Goal: Information Seeking & Learning: Learn about a topic

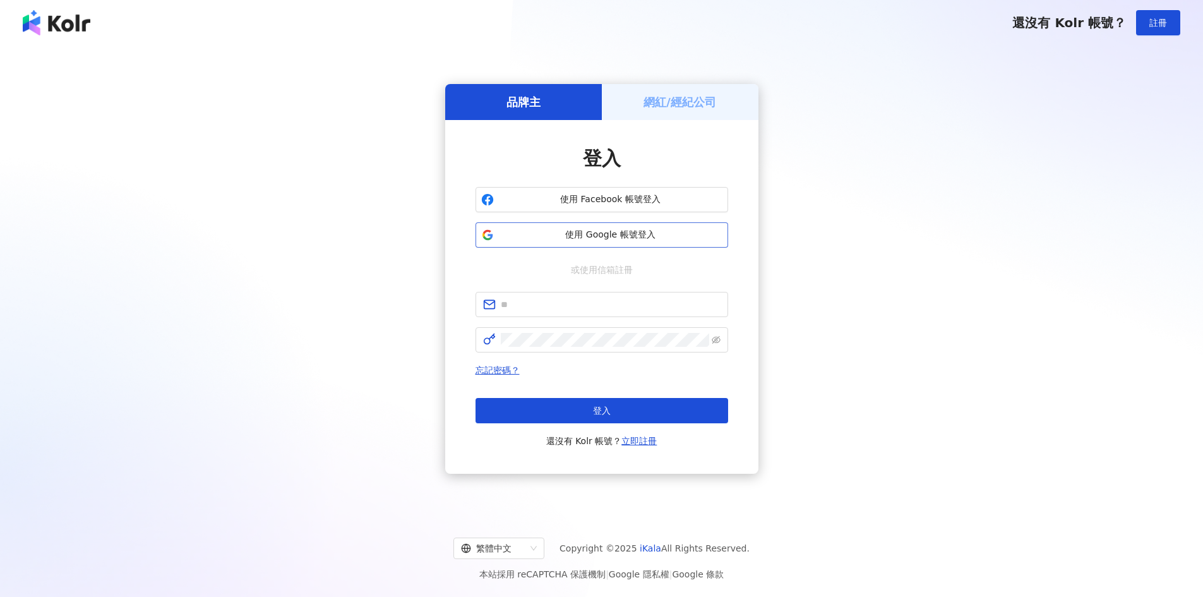
click at [645, 232] on span "使用 Google 帳號登入" at bounding box center [611, 235] width 224 height 13
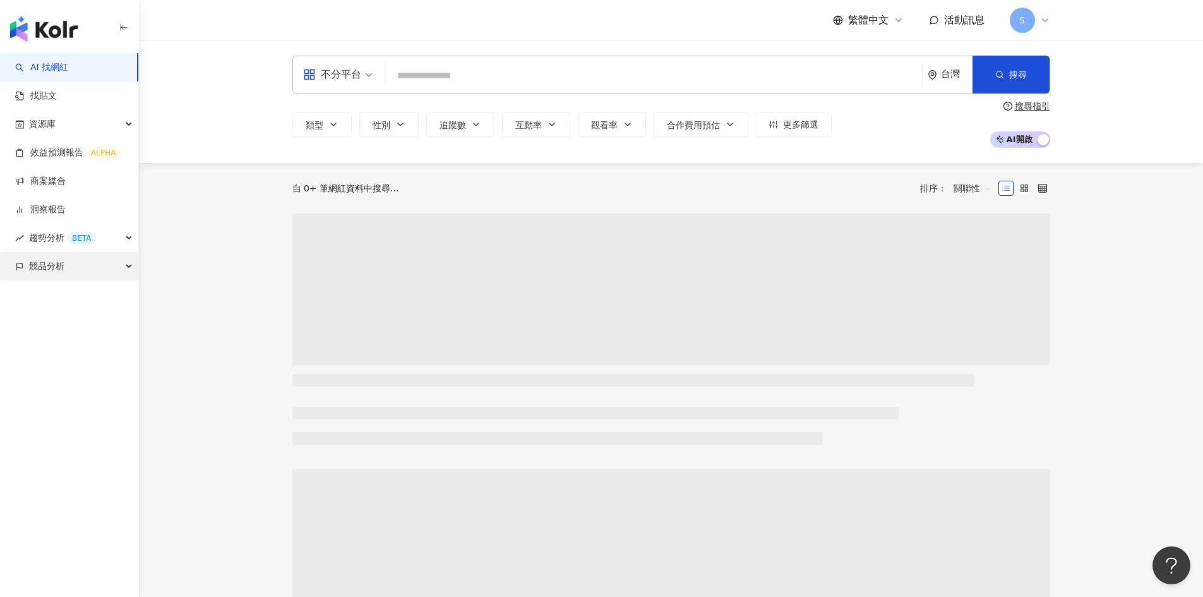
click at [68, 267] on div "競品分析" at bounding box center [69, 266] width 138 height 28
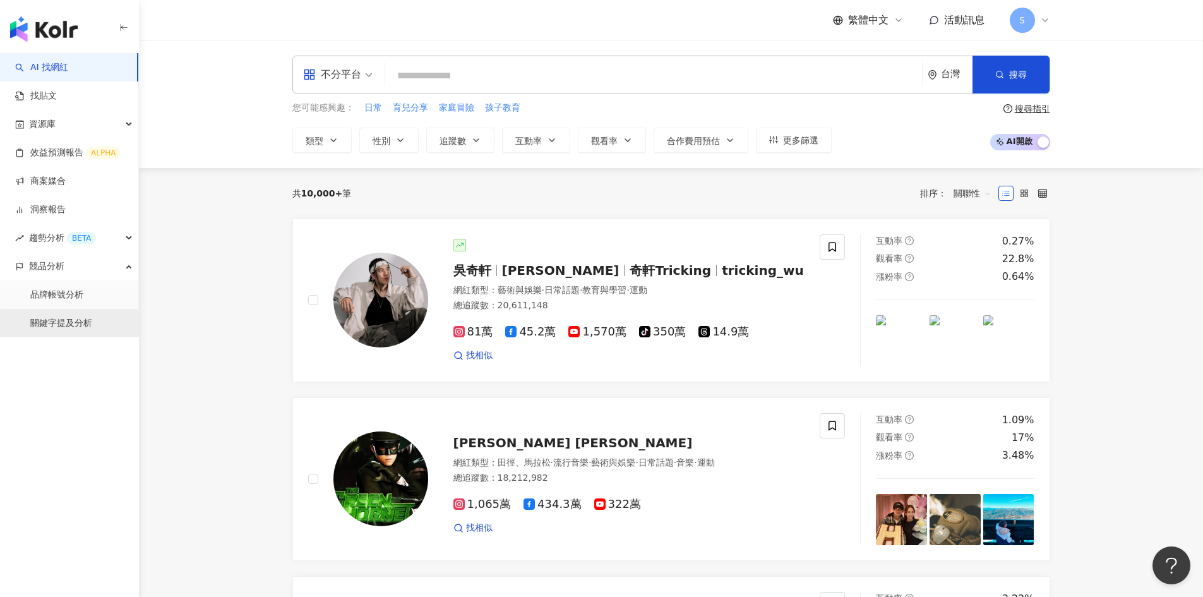
click at [66, 325] on link "關鍵字提及分析" at bounding box center [61, 323] width 62 height 13
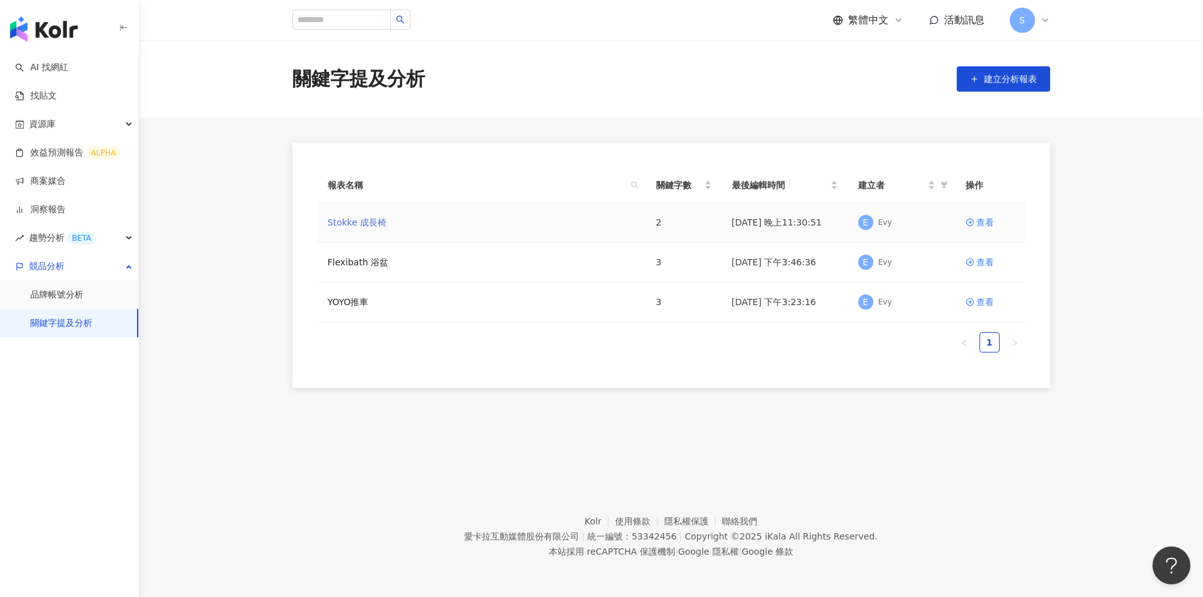
click at [354, 223] on link "Stokke 成長椅" at bounding box center [357, 222] width 59 height 14
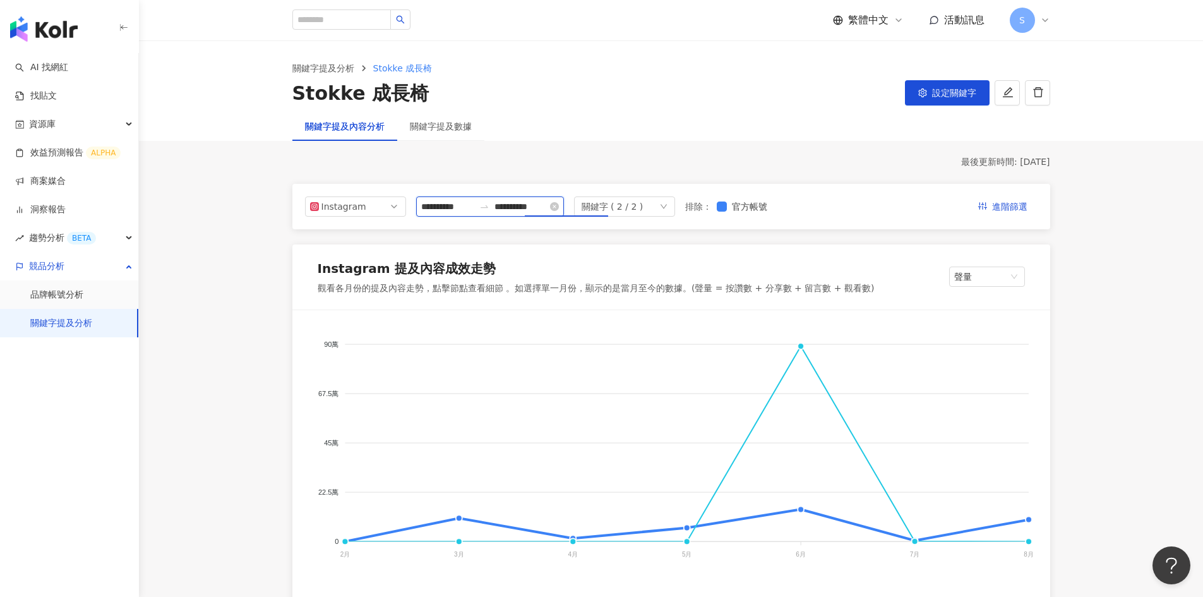
click at [548, 208] on input "**********" at bounding box center [521, 207] width 53 height 14
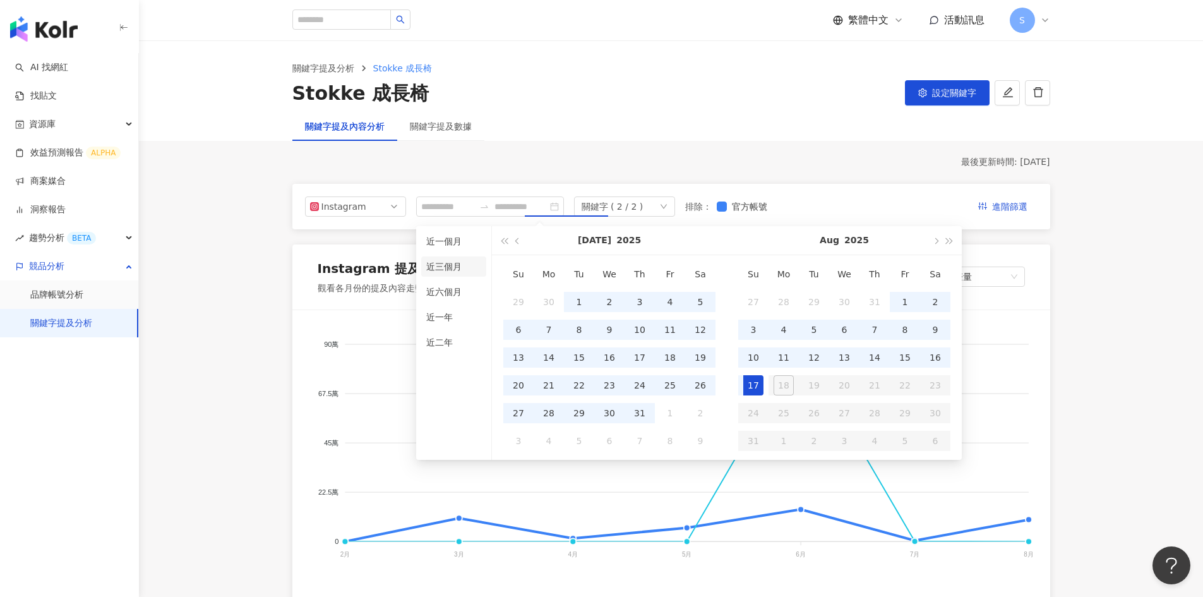
click at [445, 262] on li "近三個月" at bounding box center [453, 266] width 65 height 20
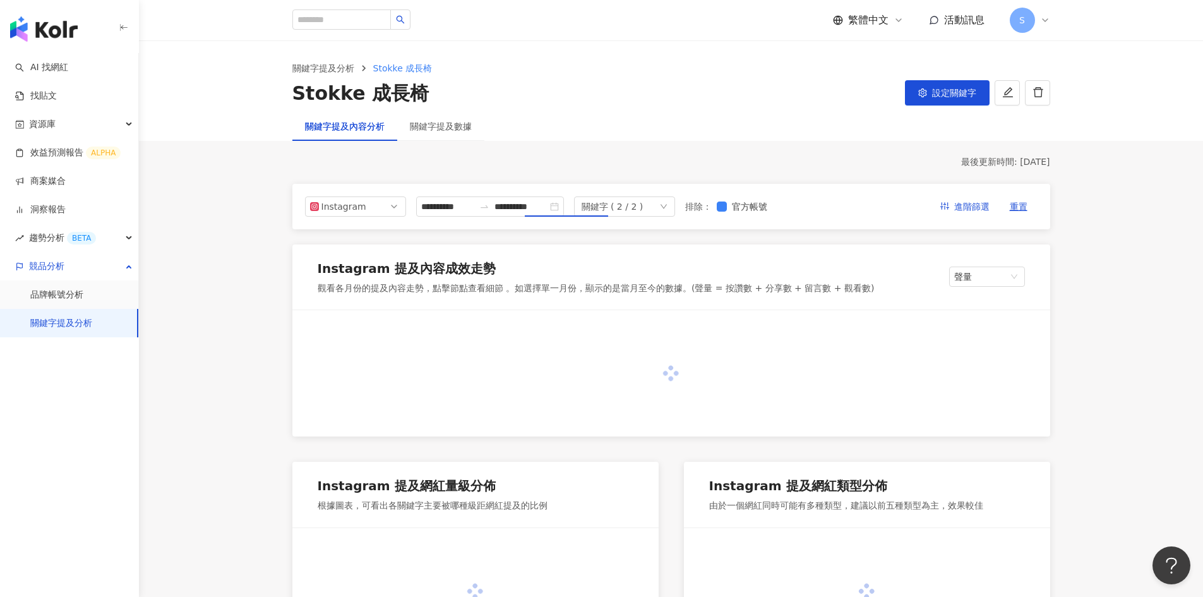
type input "**********"
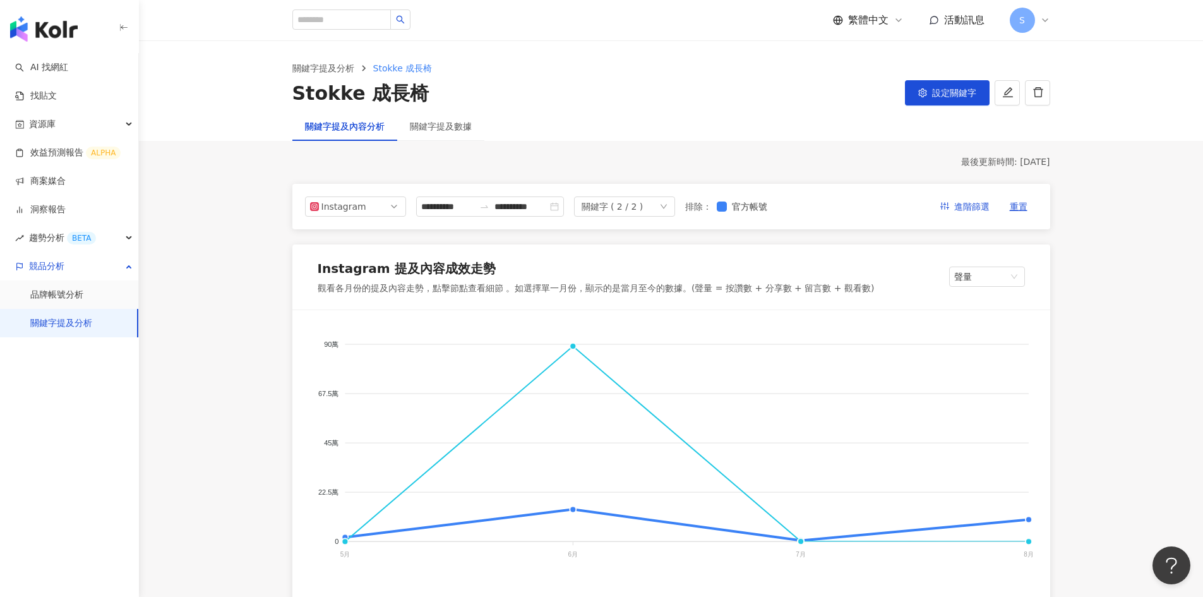
scroll to position [126, 0]
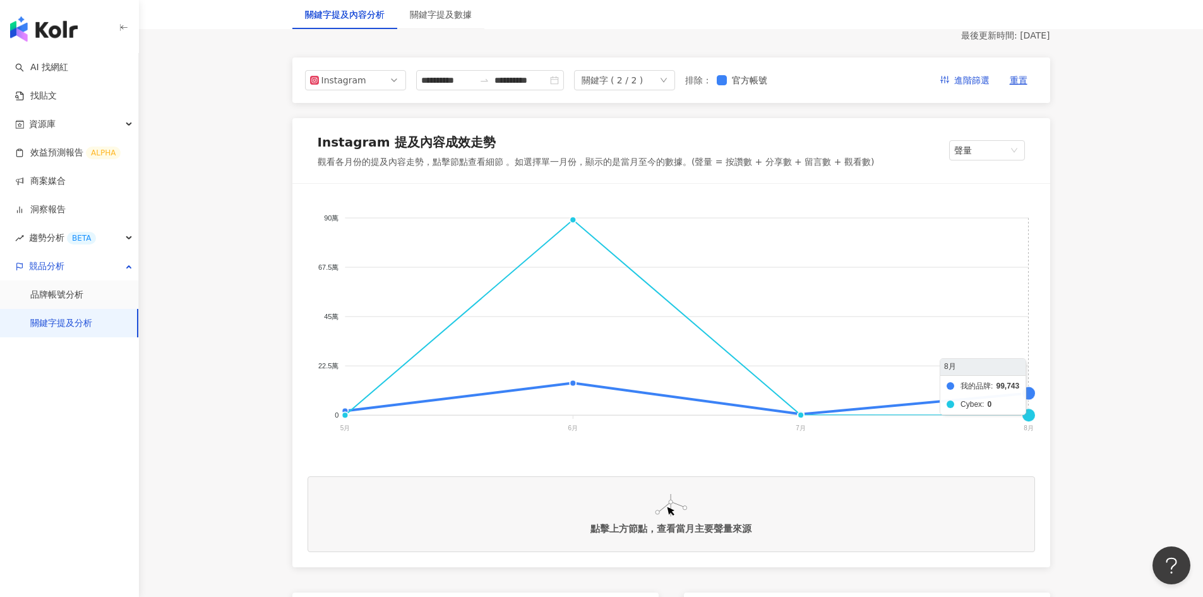
click at [1028, 395] on foreignobject "我的品牌 Cybex" at bounding box center [672, 325] width 728 height 253
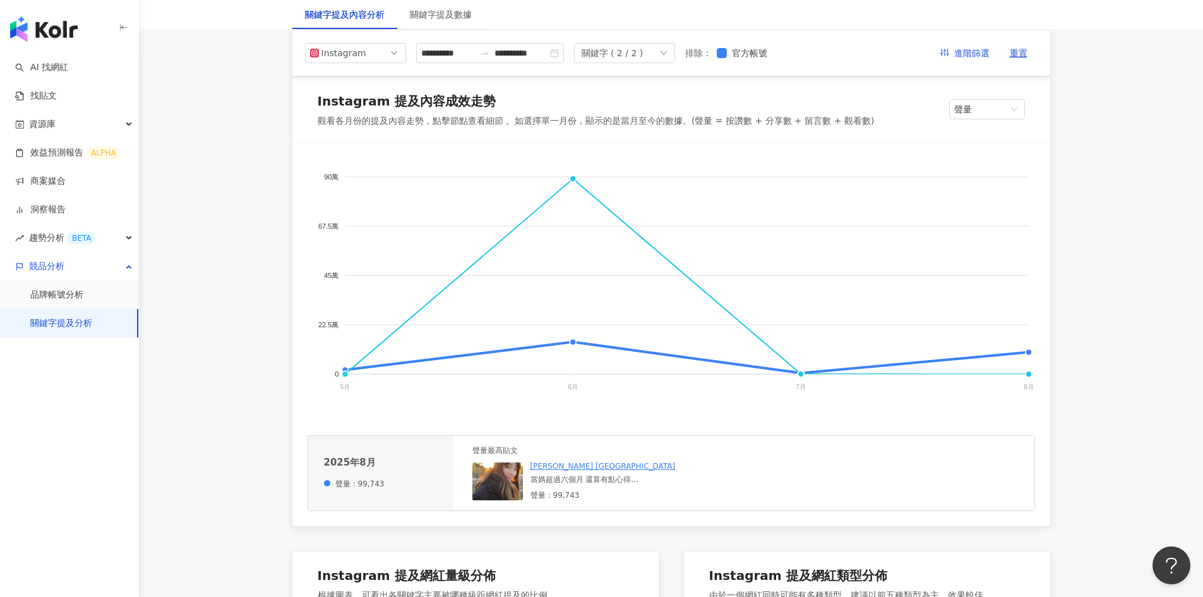
scroll to position [190, 0]
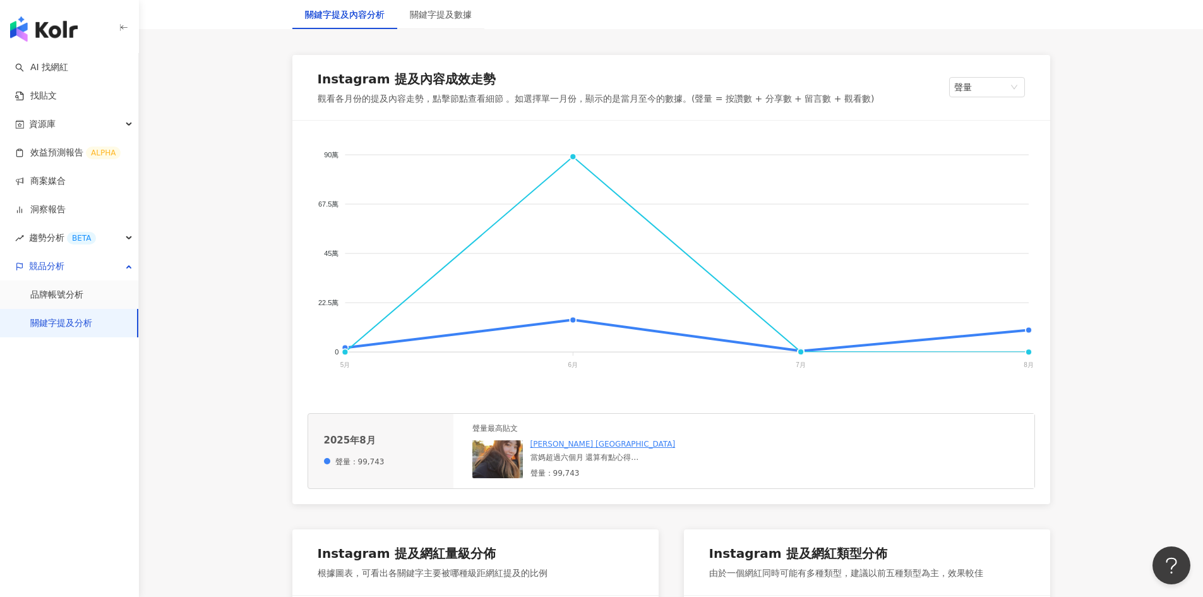
click at [556, 447] on link "Vanessa F.Y. Liao" at bounding box center [603, 444] width 145 height 9
click at [554, 459] on div "當媽超過六個月 還算有點心得⁣ 買嬰用品最高原則～大件買的好 小件買的巧⁣ 🪑Stokke 成長椅加裝北美最強catchy! 推⁣ 🛁Stokke 折疊浴缸 …" at bounding box center [626, 457] width 190 height 11
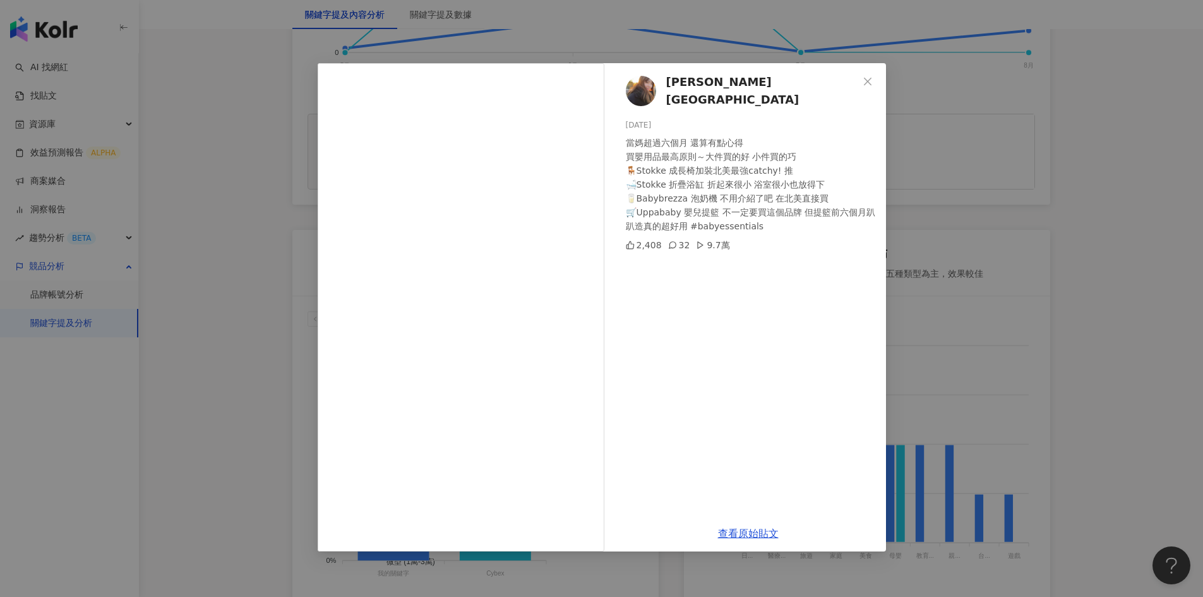
scroll to position [505, 0]
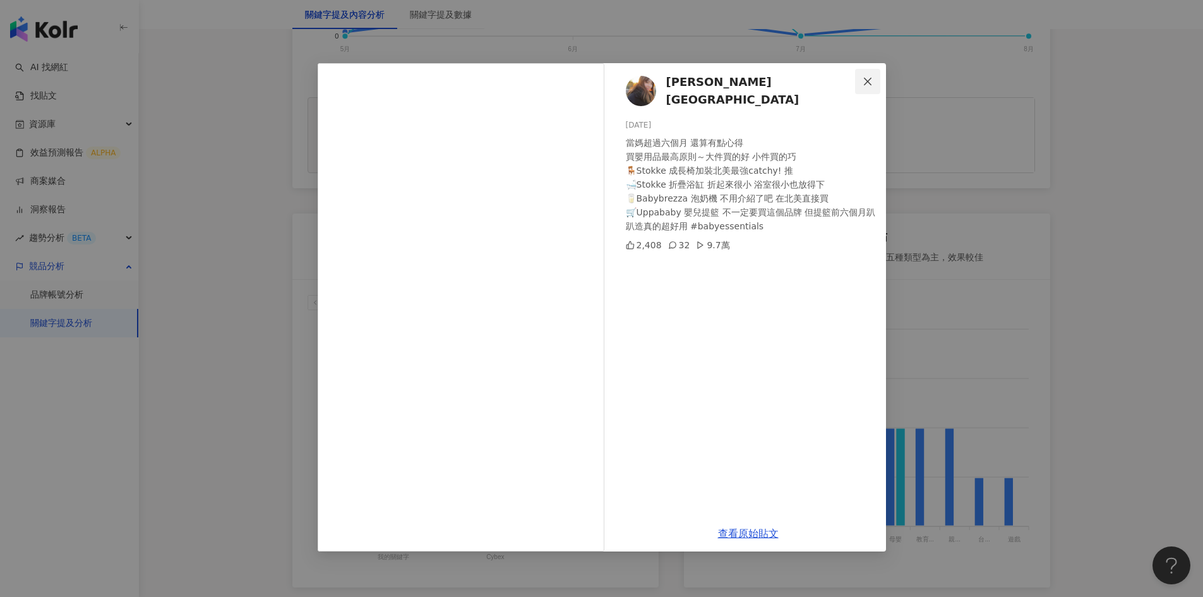
click at [870, 79] on icon "close" at bounding box center [868, 81] width 8 height 8
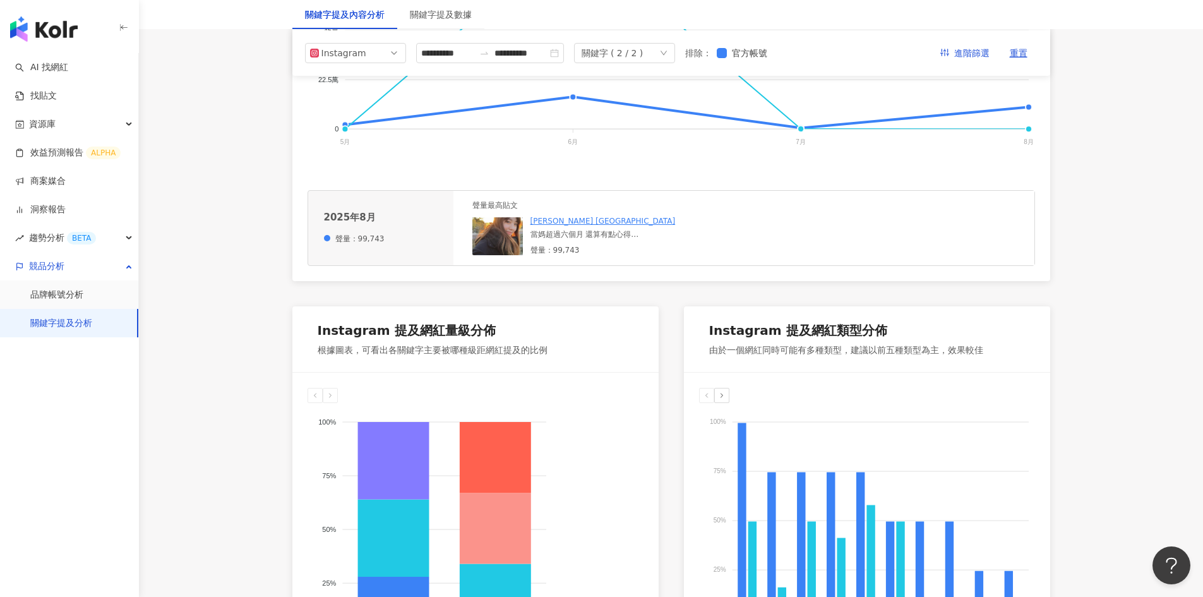
scroll to position [316, 0]
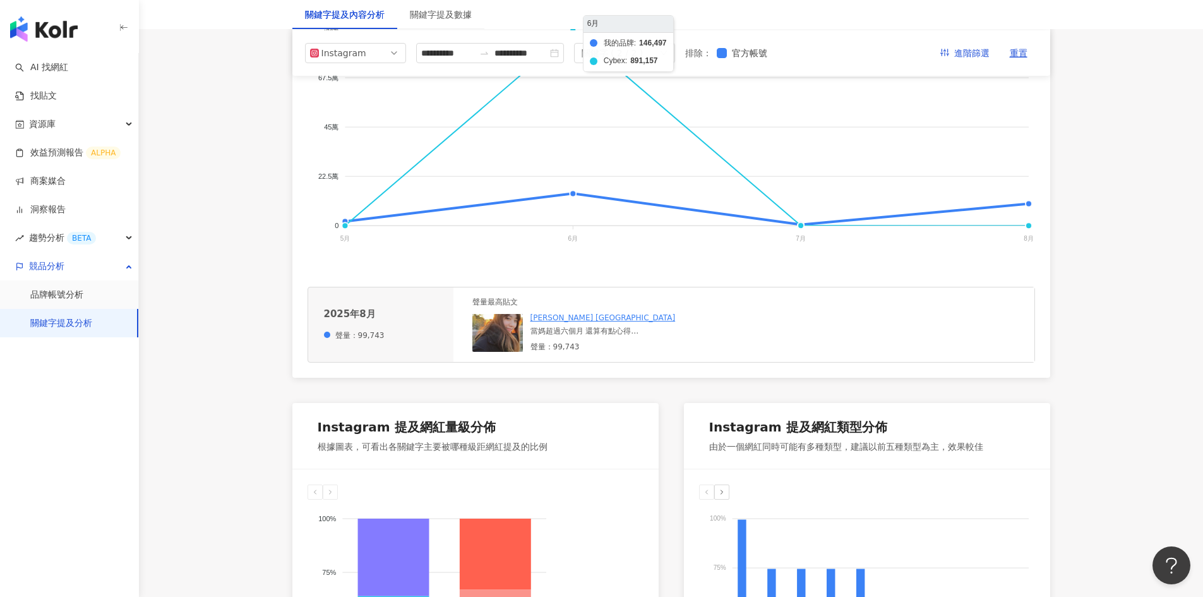
click at [1029, 226] on foreignobject "我的品牌 Cybex" at bounding box center [672, 135] width 728 height 253
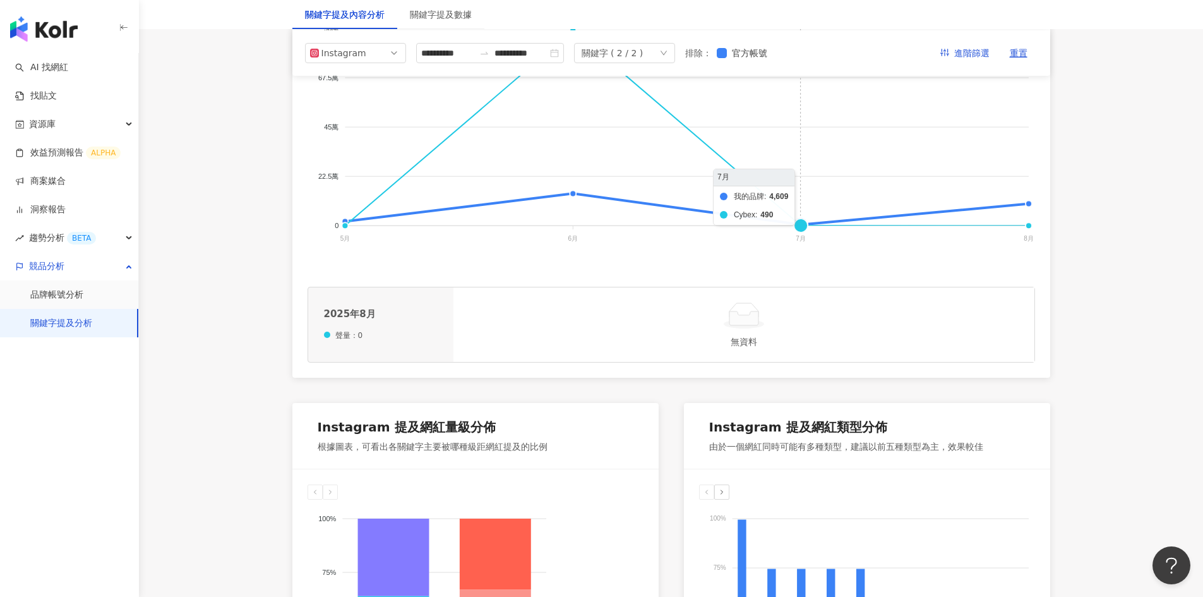
click at [800, 226] on line at bounding box center [687, 226] width 684 height 0
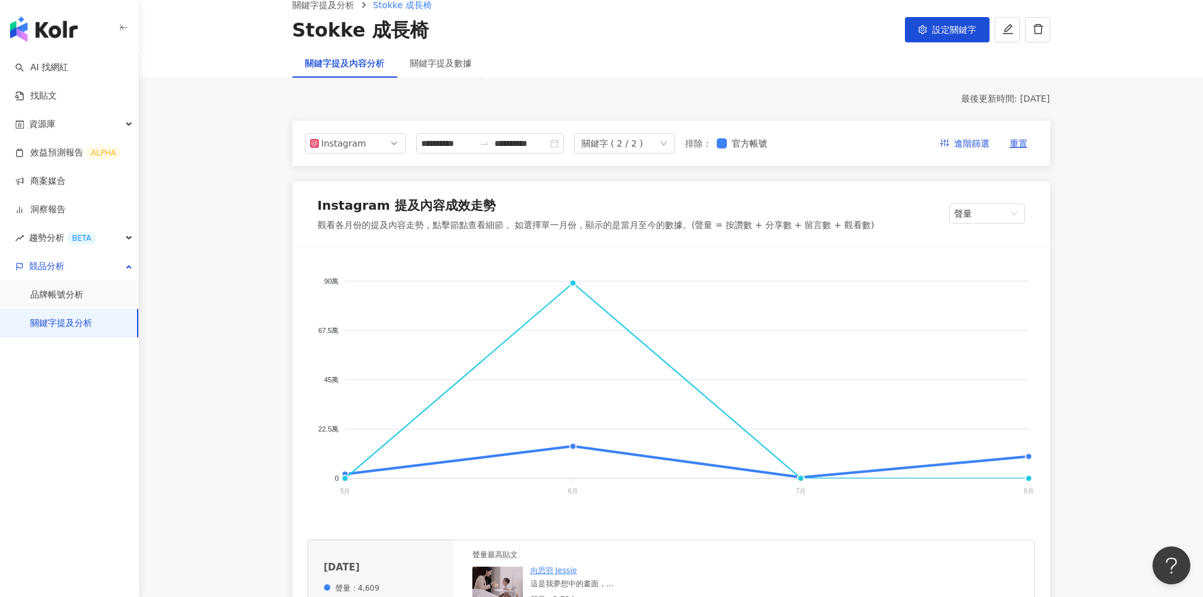
scroll to position [126, 0]
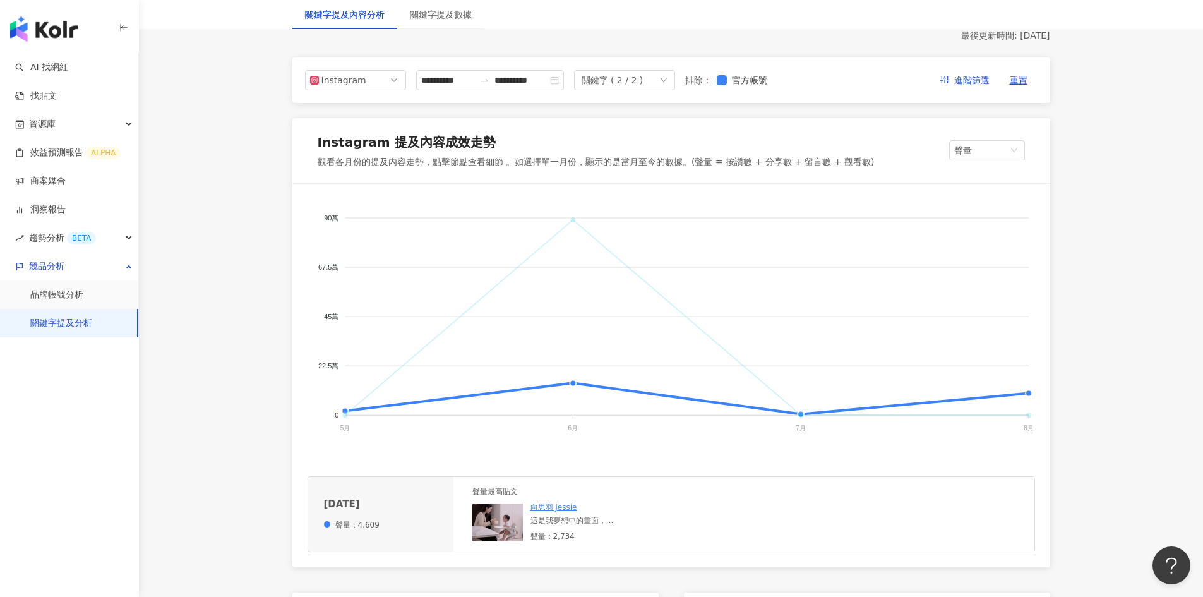
click at [341, 536] on span "我的品牌" at bounding box center [321, 540] width 40 height 9
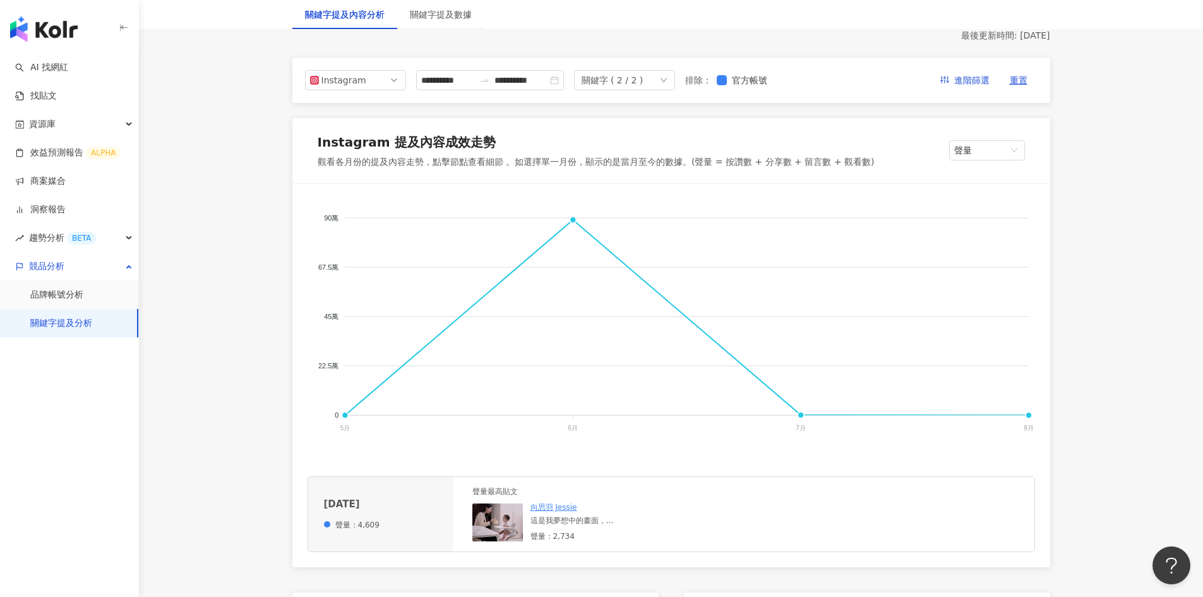
click at [801, 418] on line at bounding box center [801, 417] width 0 height 4
click at [1029, 414] on foreignobject "我的品牌 Cybex" at bounding box center [672, 325] width 728 height 253
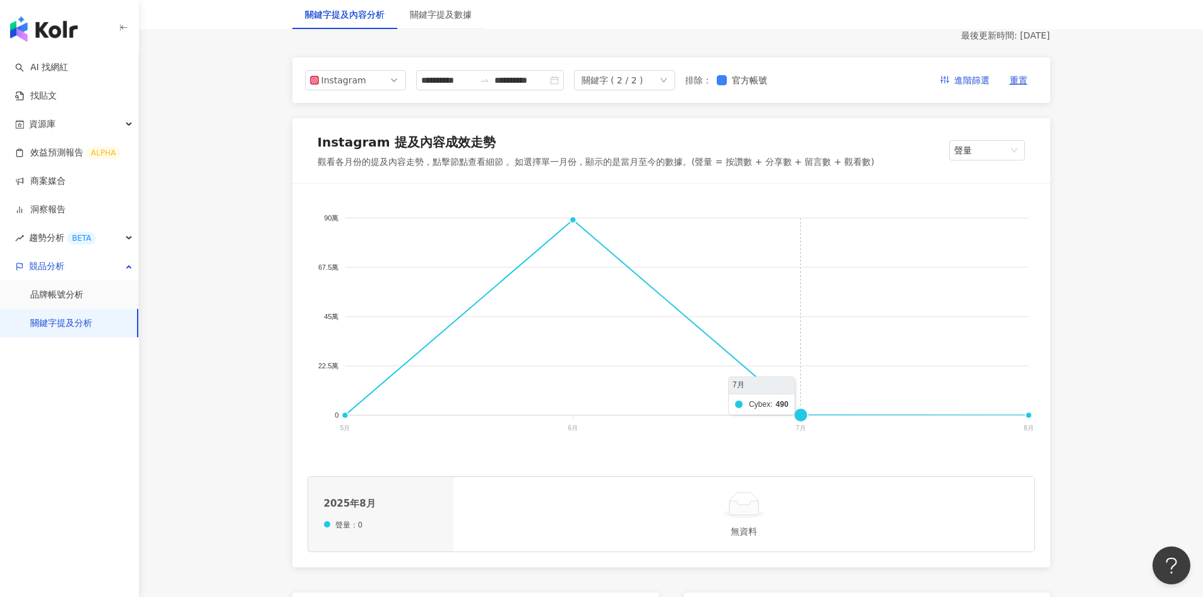
click at [804, 410] on foreignobject "我的品牌 Cybex" at bounding box center [672, 325] width 728 height 253
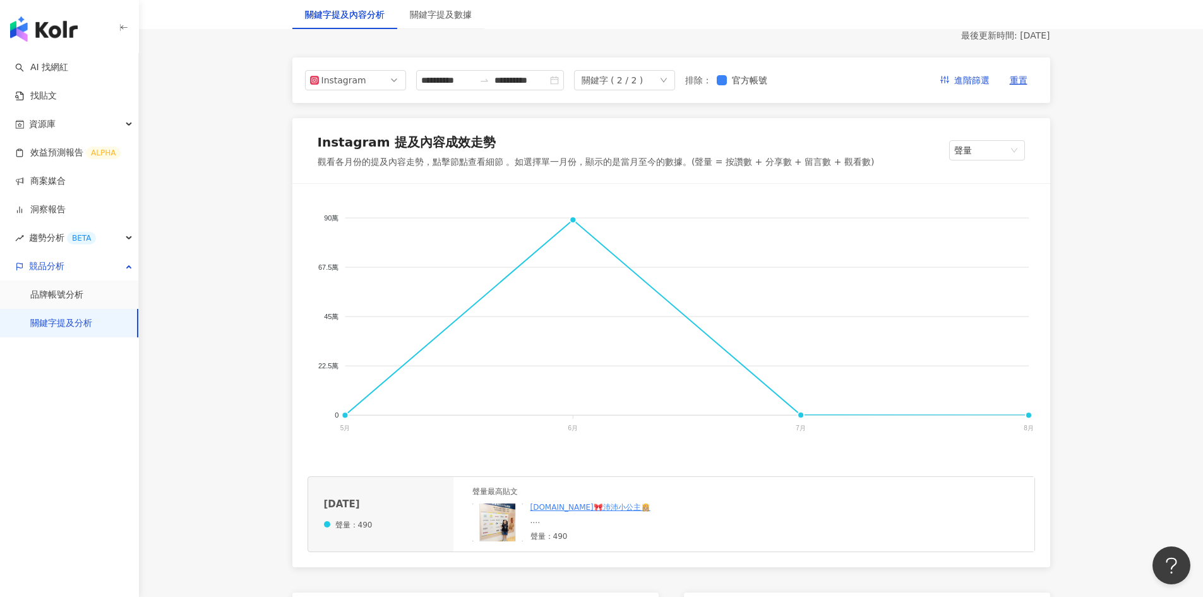
click at [577, 507] on link "PUISEN.BB🎀沛沛小公主👸🏼" at bounding box center [591, 507] width 120 height 9
click at [503, 531] on img at bounding box center [498, 522] width 51 height 38
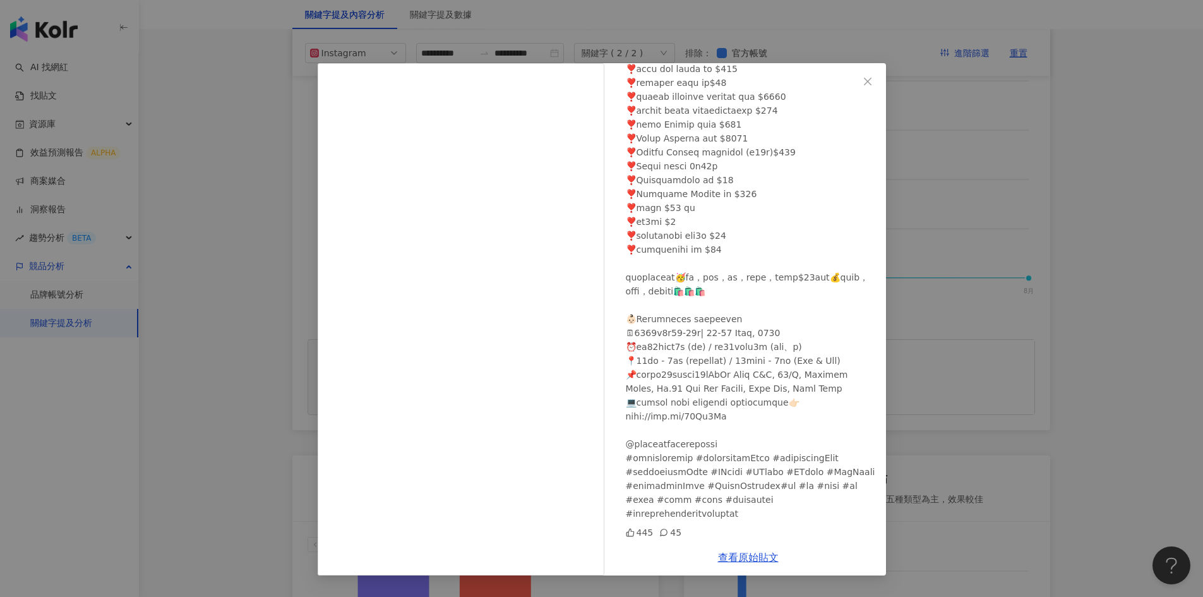
scroll to position [379, 0]
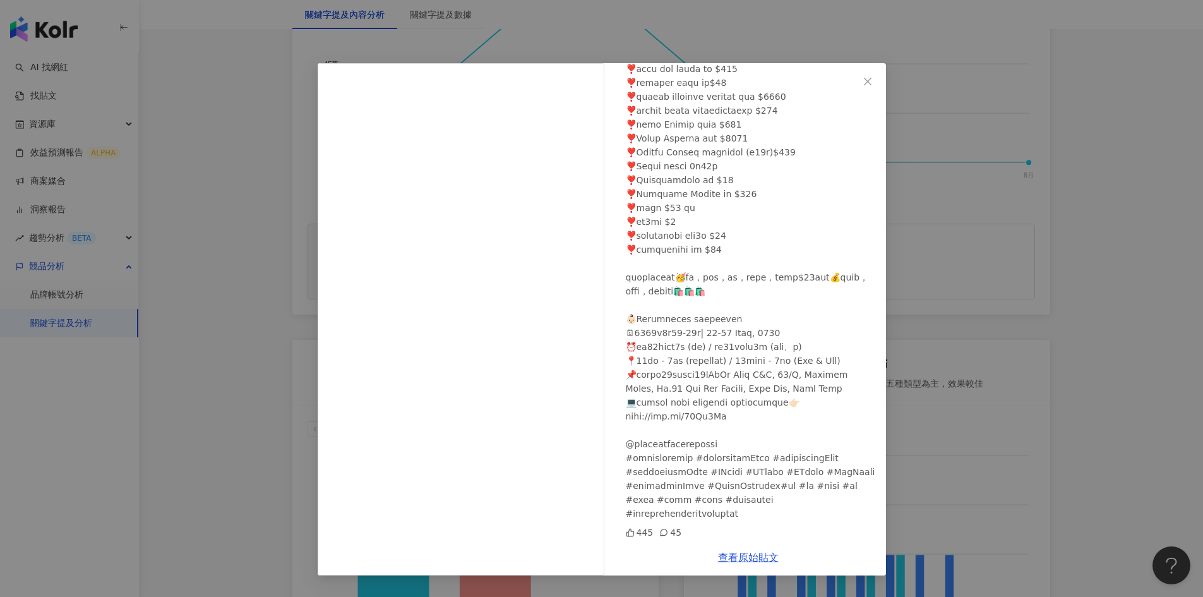
click at [1106, 282] on div "PUISEN.BB🎀沛沛小公主👸🏼 2025/7/10 445 45 查看原始貼文" at bounding box center [601, 298] width 1203 height 597
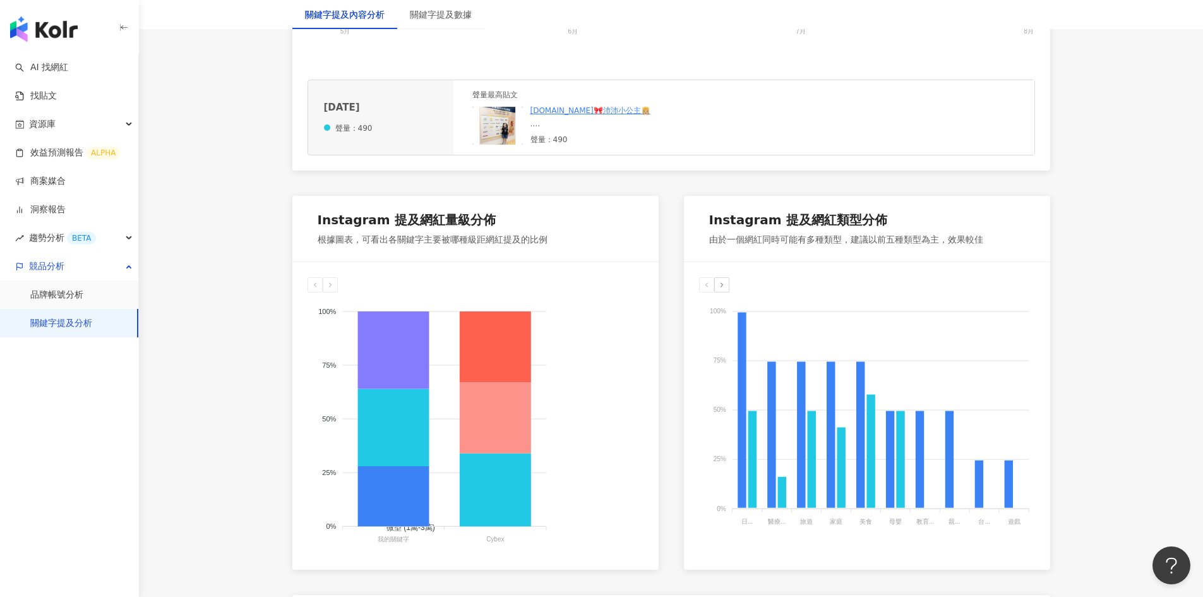
scroll to position [569, 0]
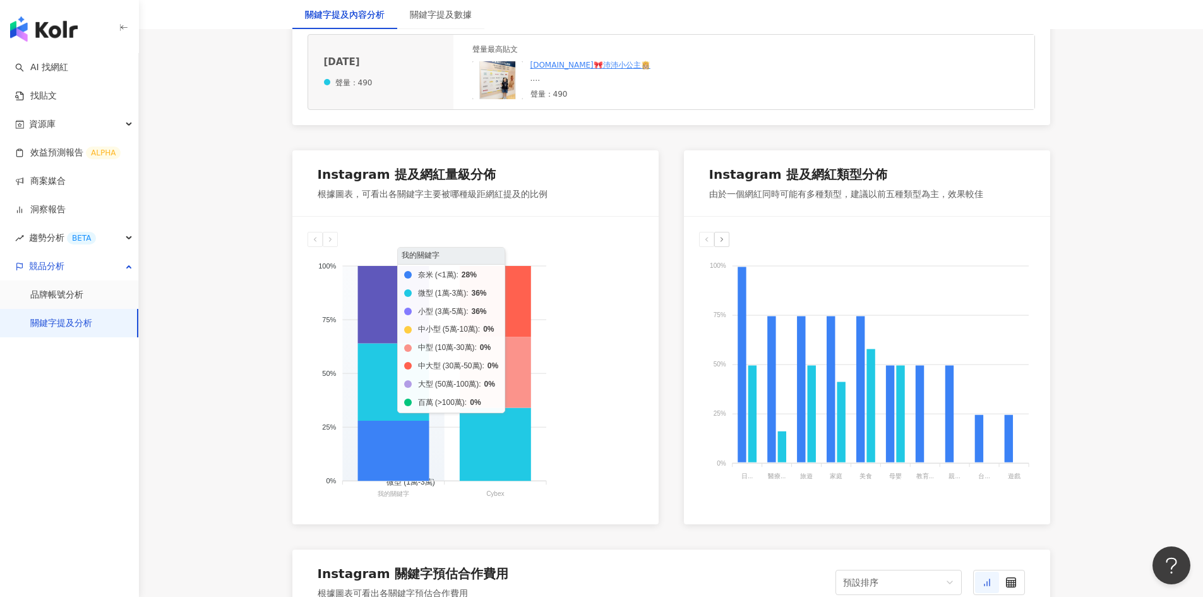
click at [414, 287] on icon at bounding box center [393, 304] width 71 height 77
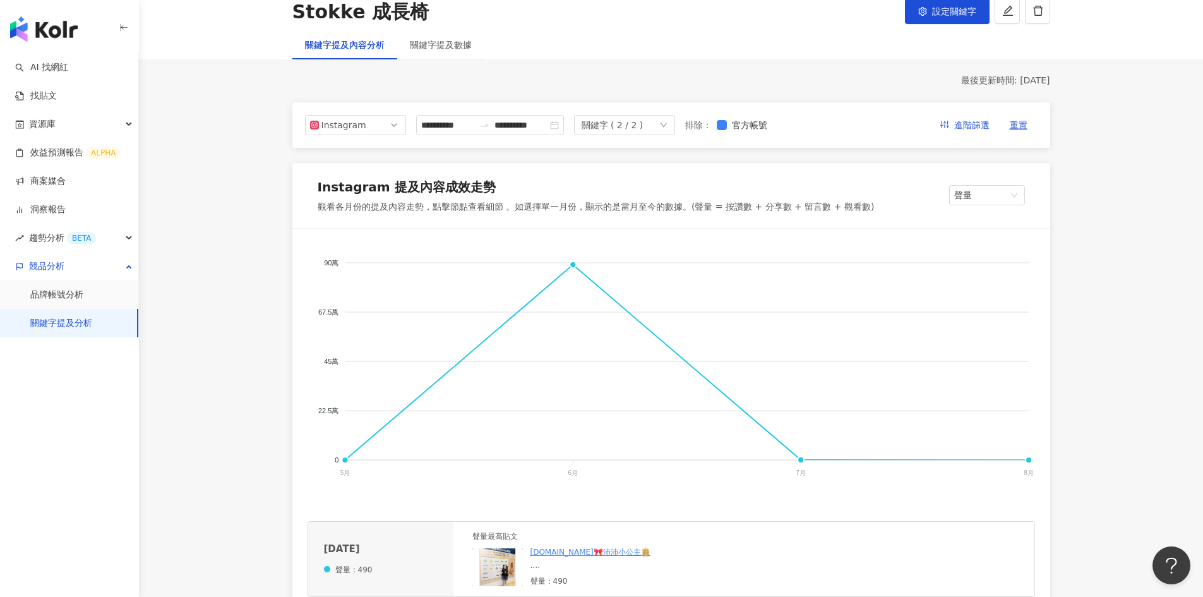
scroll to position [379, 0]
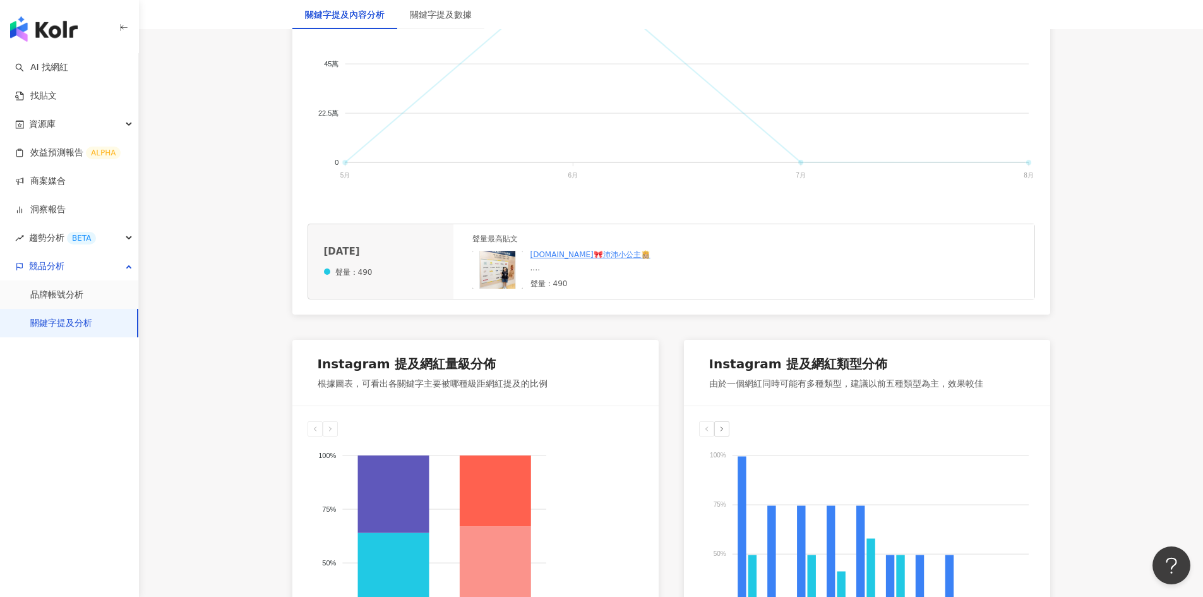
click at [341, 283] on span "我的品牌" at bounding box center [321, 287] width 40 height 9
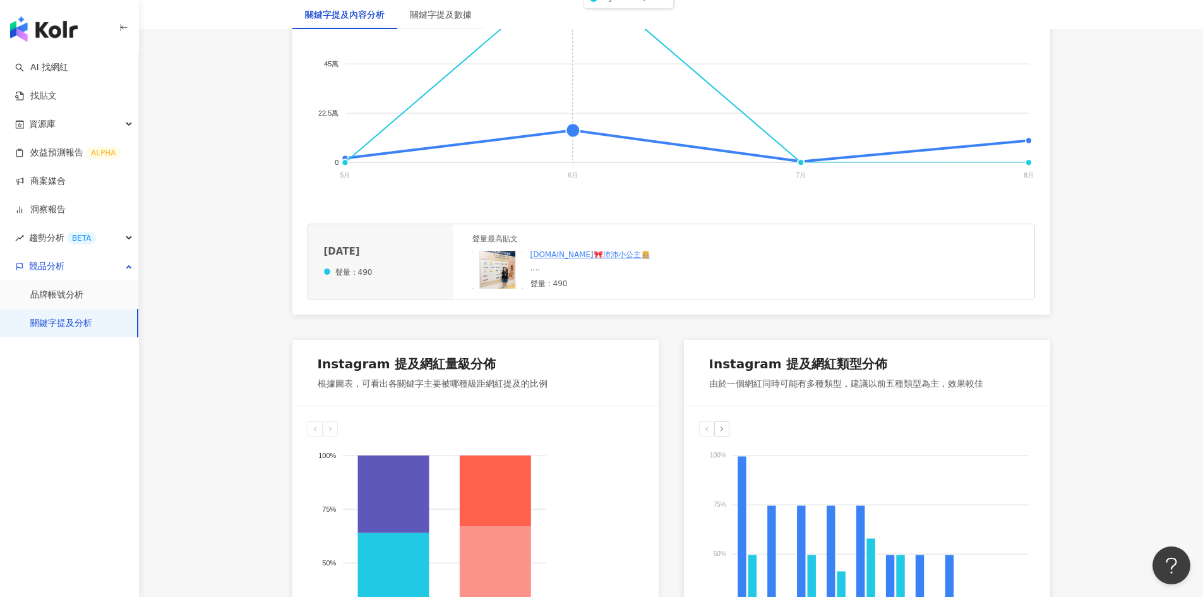
click at [573, 128] on foreignobject "我的品牌 Cybex" at bounding box center [672, 72] width 728 height 253
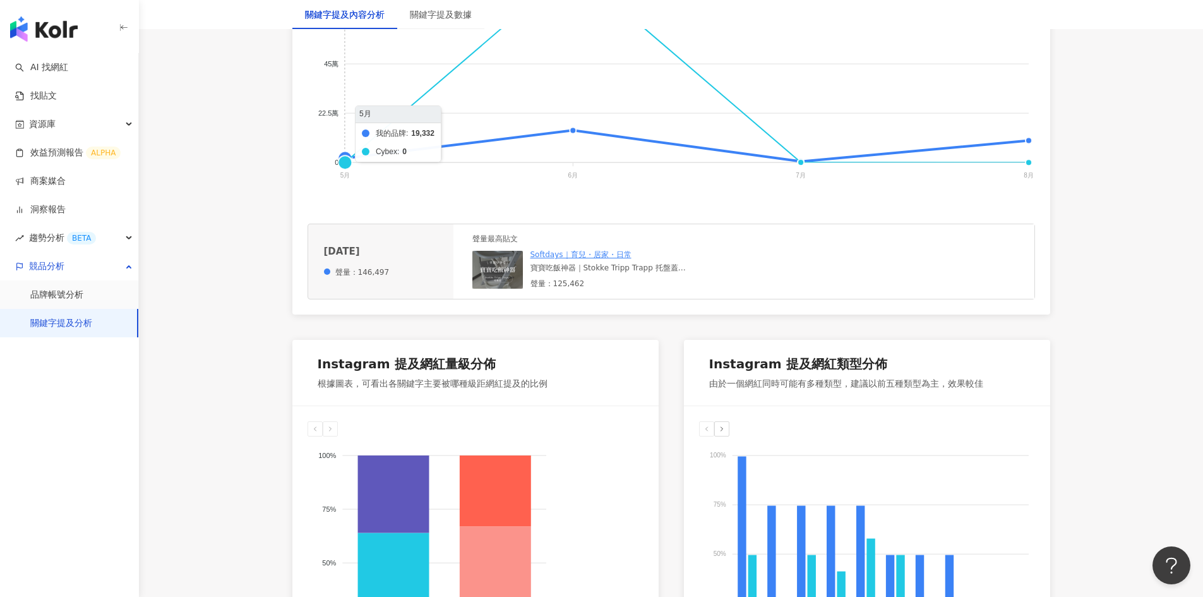
click at [345, 154] on line at bounding box center [345, 64] width 0 height 196
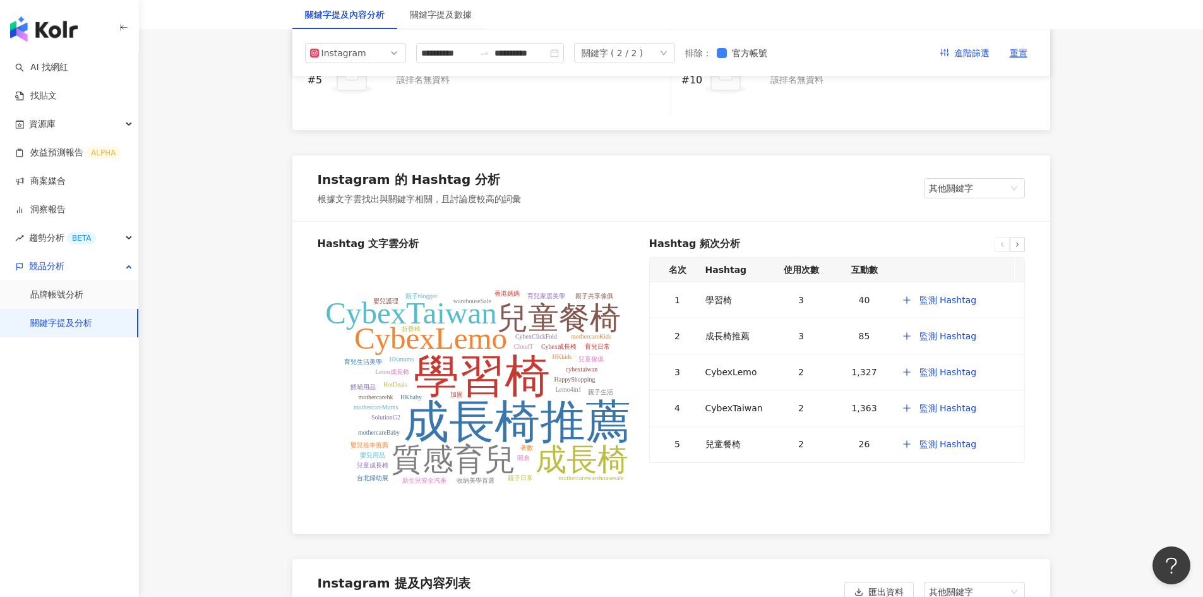
scroll to position [2274, 0]
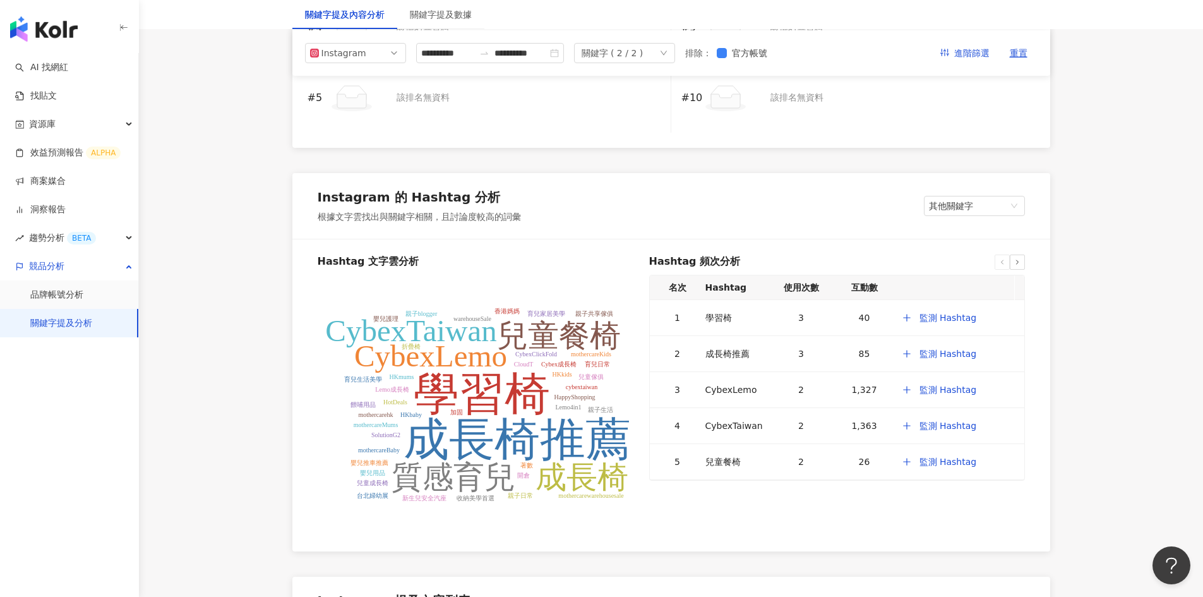
click at [430, 22] on div "關鍵字提及數據" at bounding box center [440, 14] width 87 height 29
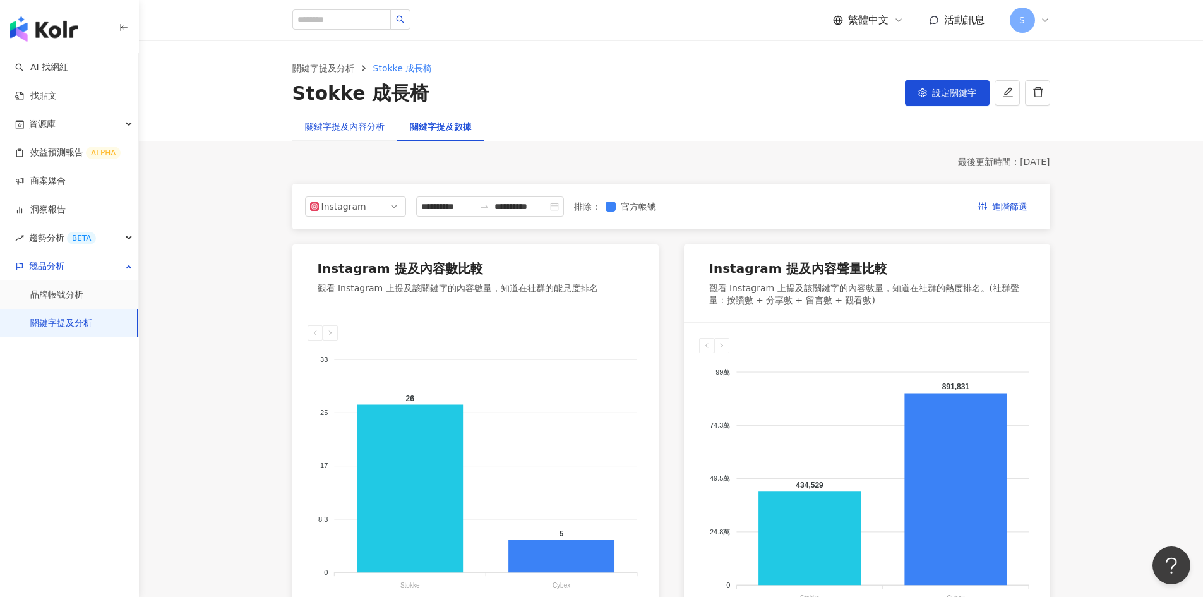
click at [341, 128] on div "關鍵字提及內容分析" at bounding box center [345, 126] width 80 height 14
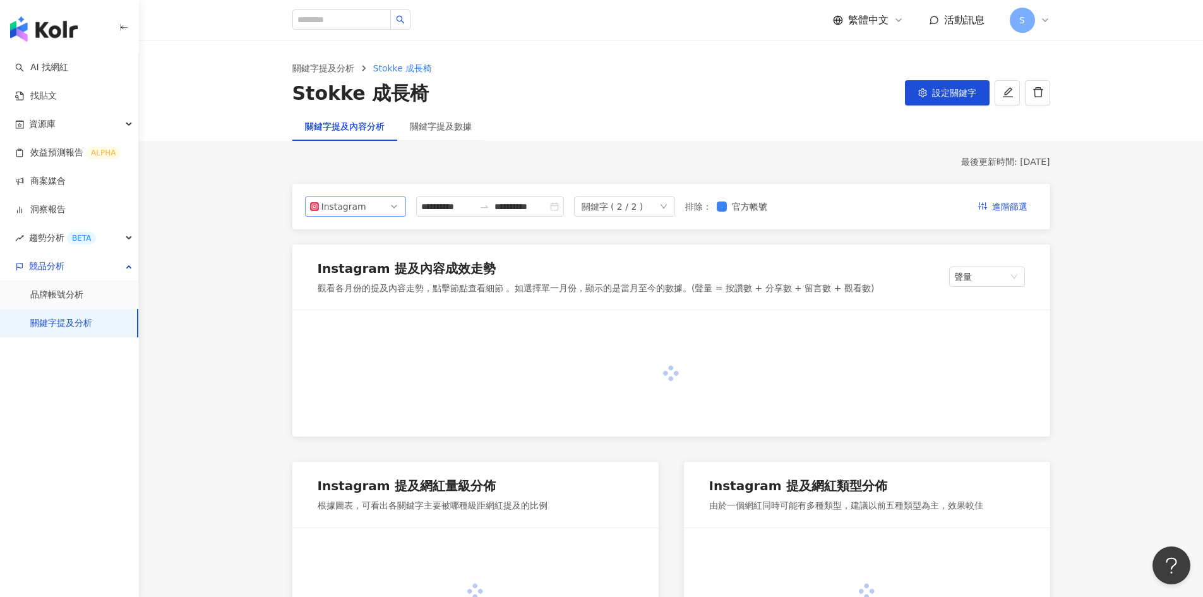
click at [368, 198] on span "Instagram" at bounding box center [355, 206] width 91 height 19
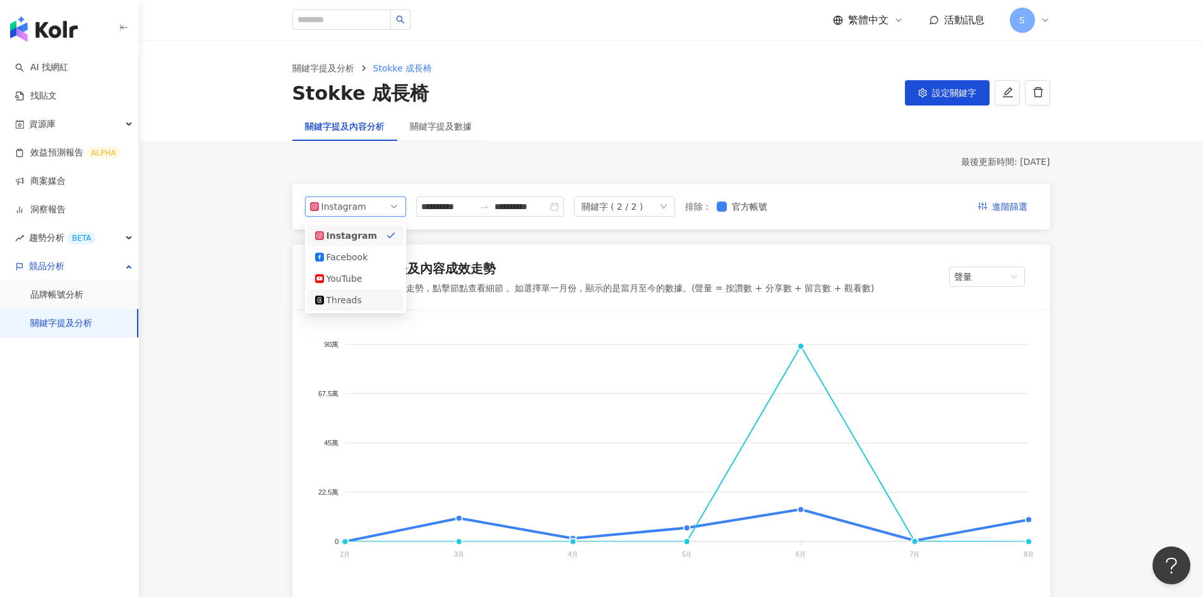
click at [361, 299] on div "Threads" at bounding box center [347, 300] width 41 height 14
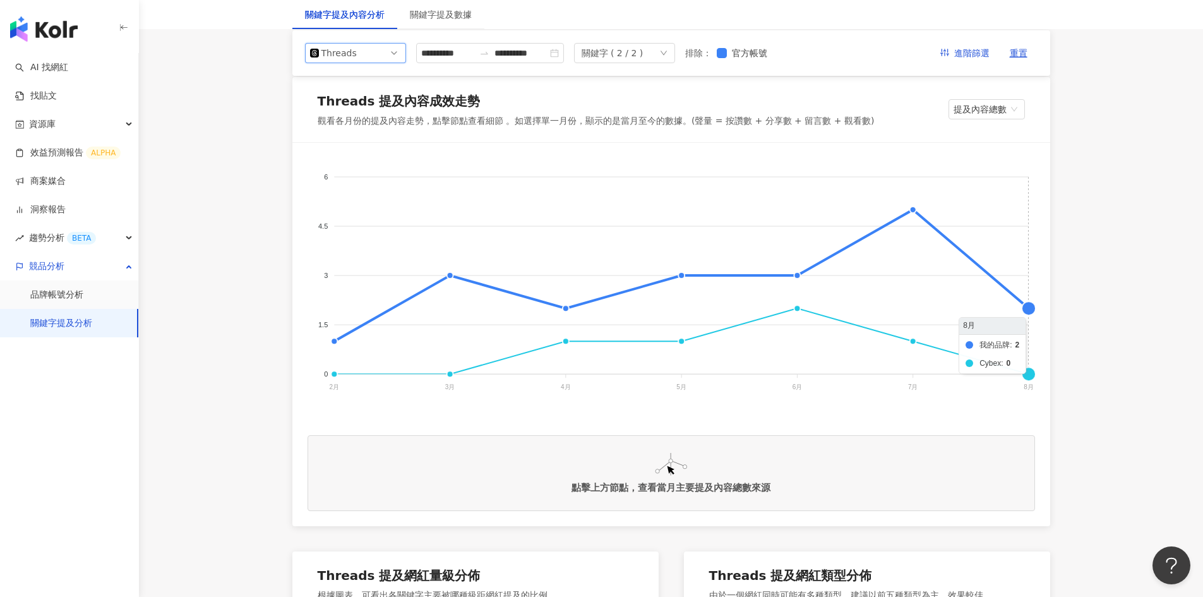
scroll to position [190, 0]
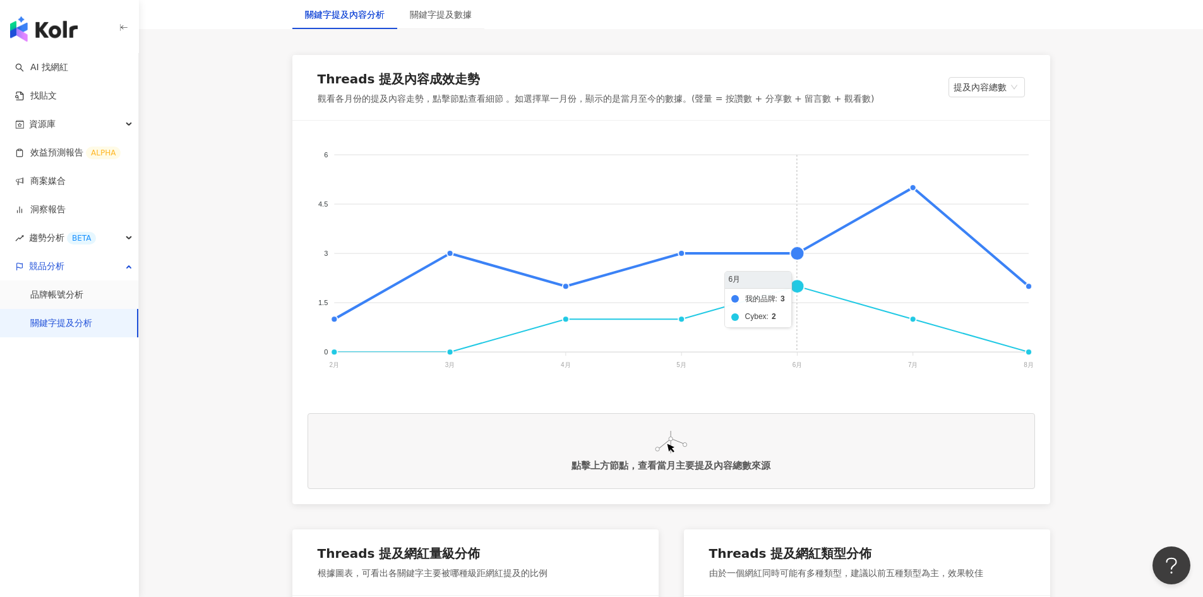
click at [798, 284] on foreignobject "我的品牌 Cybex" at bounding box center [672, 262] width 728 height 253
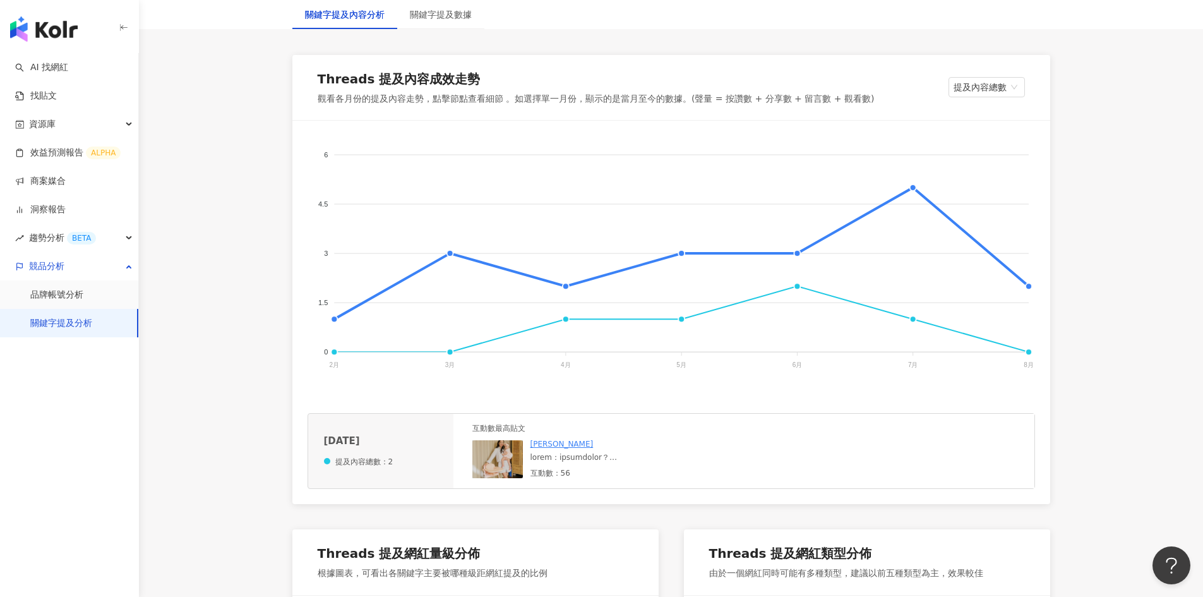
click at [541, 461] on div at bounding box center [613, 457] width 165 height 11
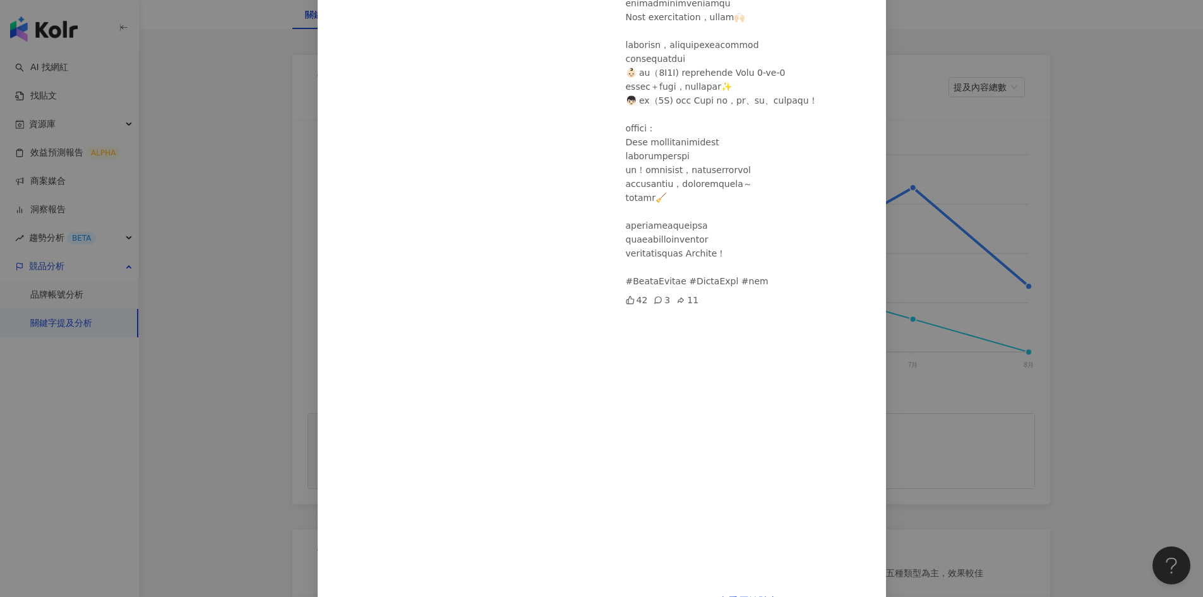
scroll to position [255, 0]
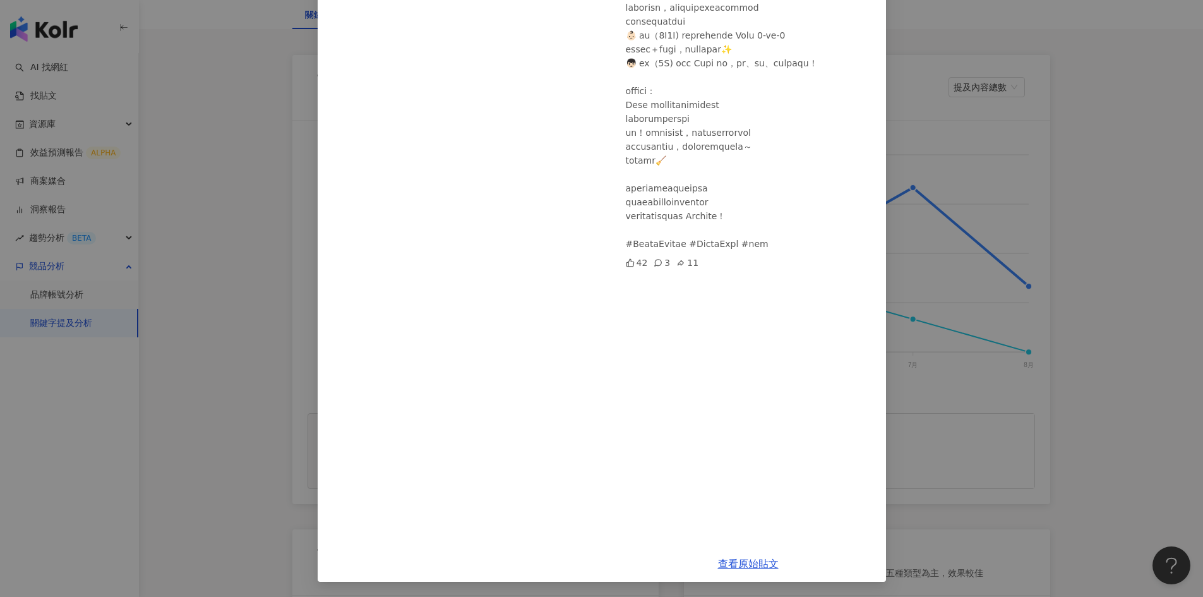
click at [1070, 349] on div "羅雯 2025/6/19 42 3 11 查看原始貼文" at bounding box center [601, 298] width 1203 height 597
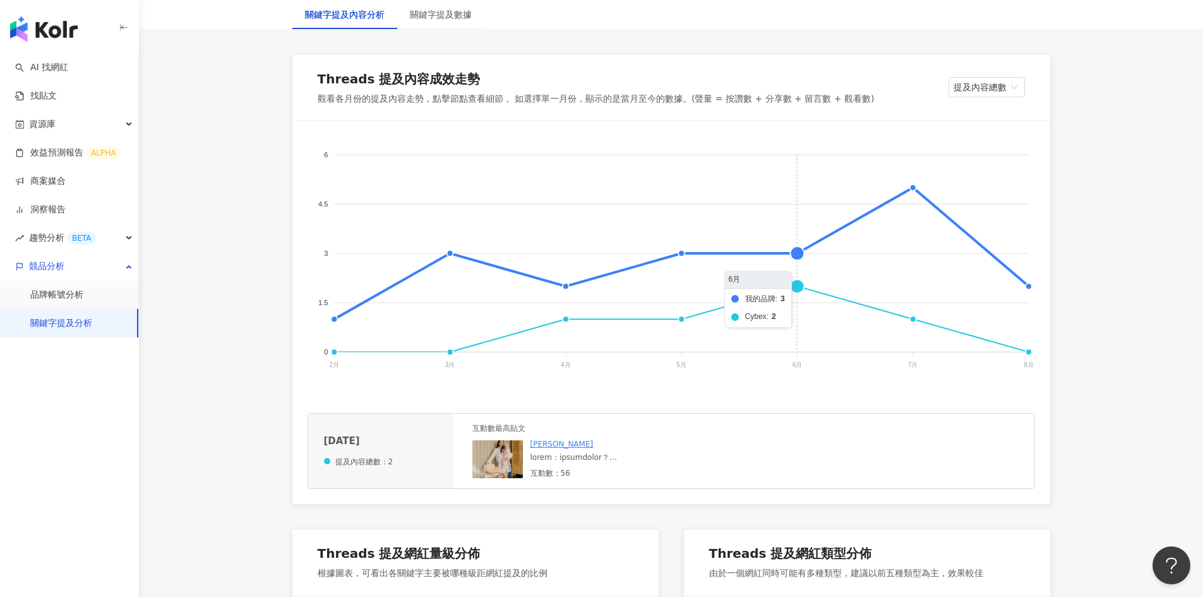
click at [798, 252] on foreignobject "我的品牌 Cybex" at bounding box center [672, 262] width 728 height 253
click at [575, 462] on div "分享目前使用到現在 最值得投資的兩樣育兒用品 都是Stokke的🤍 - tripp trapp餐椅 1/讓小孩可以坐得正 2/高顏值、任何居家空間擺著都好看 …" at bounding box center [603, 457] width 144 height 11
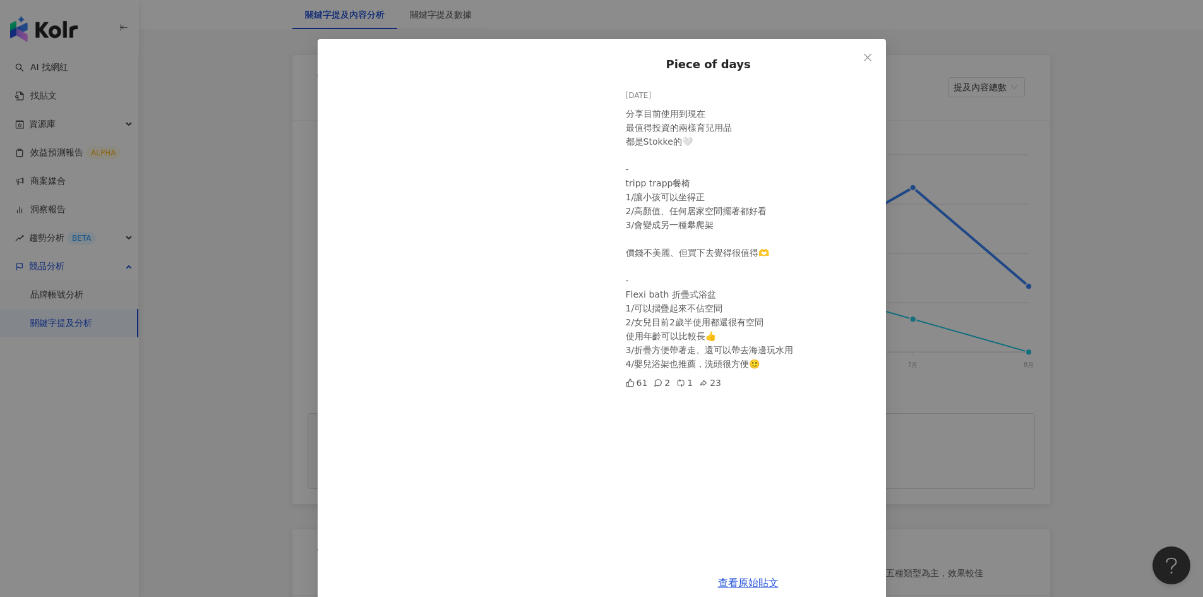
scroll to position [43, 0]
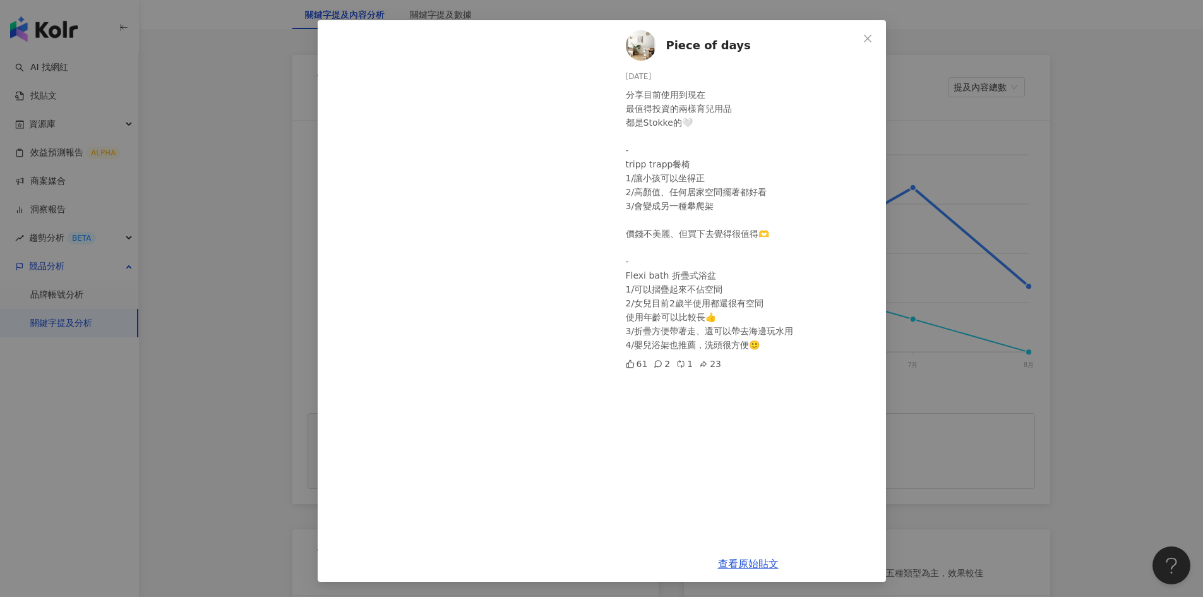
click at [1080, 284] on div "Piece of days 2025/6/7 分享目前使用到現在 最值得投資的兩樣育兒用品 都是Stokke的🤍 - tripp trapp餐椅 1/讓小孩可…" at bounding box center [601, 298] width 1203 height 597
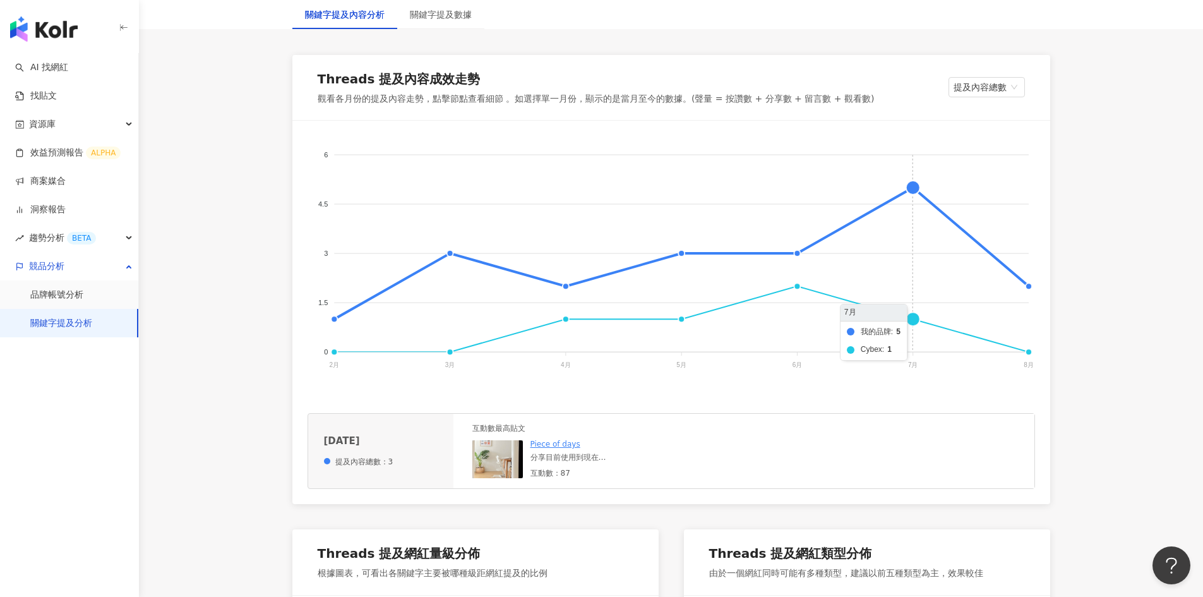
click at [910, 190] on foreignobject "我的品牌 Cybex" at bounding box center [672, 262] width 728 height 253
click at [551, 467] on div "互動數：30" at bounding box center [626, 469] width 190 height 11
click at [583, 459] on div "想問脆上的媽咪有推薦的餐椅嗎 目前觀望Joie跟Stokke還有貝喜力克 想問大家還有更推薦的嗎😣" at bounding box center [626, 454] width 190 height 11
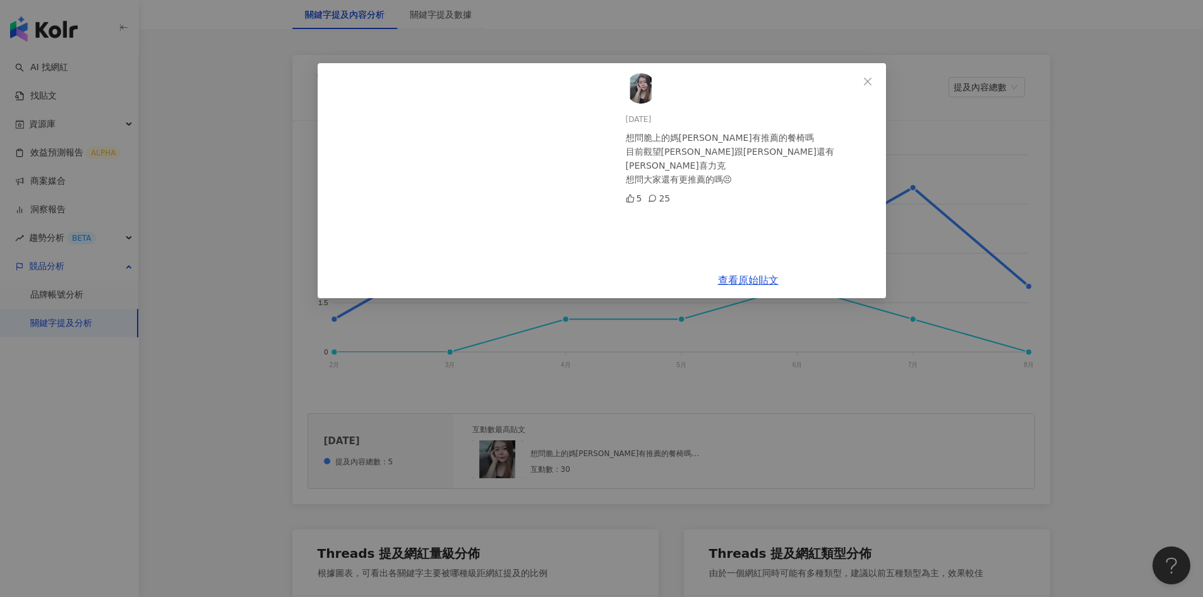
click at [958, 217] on div "2025/7/15 想問脆上的媽咪有推薦的餐椅嗎 目前觀望Joie跟Stokke還有貝喜力克 想問大家還有更推薦的嗎😣 5 25 查看原始貼文" at bounding box center [601, 298] width 1203 height 597
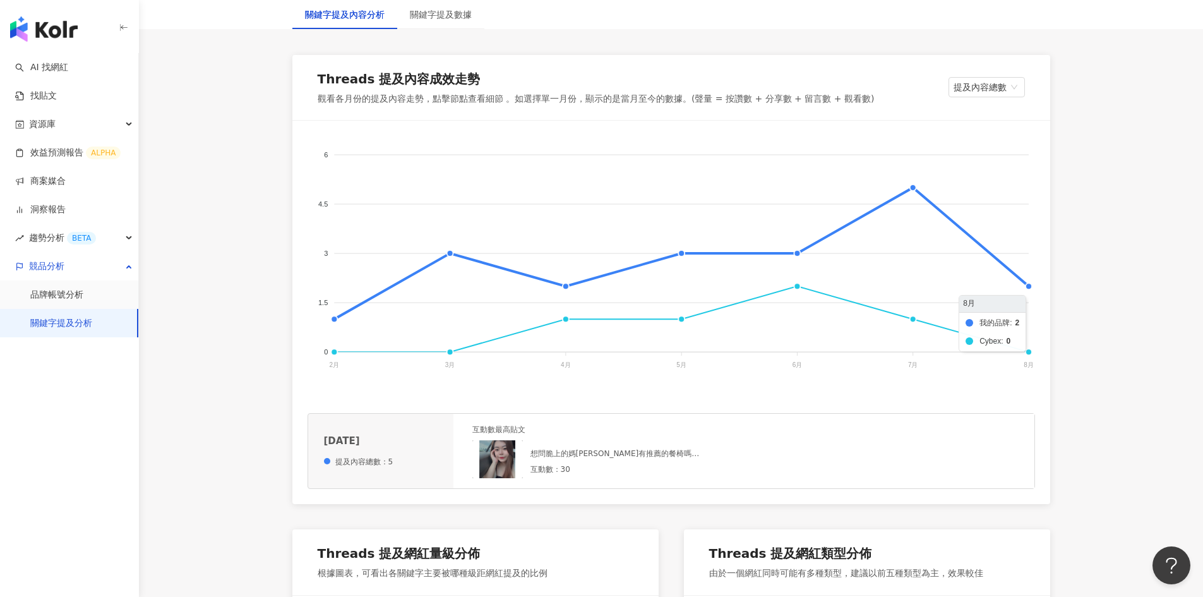
click at [1029, 286] on foreignobject "我的品牌 Cybex" at bounding box center [672, 262] width 728 height 253
click at [564, 458] on div at bounding box center [626, 457] width 190 height 11
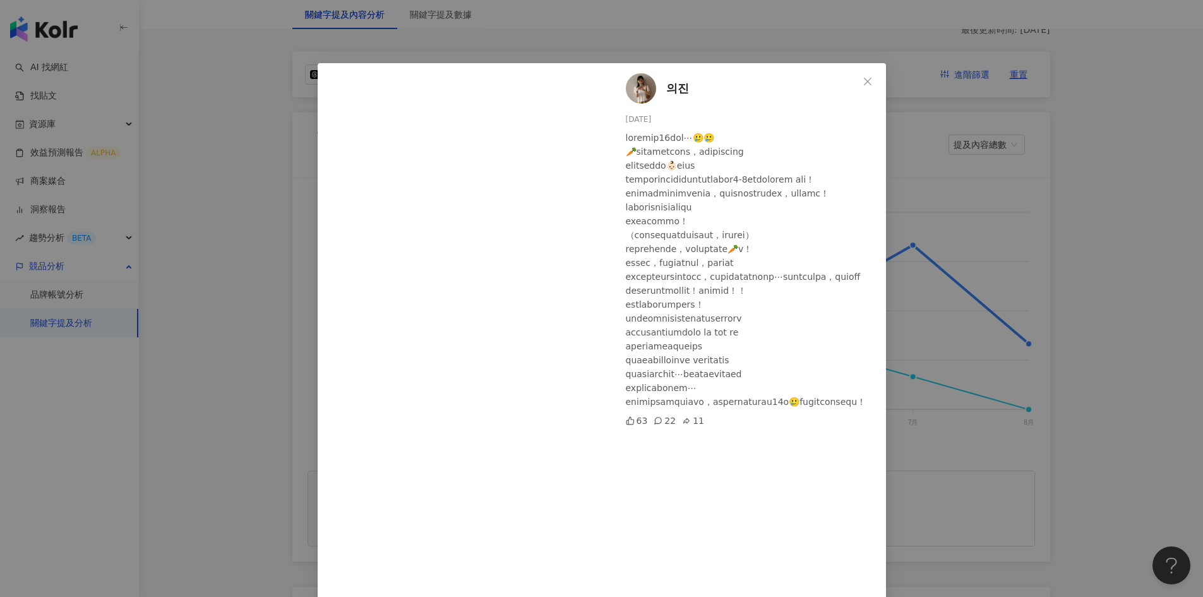
scroll to position [0, 0]
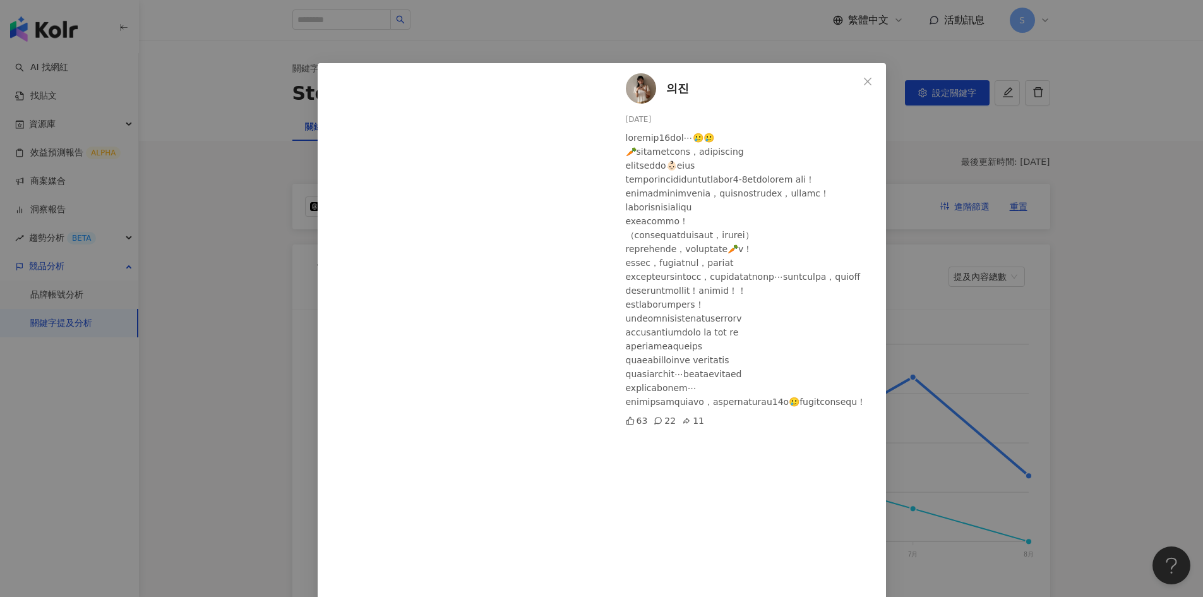
click at [1121, 285] on div "의진 2025/8/6 63 22 11 查看原始貼文" at bounding box center [601, 298] width 1203 height 597
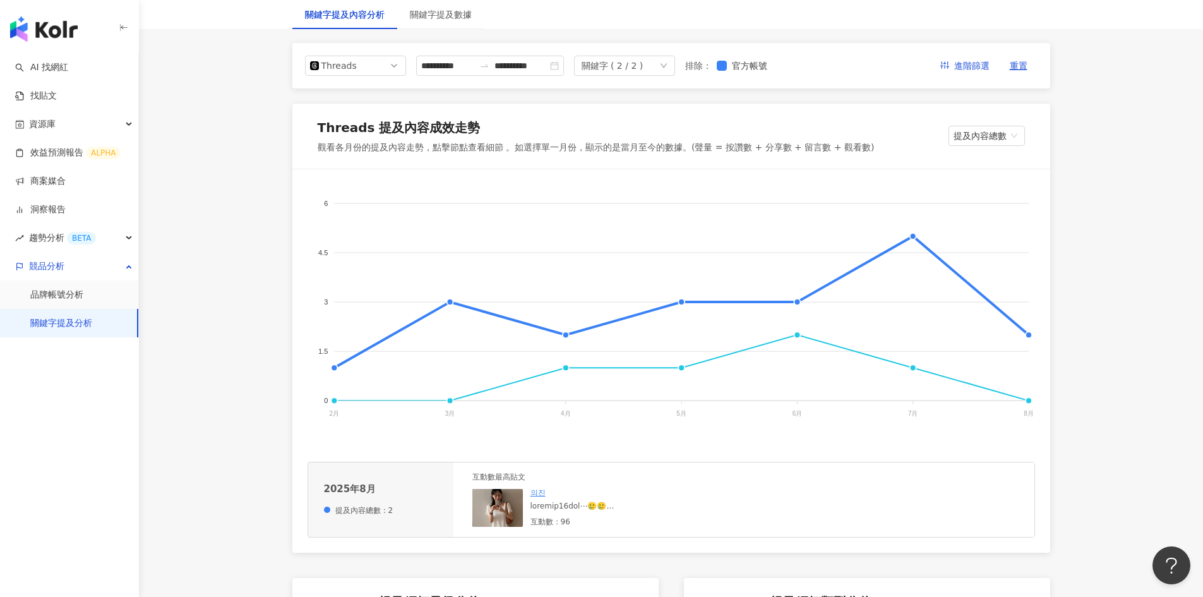
scroll to position [253, 0]
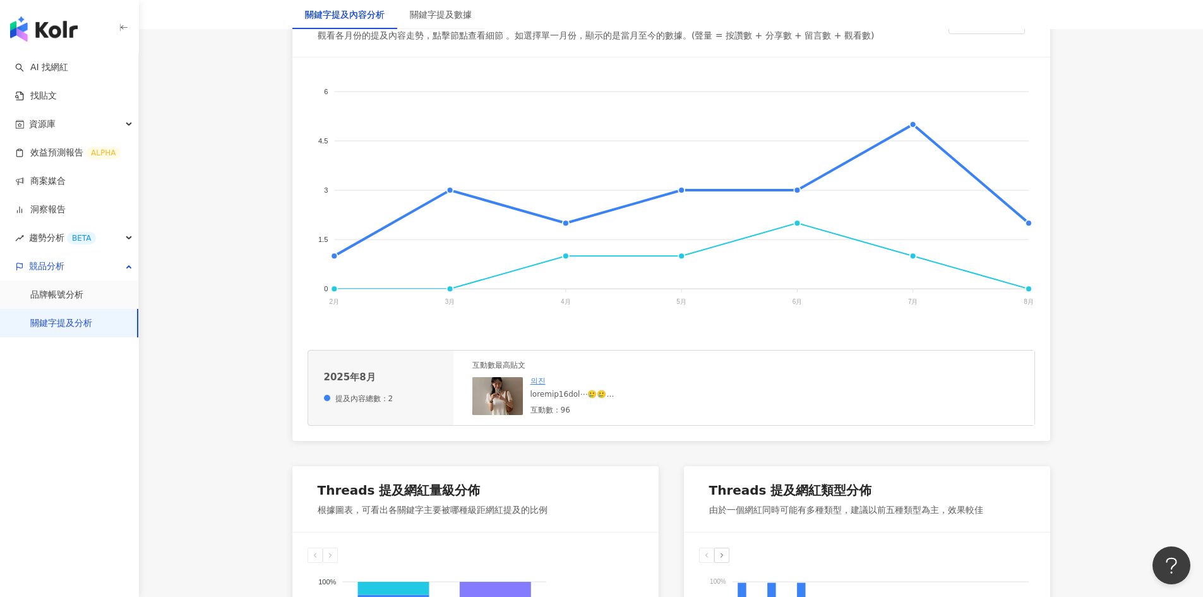
click at [1029, 289] on line at bounding box center [1029, 291] width 0 height 4
click at [1029, 286] on foreignobject "我的品牌 Cybex" at bounding box center [672, 199] width 728 height 253
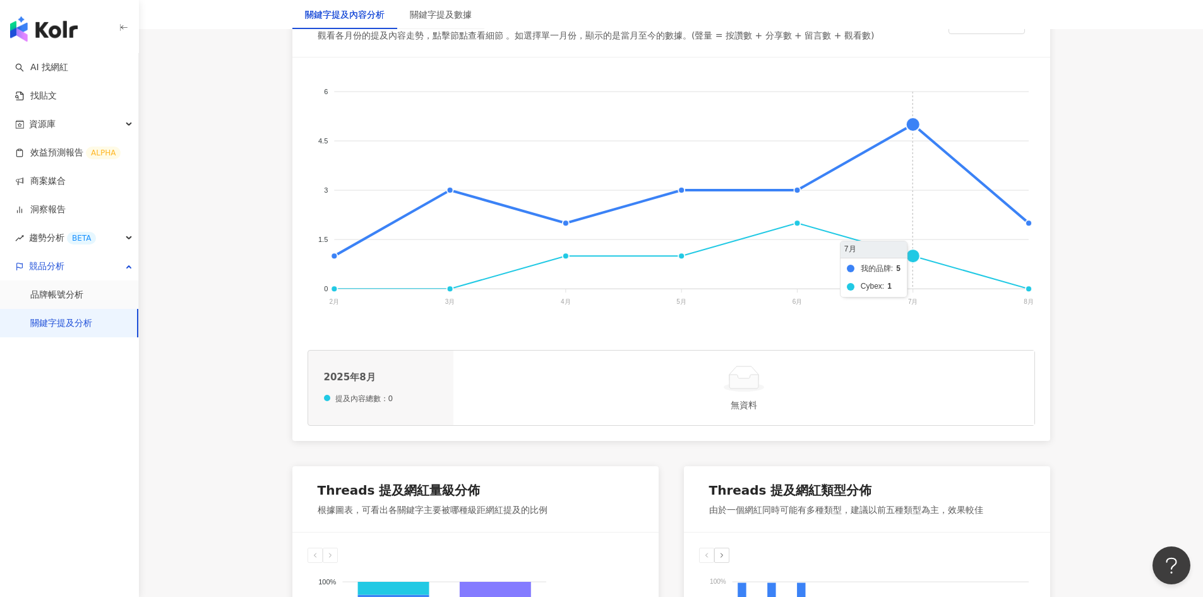
click at [910, 255] on foreignobject "我的品牌 Cybex" at bounding box center [672, 199] width 728 height 253
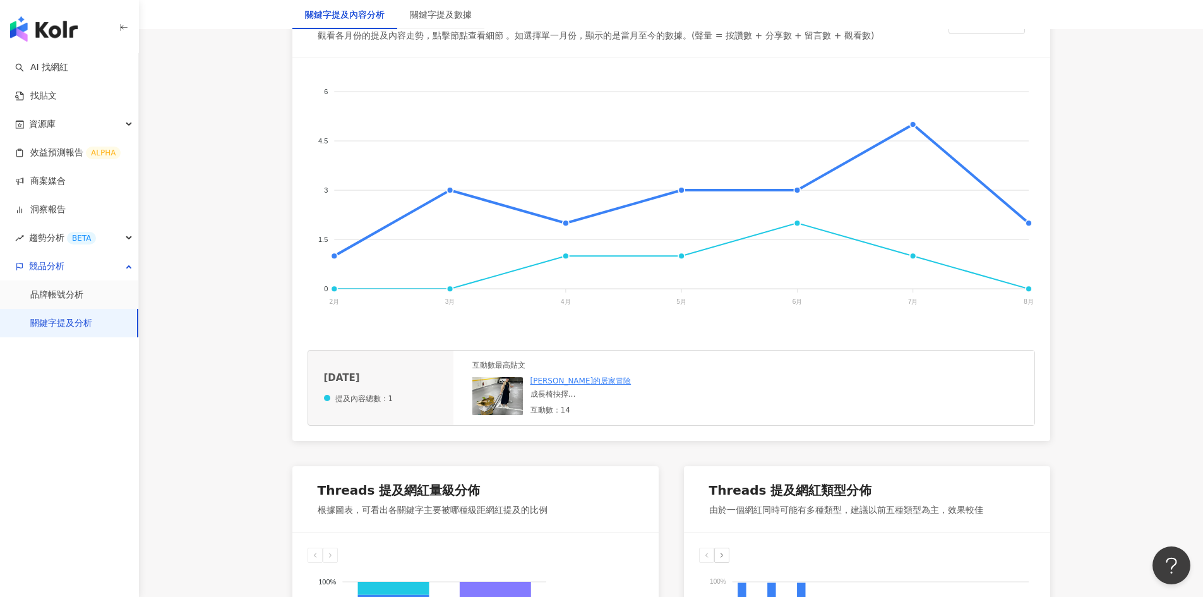
click at [570, 385] on link "Jojo的居家冒險" at bounding box center [581, 381] width 101 height 9
click at [548, 401] on div "Jojo的居家冒險 成長椅抉擇 Cybex Lemo VS Stokke Nomi 哪一個比較推 好難選擇啊！！！ 喜歡Cybex 的長相，但貌似Stokke…" at bounding box center [626, 395] width 190 height 39
click at [550, 394] on div "成長椅抉擇 Cybex Lemo VS Stokke Nomi 哪一個比較推 好難選擇啊！！！ 喜歡Cybex 的長相，但貌似Stokke 可以靠餐桌比較近？…" at bounding box center [626, 394] width 190 height 11
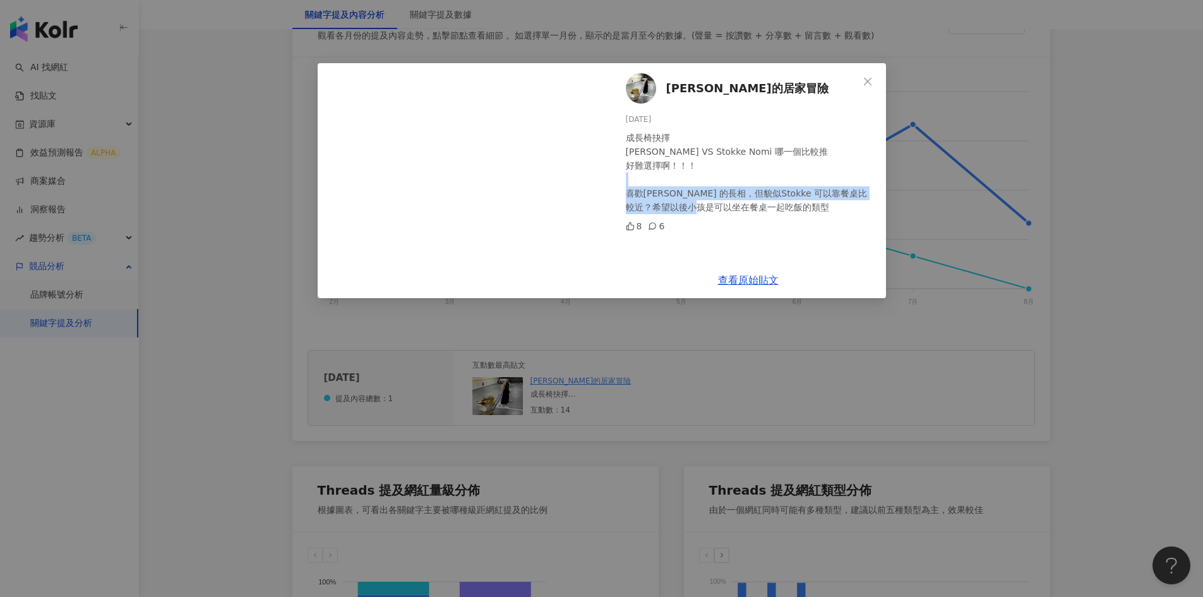
drag, startPoint x: 642, startPoint y: 198, endPoint x: 731, endPoint y: 213, distance: 89.6
click at [745, 208] on div "成長椅抉擇 Cybex Lemo VS Stokke Nomi 哪一個比較推 好難選擇啊！！！ 喜歡Cybex 的長相，但貌似Stokke 可以靠餐桌比較近？…" at bounding box center [751, 172] width 250 height 83
click at [1017, 319] on div "Jojo的居家冒險 2025/7/6 成長椅抉擇 Cybex Lemo VS Stokke Nomi 哪一個比較推 好難選擇啊！！！ 喜歡Cybex 的長相，…" at bounding box center [601, 298] width 1203 height 597
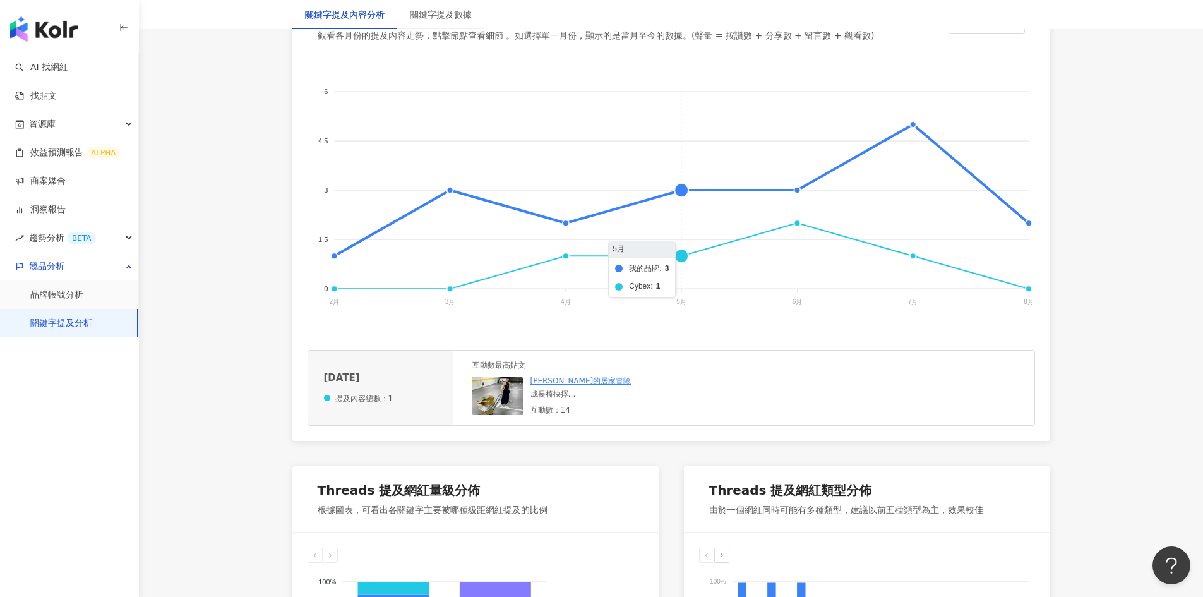
click at [681, 258] on foreignobject "我的品牌 Cybex" at bounding box center [672, 199] width 728 height 253
click at [562, 259] on foreignobject "我的品牌 Cybex" at bounding box center [672, 199] width 728 height 253
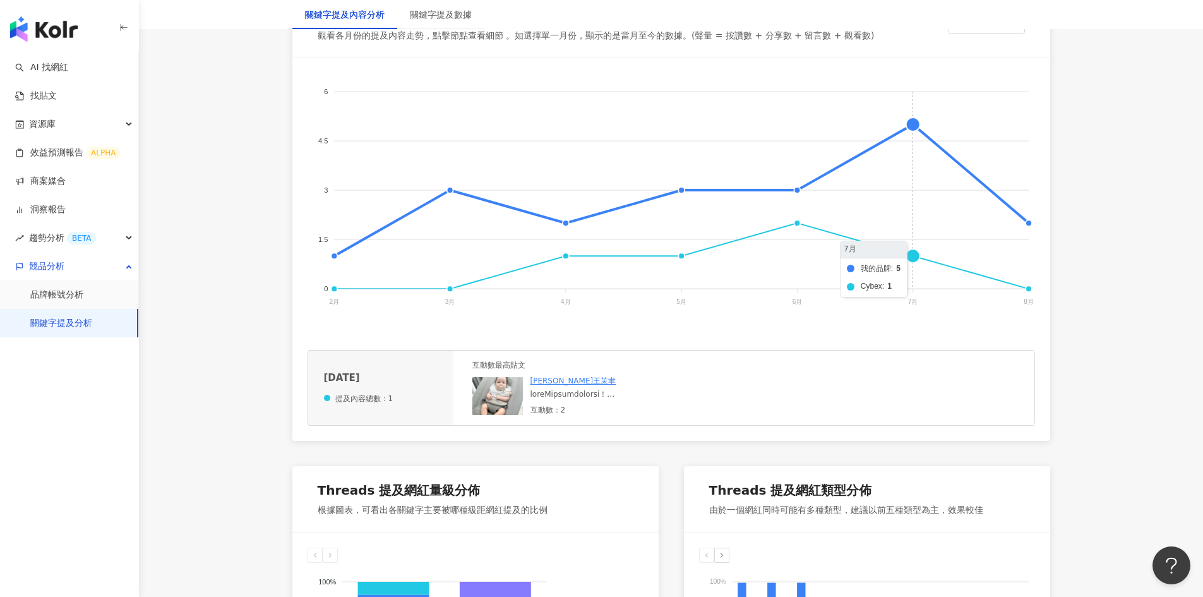
click at [910, 124] on foreignobject "我的品牌 Cybex" at bounding box center [672, 199] width 728 height 253
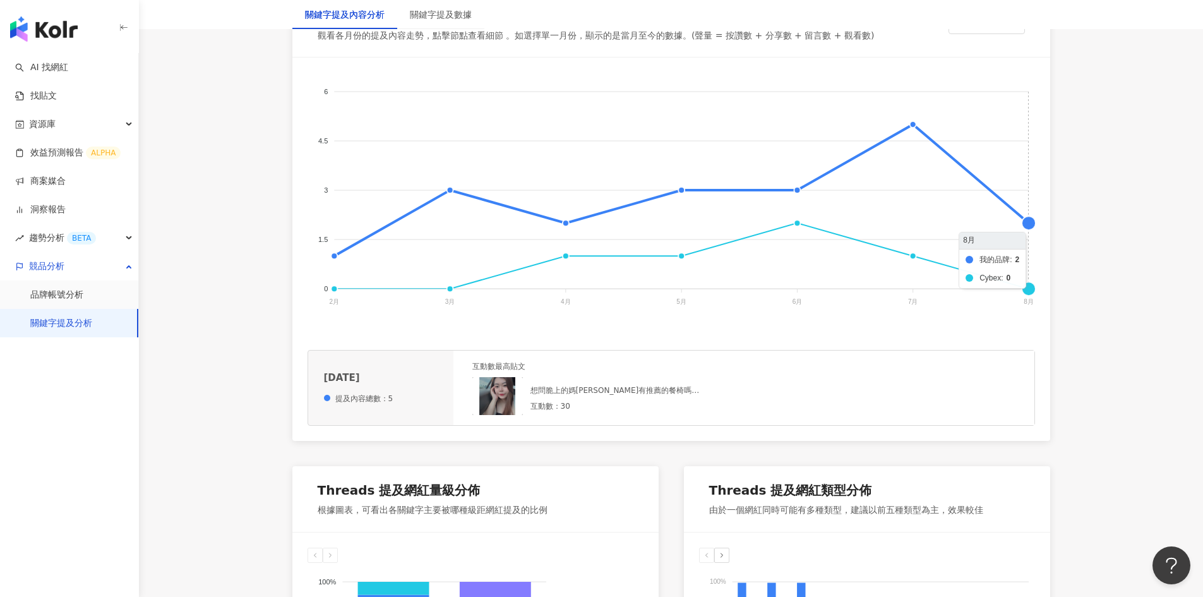
click at [1028, 225] on foreignobject "我的品牌 Cybex" at bounding box center [672, 199] width 728 height 253
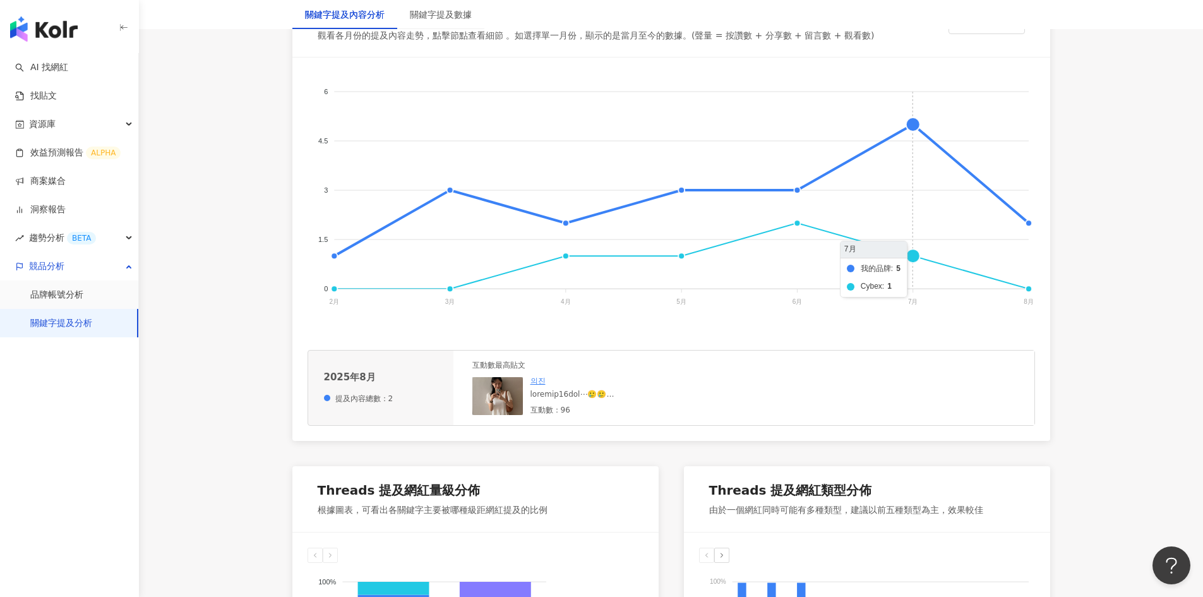
click at [912, 126] on foreignobject "我的品牌 Cybex" at bounding box center [672, 199] width 728 height 253
click at [390, 393] on div "2025年7月 提及內容總數：5" at bounding box center [380, 388] width 145 height 47
click at [395, 404] on div "2025年7月 提及內容總數：5" at bounding box center [380, 388] width 145 height 47
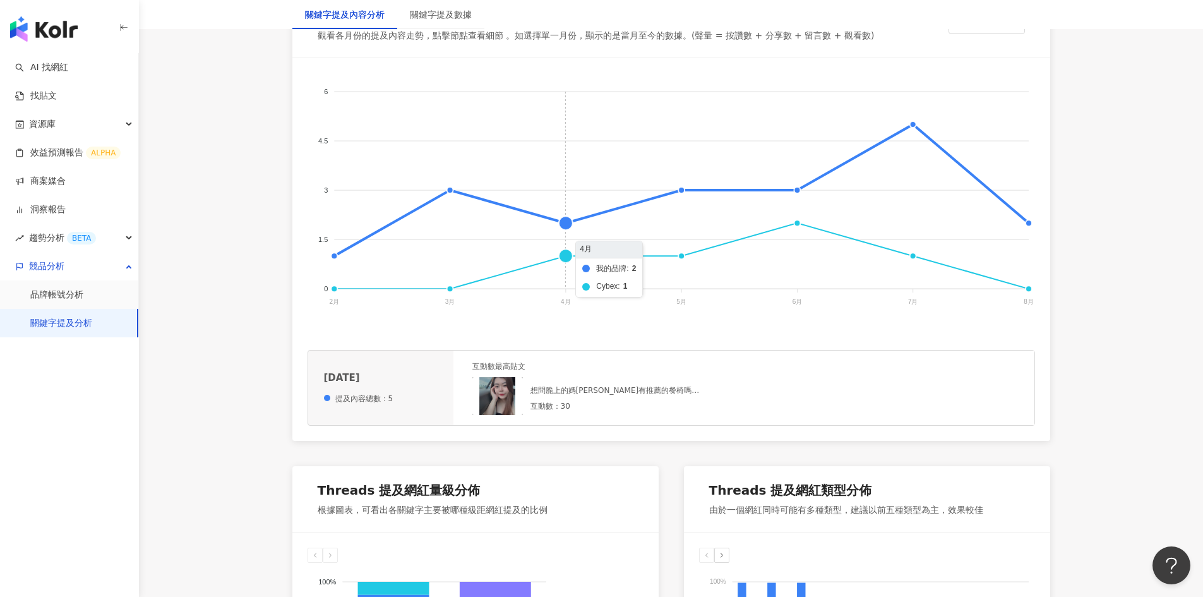
click at [569, 223] on foreignobject "我的品牌 Cybex" at bounding box center [672, 199] width 728 height 253
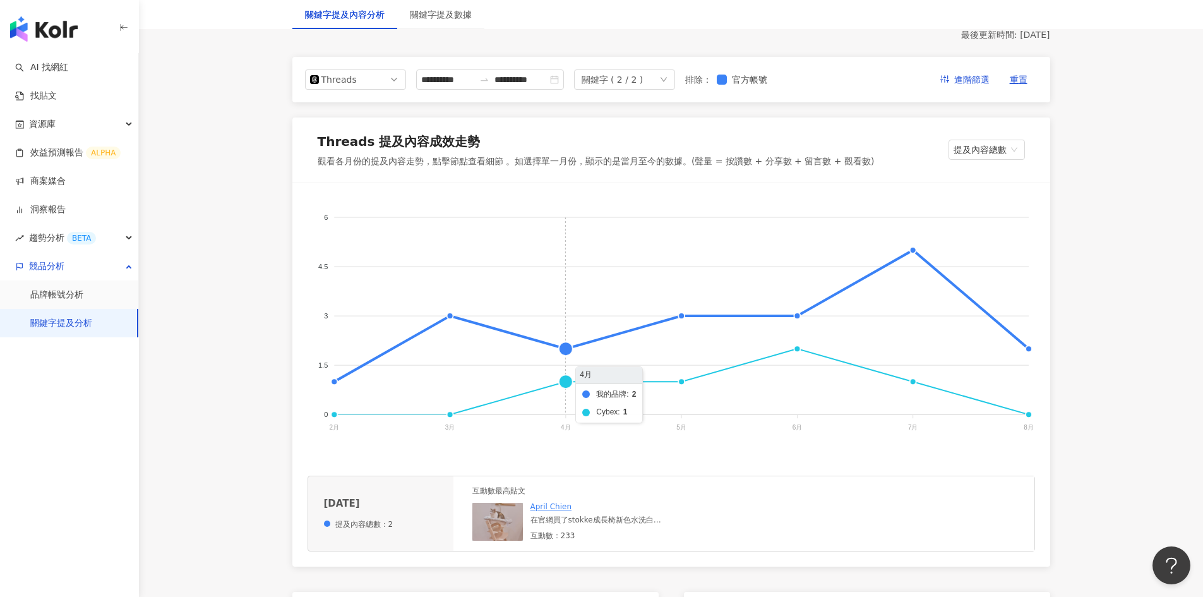
scroll to position [126, 0]
click at [566, 350] on foreignobject "我的品牌 Cybex" at bounding box center [672, 325] width 728 height 253
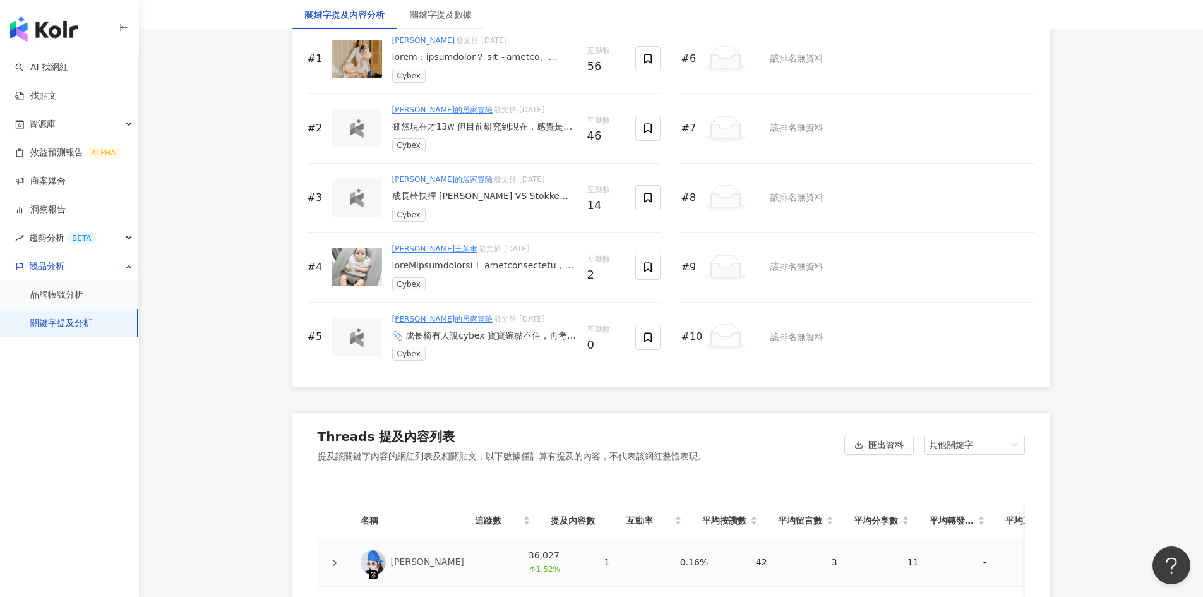
scroll to position [1516, 0]
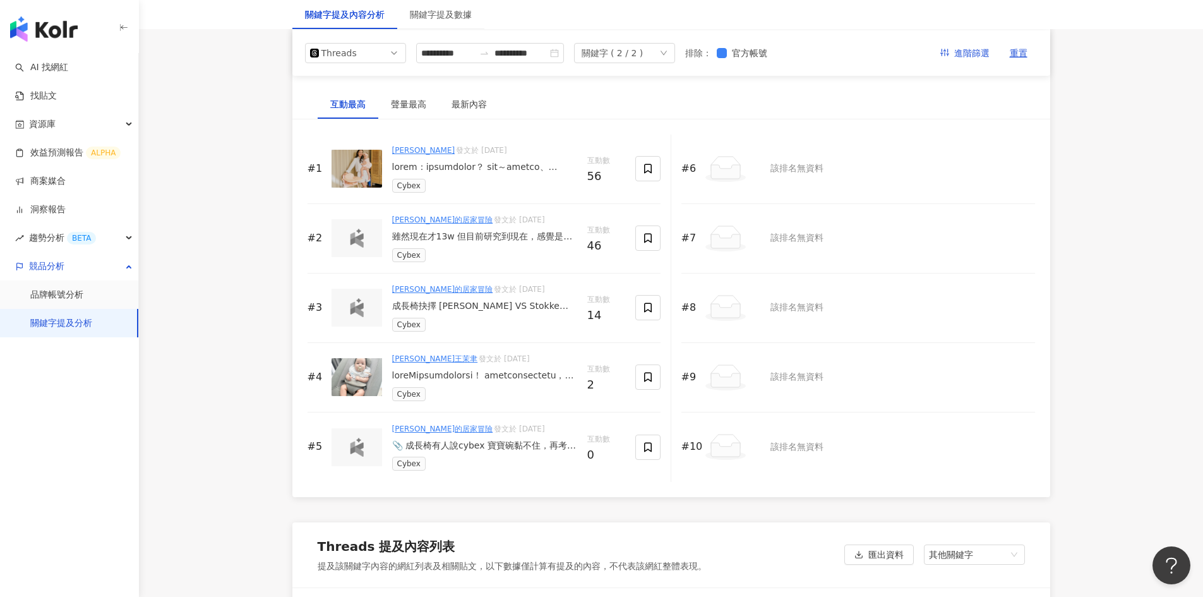
click at [421, 356] on link "Jui Wang王茉聿" at bounding box center [435, 358] width 86 height 9
click at [527, 374] on div at bounding box center [484, 376] width 185 height 13
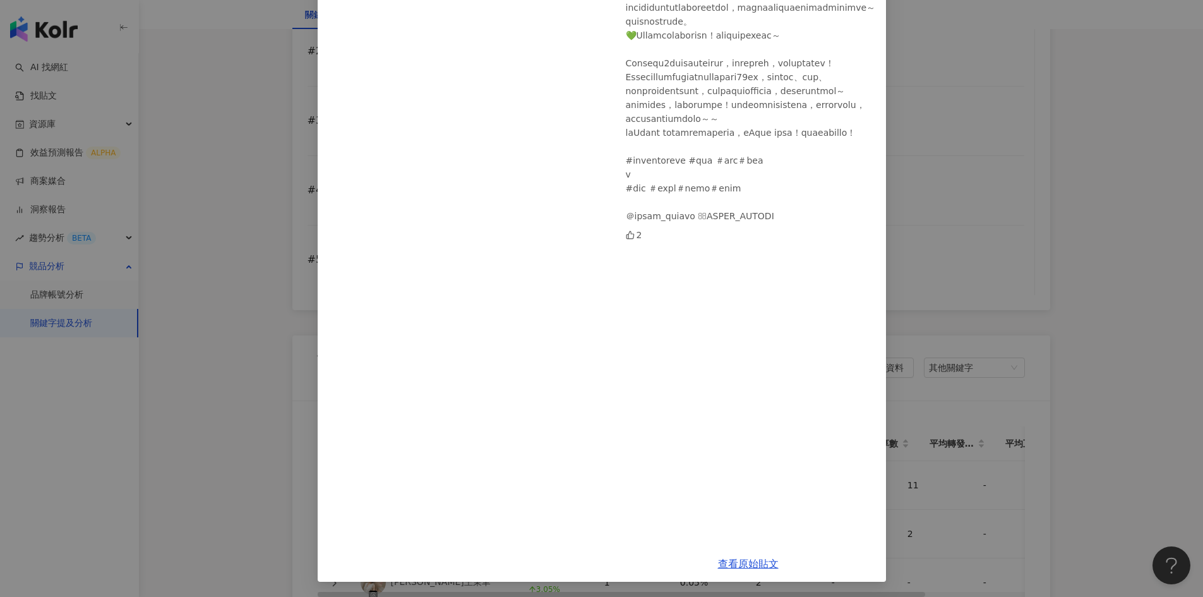
scroll to position [1706, 0]
click at [1032, 303] on div "Jui Wang王茉聿 2025/4/2 2 查看原始貼文" at bounding box center [601, 298] width 1203 height 597
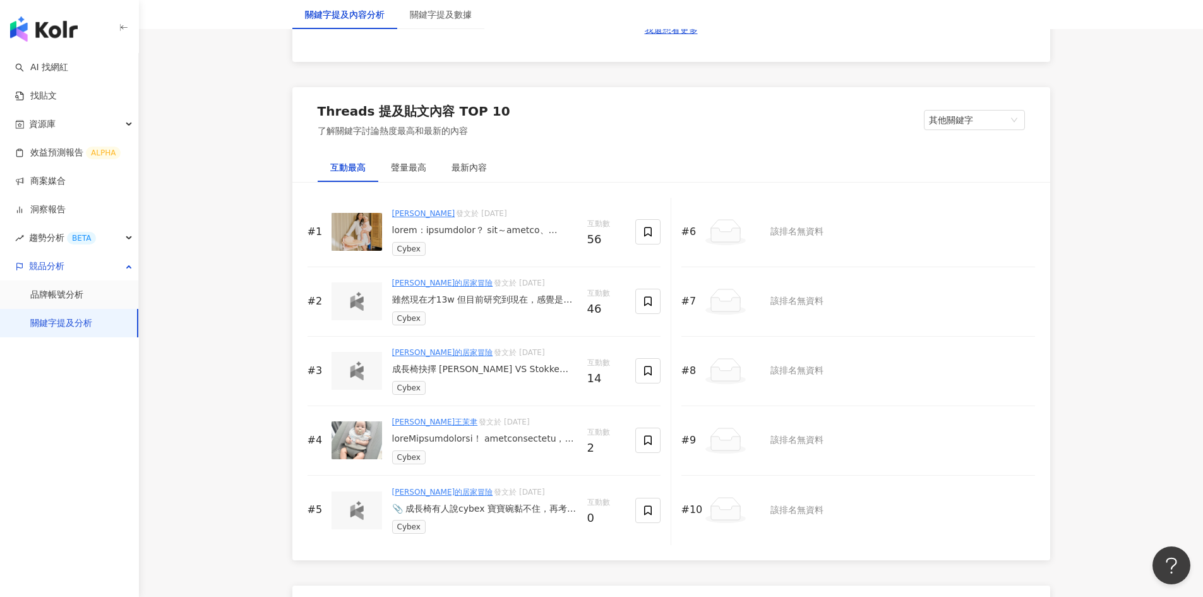
scroll to position [1516, 0]
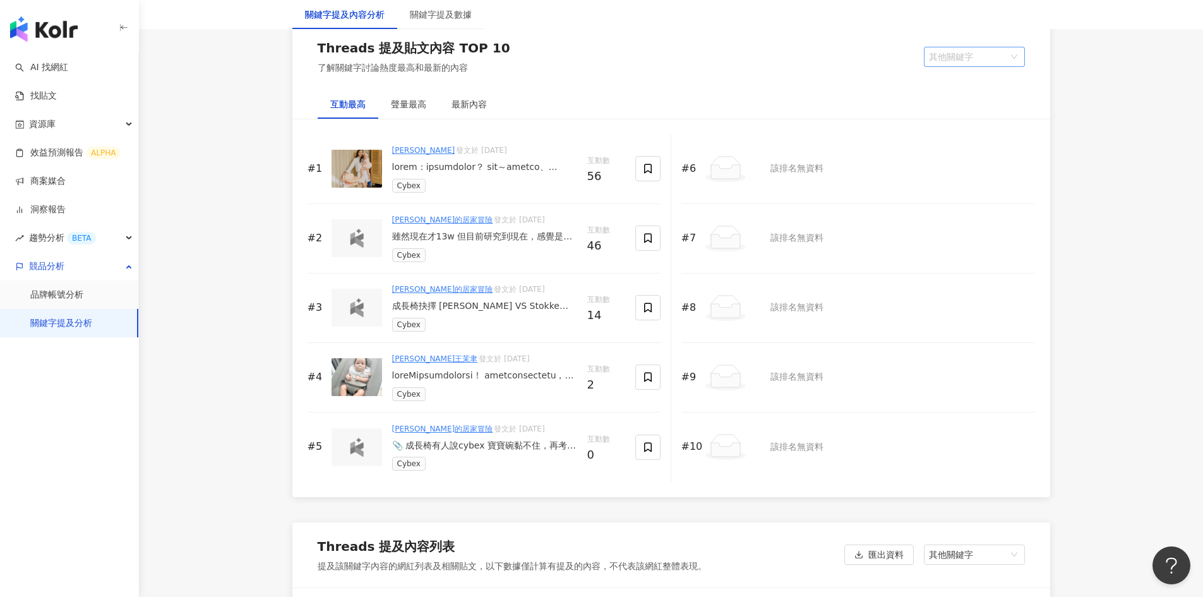
click at [959, 56] on span "其他關鍵字" at bounding box center [974, 56] width 91 height 19
click at [957, 102] on div "我的關鍵字" at bounding box center [974, 104] width 81 height 14
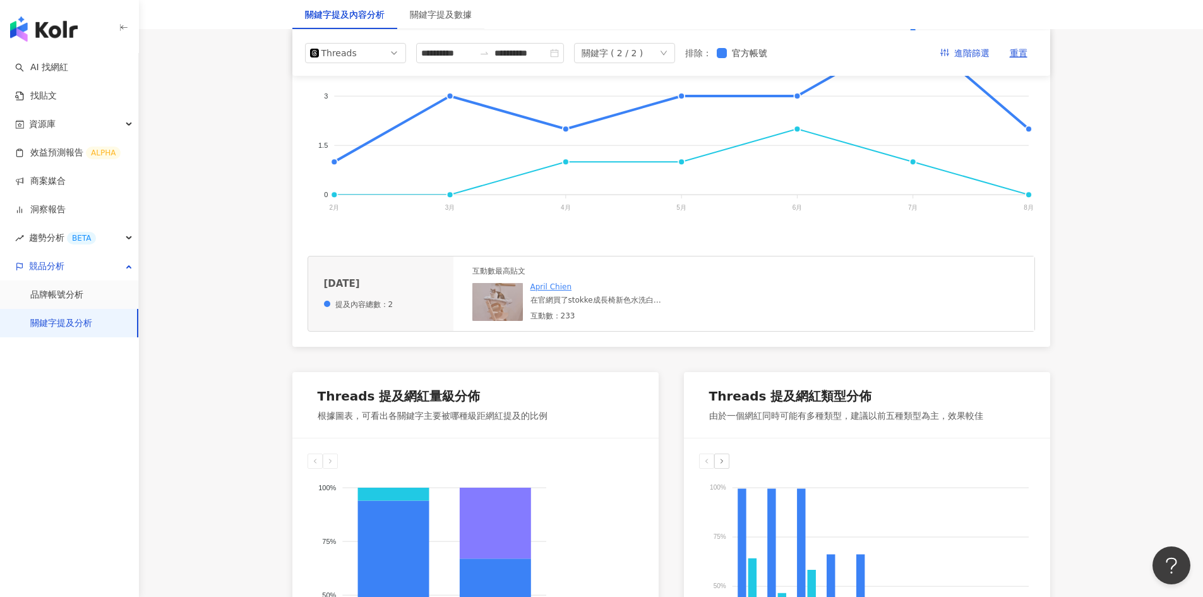
scroll to position [316, 0]
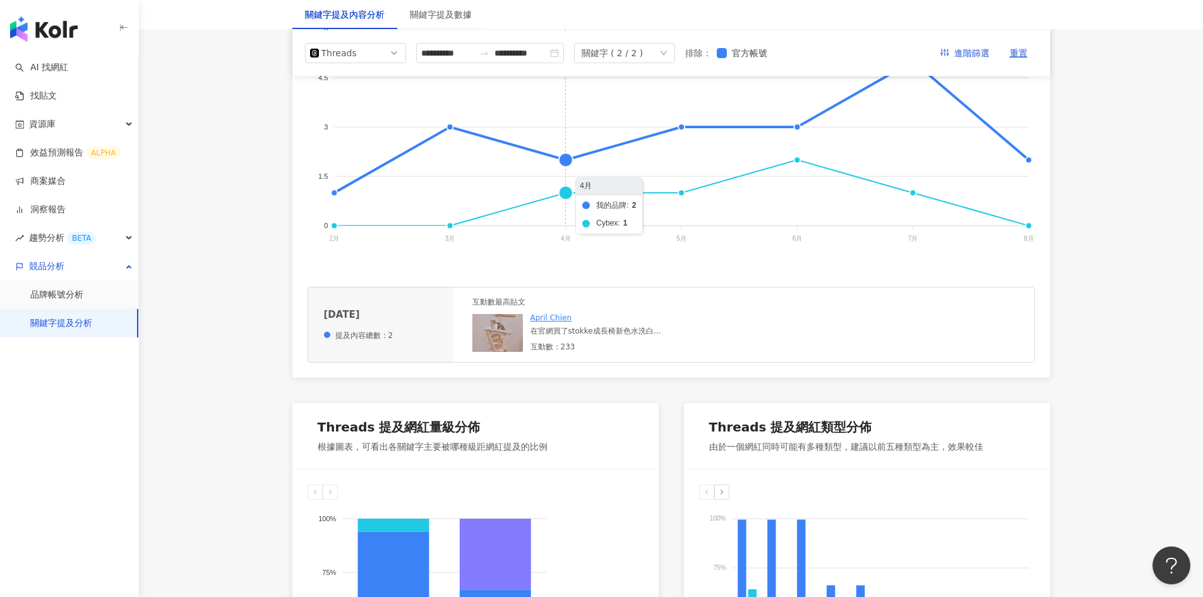
click at [567, 194] on foreignobject "我的品牌 Cybex" at bounding box center [672, 135] width 728 height 253
click at [565, 162] on foreignobject "我的品牌 Cybex" at bounding box center [672, 135] width 728 height 253
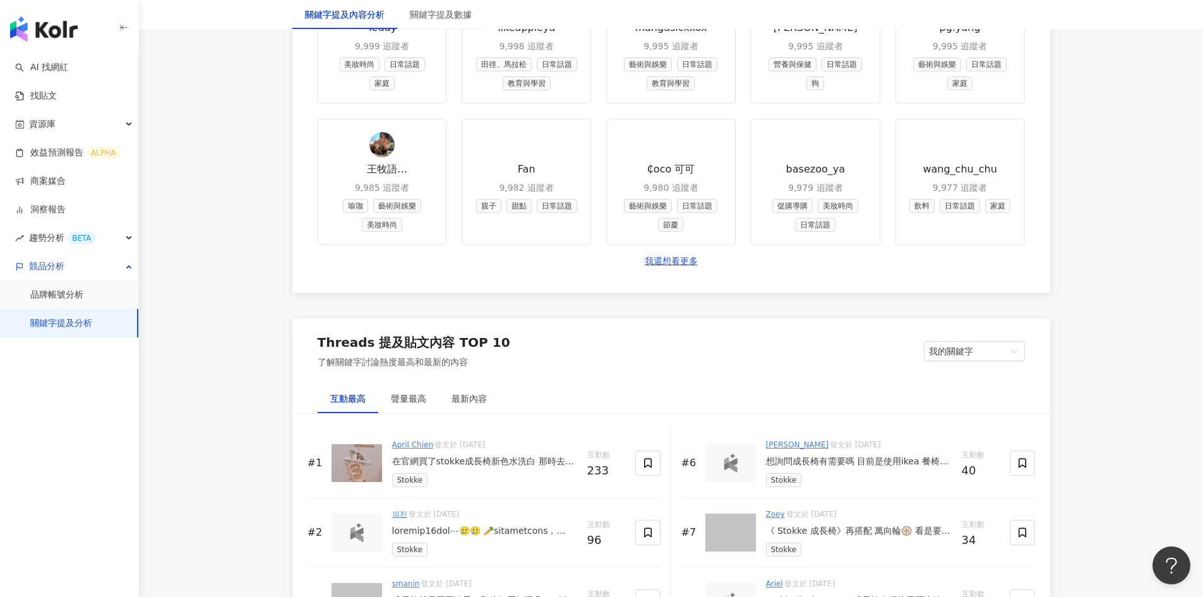
scroll to position [1453, 0]
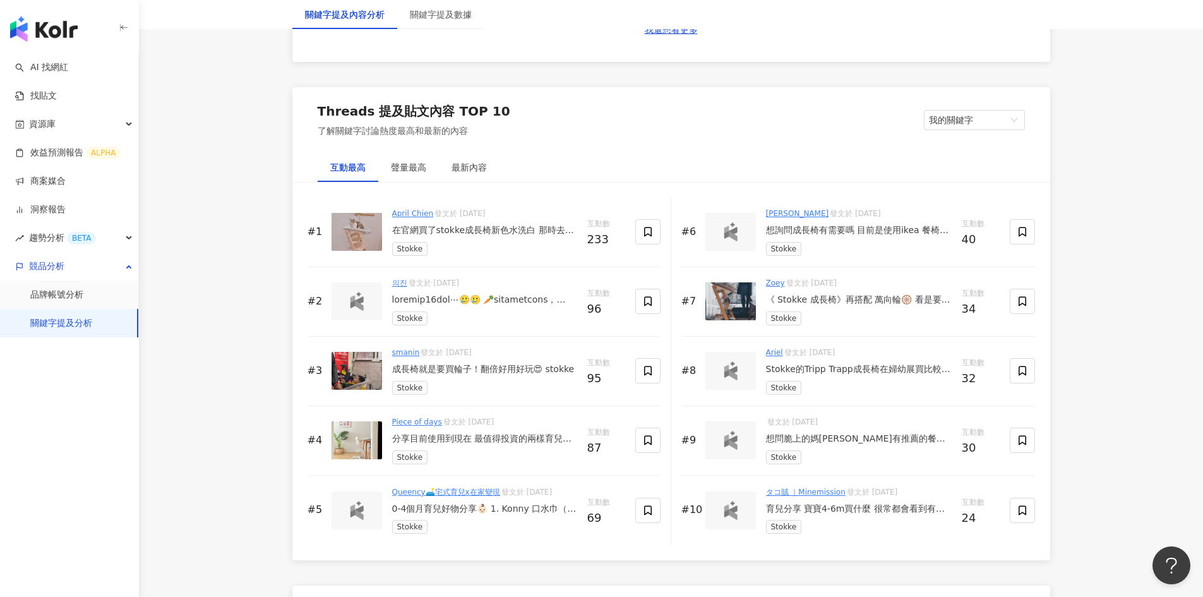
click at [492, 233] on div "在官網買了stokke成長椅新色水洗白 那時去了幾個實體門市剛好都沒看到這色陳列，看官網圖覺得應該不太可能差到太多， 就直接下單了 收到真的有被色差嚇到， 我…" at bounding box center [484, 230] width 185 height 13
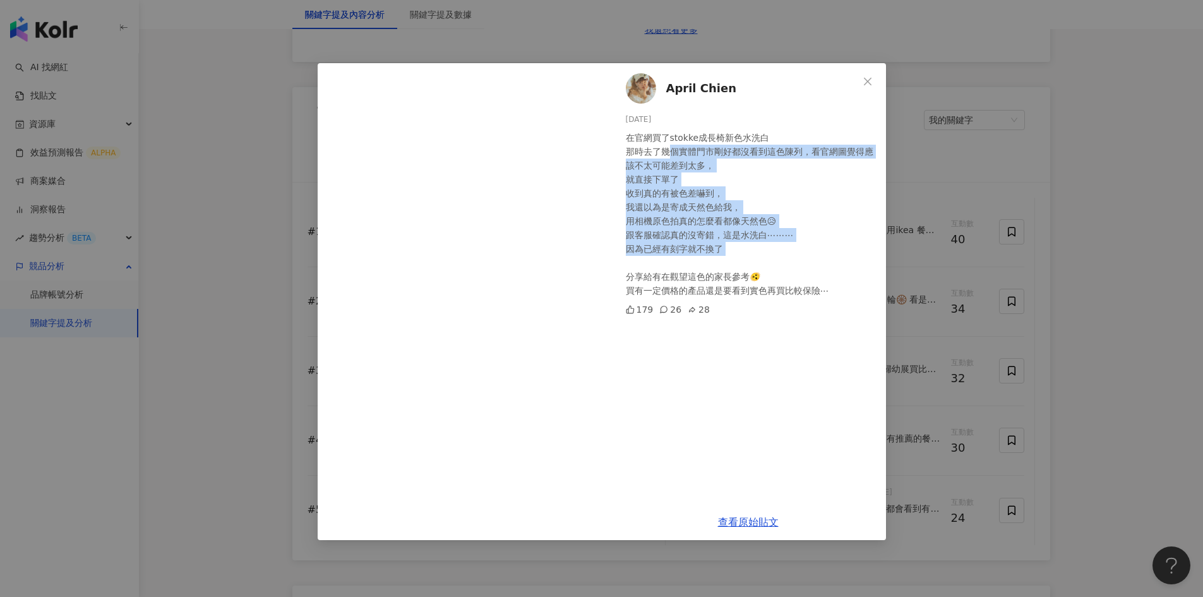
drag, startPoint x: 670, startPoint y: 151, endPoint x: 708, endPoint y: 267, distance: 122.1
click at [708, 267] on div "在官網買了stokke成長椅新色水洗白 那時去了幾個實體門市剛好都沒看到這色陳列，看官網圖覺得應該不太可能差到太多， 就直接下單了 收到真的有被色差嚇到， 我…" at bounding box center [751, 214] width 250 height 167
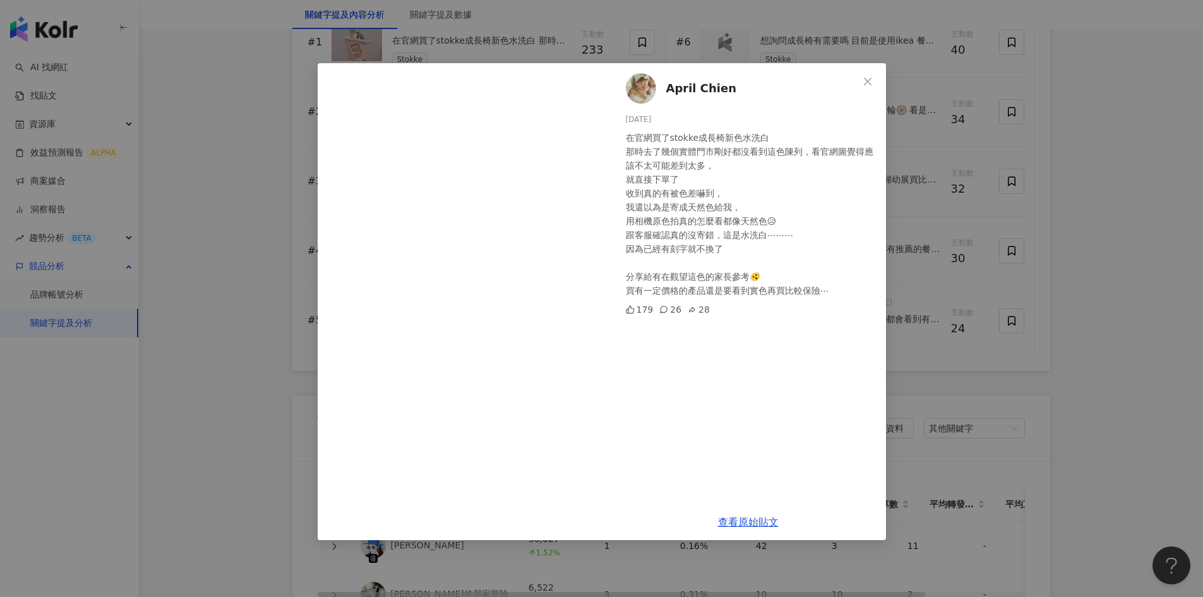
drag, startPoint x: 749, startPoint y: 292, endPoint x: 681, endPoint y: 291, distance: 68.2
click at [749, 292] on div "在官網買了stokke成長椅新色水洗白 那時去了幾個實體門市剛好都沒看到這色陳列，看官網圖覺得應該不太可能差到太多， 就直接下單了 收到真的有被色差嚇到， 我…" at bounding box center [751, 214] width 250 height 167
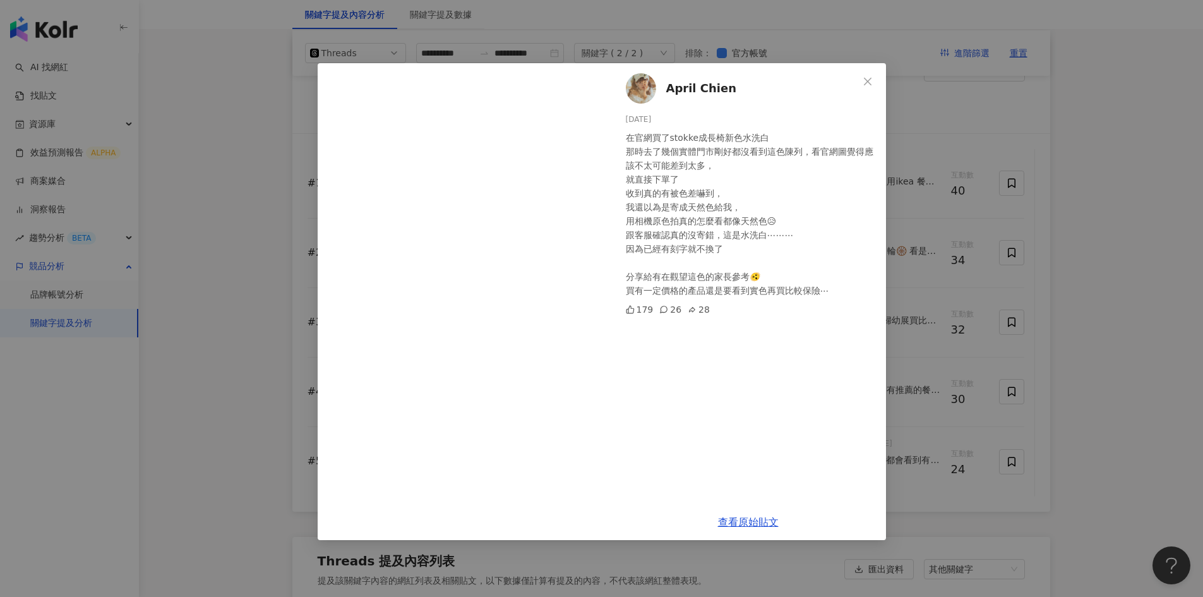
scroll to position [1059, 0]
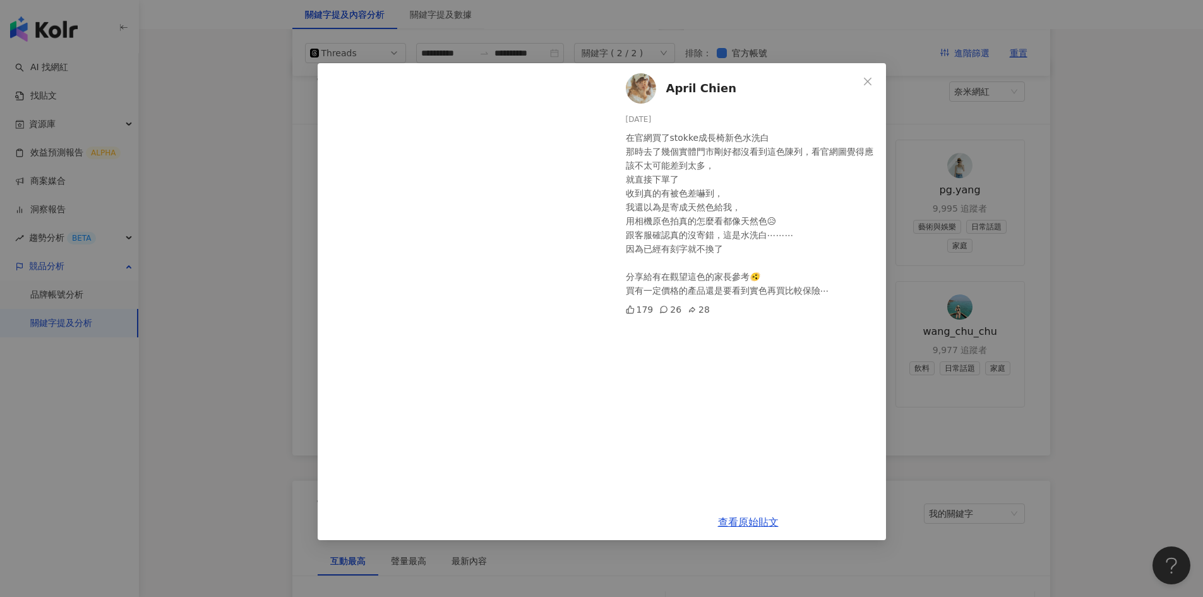
click at [1065, 217] on div "April Chien 2025/4/19 在官網買了stokke成長椅新色水洗白 那時去了幾個實體門市剛好都沒看到這色陳列，看官網圖覺得應該不太可能差到太多…" at bounding box center [601, 298] width 1203 height 597
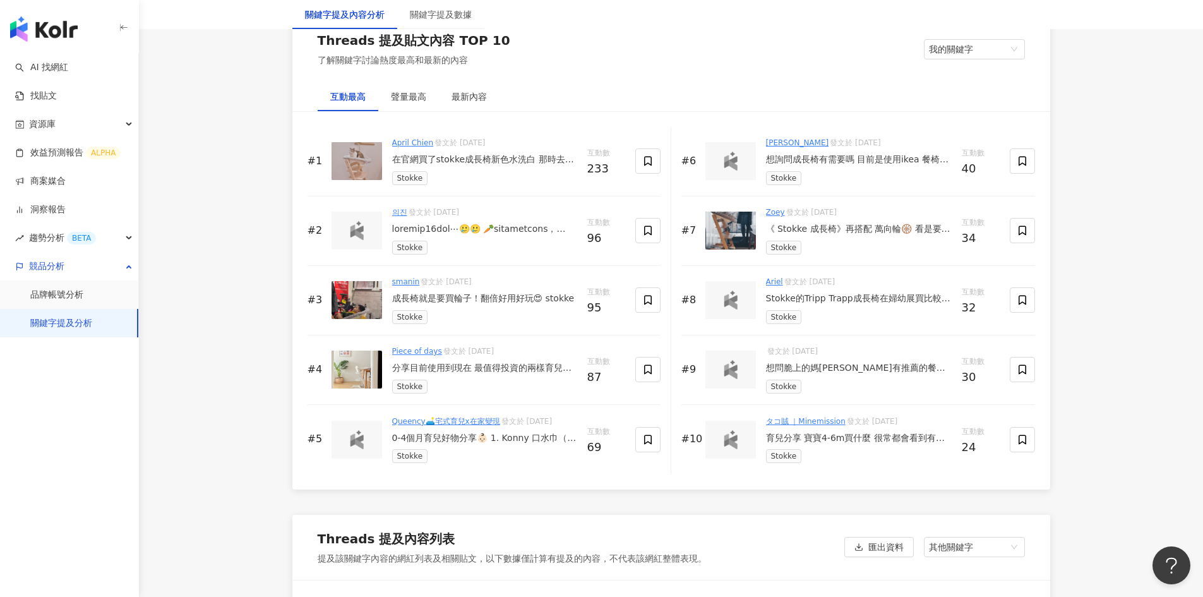
scroll to position [1502, 0]
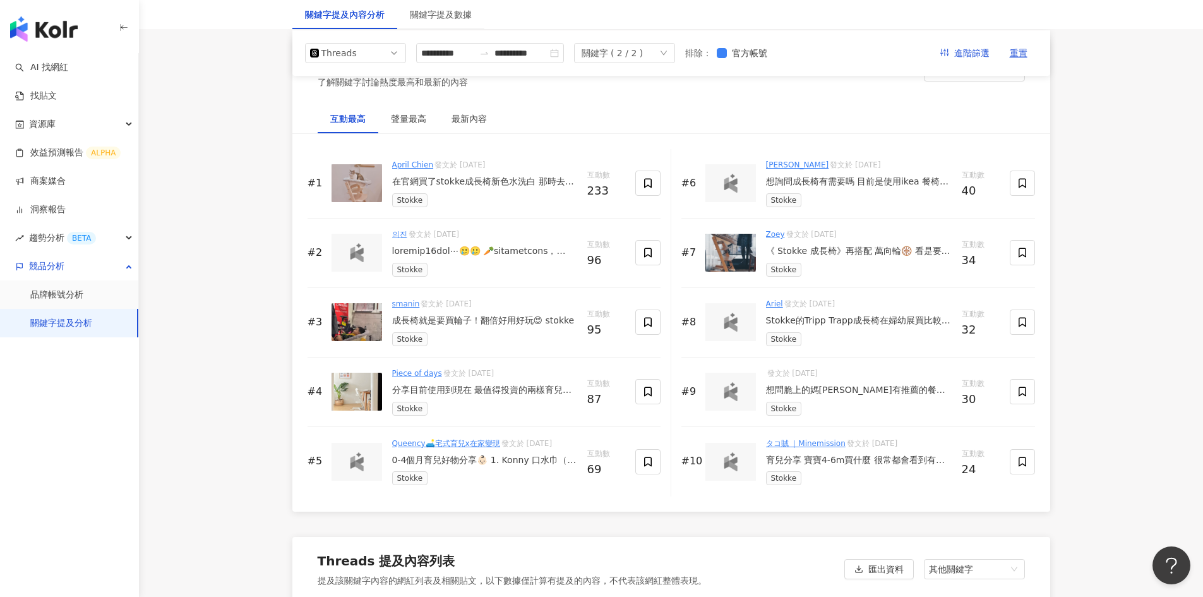
click at [860, 182] on div "想詢問成長椅有需要嗎 目前是使用ikea 餐椅 stokke 成長椅很美但好貴 貝喜力克成長椅有媽媽使用過可以給建議嗎🥹" at bounding box center [859, 182] width 186 height 13
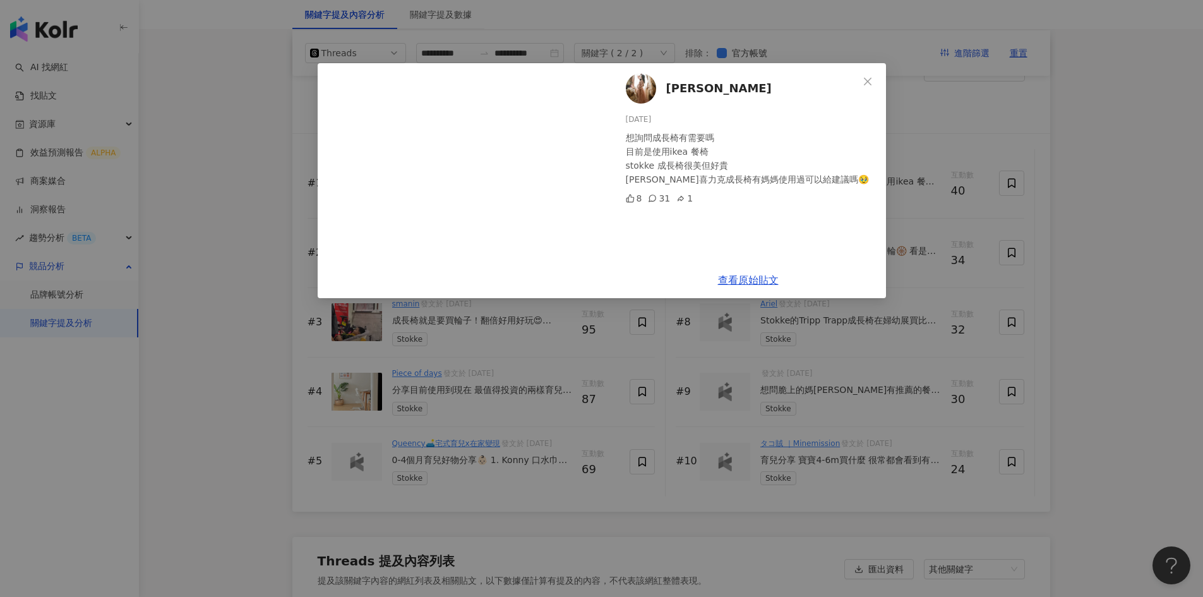
click at [1087, 249] on div "宋蕎羽 2025/6/18 想詢問成長椅有需要嗎 目前是使用ikea 餐椅 stokke 成長椅很美但好貴 貝喜力克成長椅有媽媽使用過可以給建議嗎🥹 8 31…" at bounding box center [601, 298] width 1203 height 597
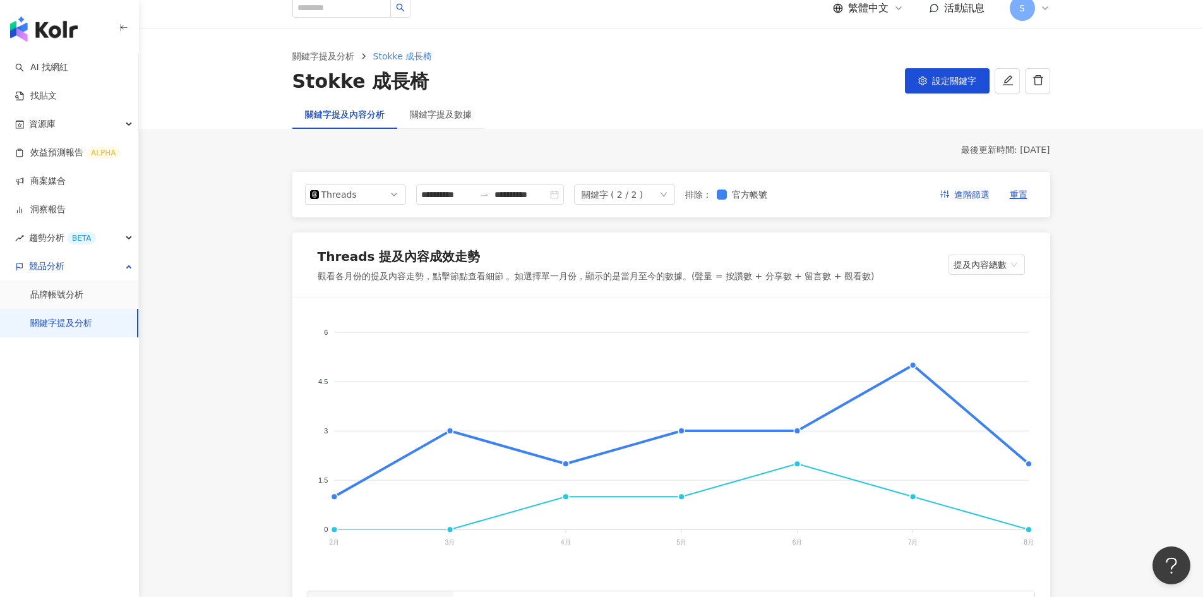
scroll to position [0, 0]
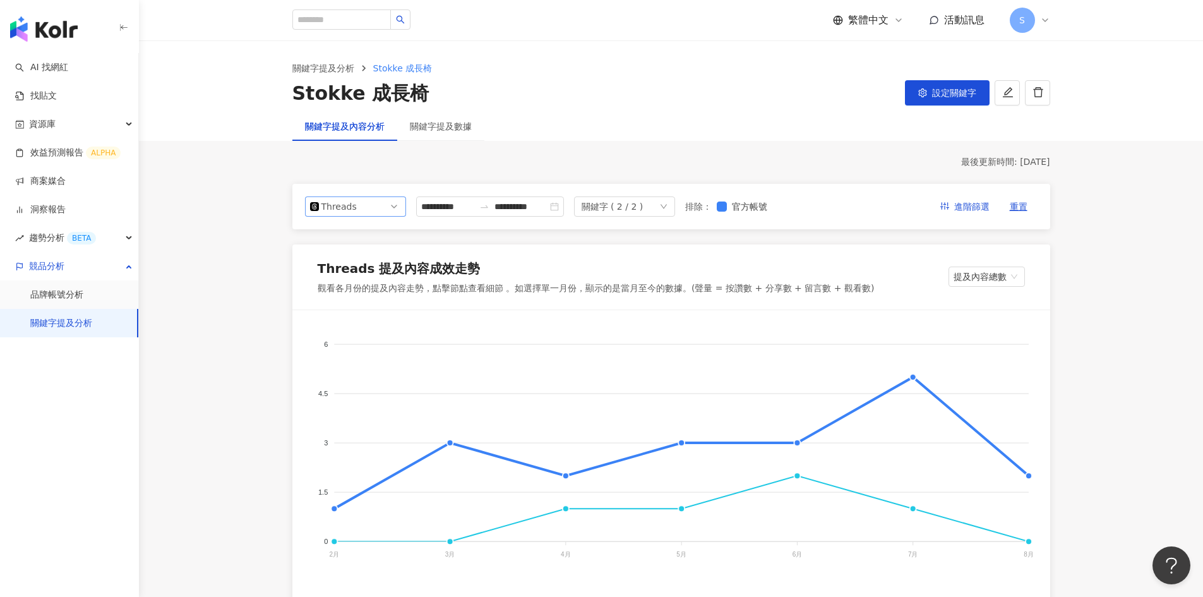
click at [362, 202] on div "Threads" at bounding box center [342, 206] width 41 height 19
click at [362, 259] on div "Facebook" at bounding box center [347, 257] width 41 height 14
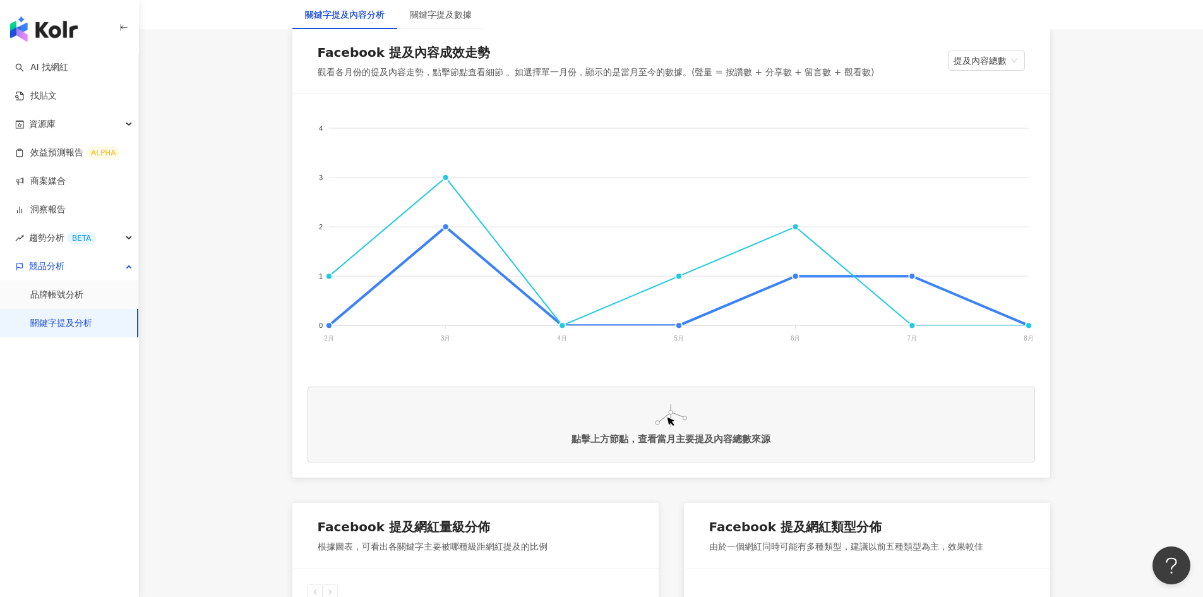
scroll to position [253, 0]
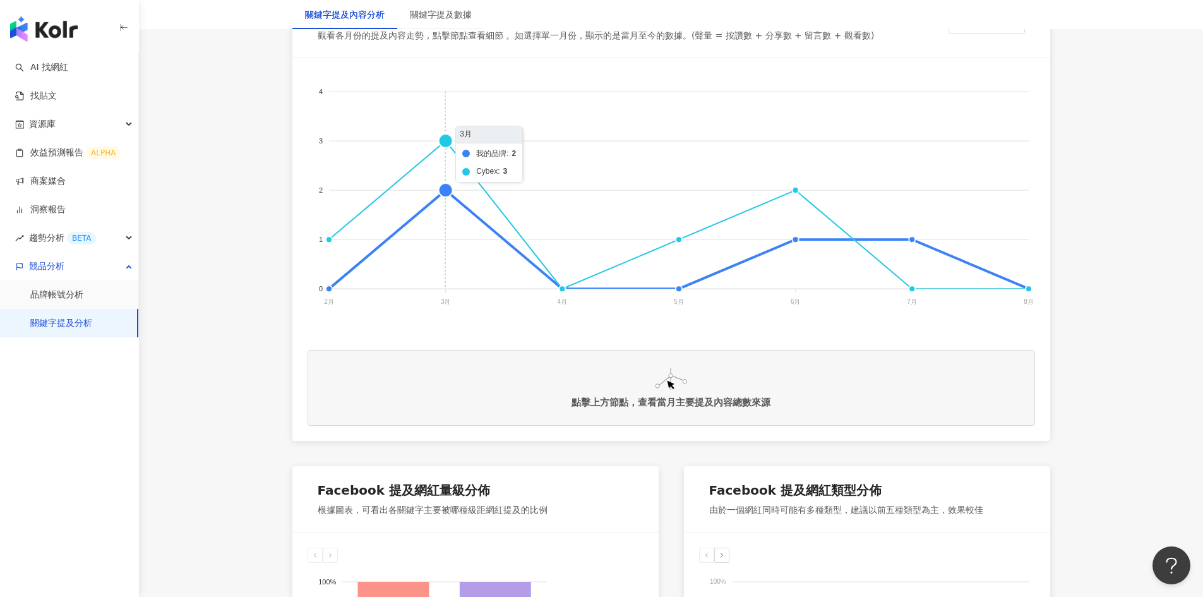
click at [446, 138] on foreignobject "我的品牌 Cybex" at bounding box center [672, 199] width 728 height 253
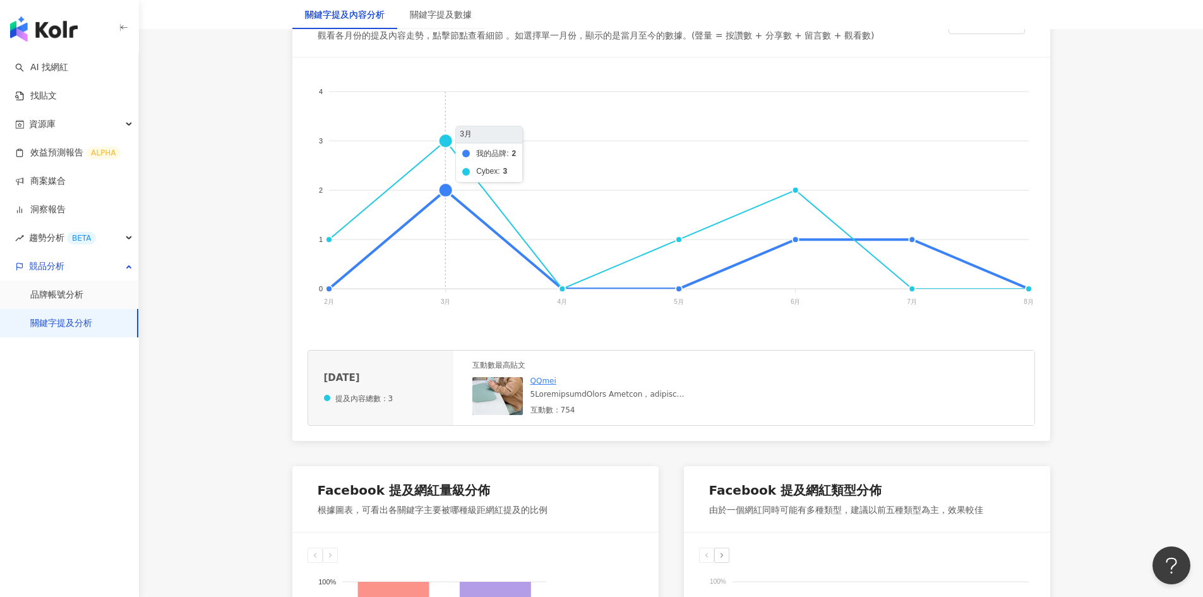
click at [447, 192] on foreignobject "我的品牌 Cybex" at bounding box center [672, 199] width 728 height 253
click at [447, 140] on foreignobject "我的品牌 Cybex" at bounding box center [672, 199] width 728 height 253
click at [603, 390] on div at bounding box center [626, 394] width 190 height 11
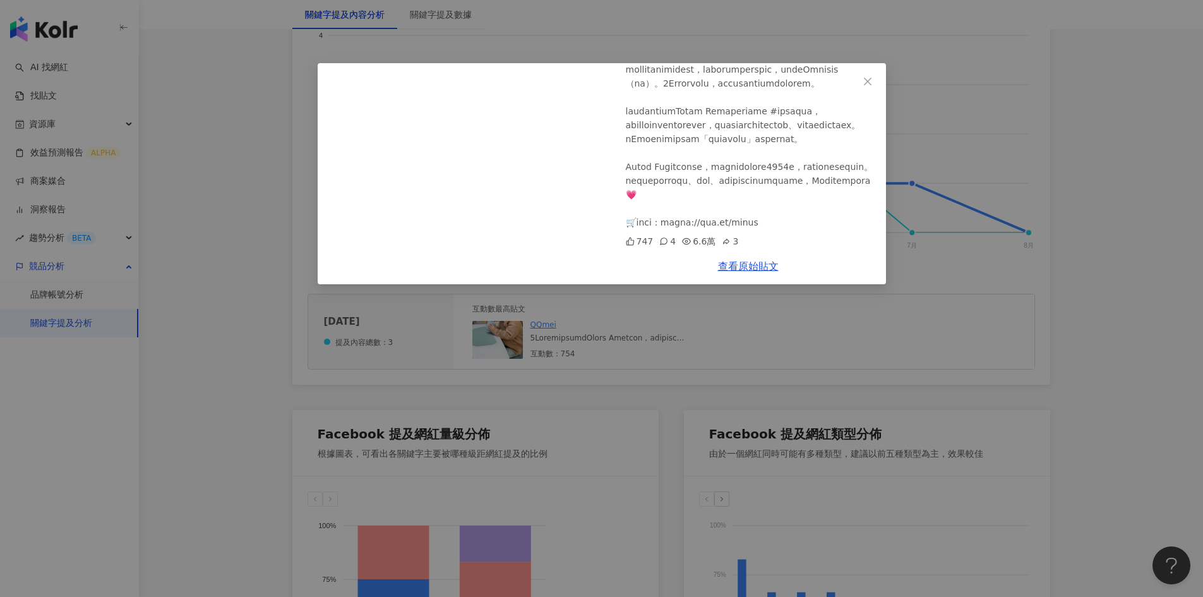
scroll to position [379, 0]
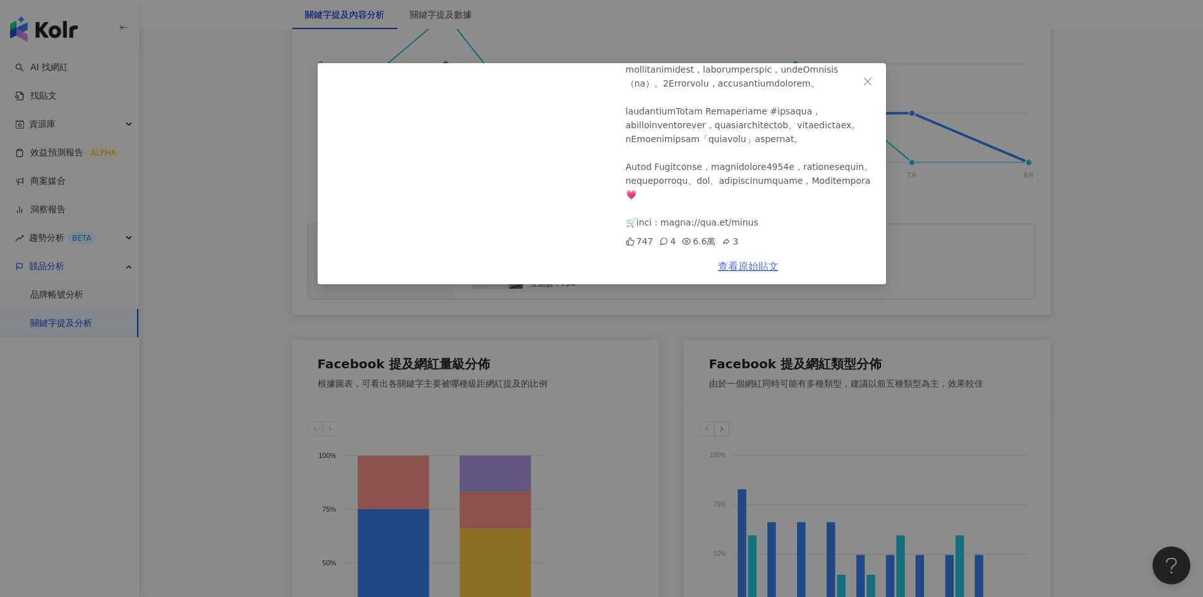
click at [752, 261] on link "查看原始貼文" at bounding box center [748, 266] width 61 height 12
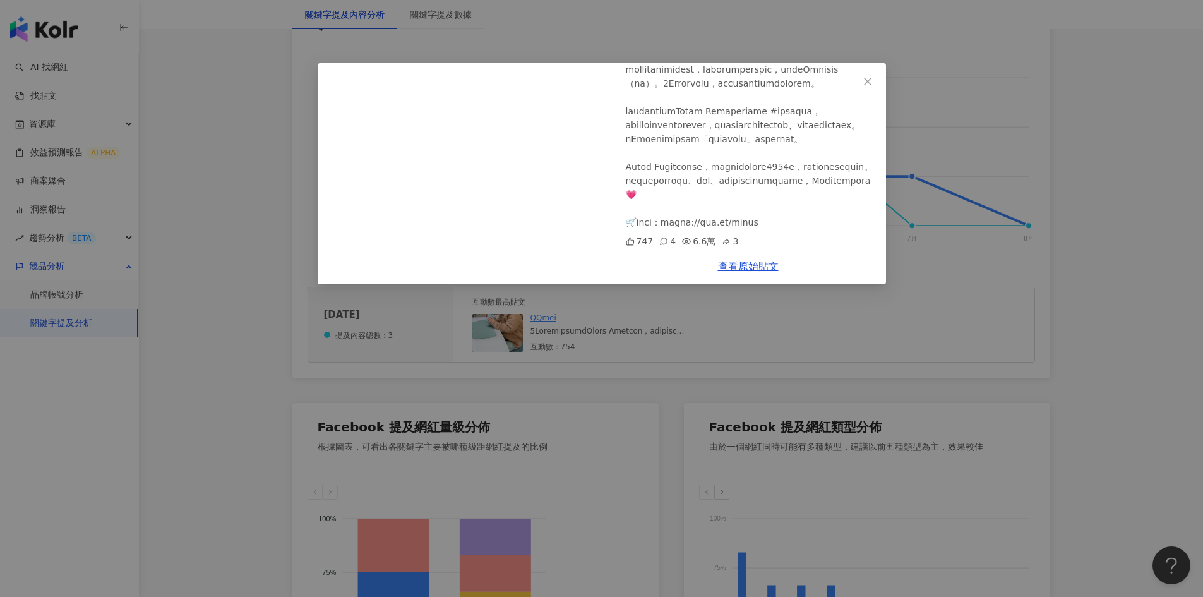
scroll to position [377, 0]
click at [1119, 205] on div "QQmei 2025/3/6 Cybex Lemo成長椅 747 4 6.6萬 3 查看原始貼文" at bounding box center [601, 298] width 1203 height 597
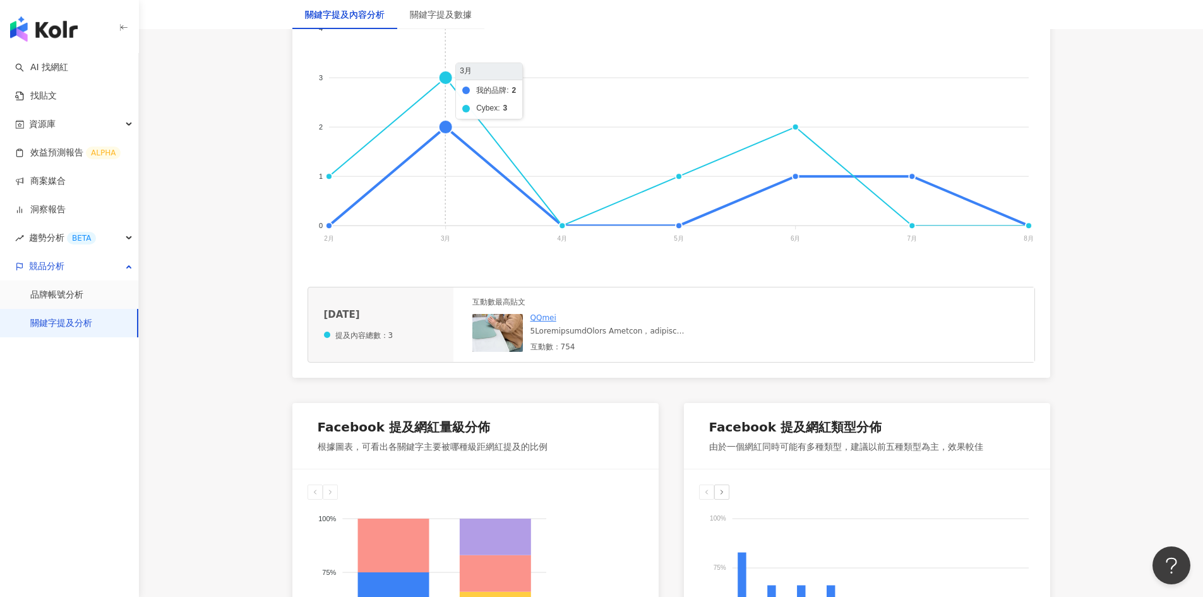
click at [447, 127] on foreignobject "我的品牌 Cybex" at bounding box center [672, 135] width 728 height 253
click at [560, 326] on div at bounding box center [626, 331] width 190 height 11
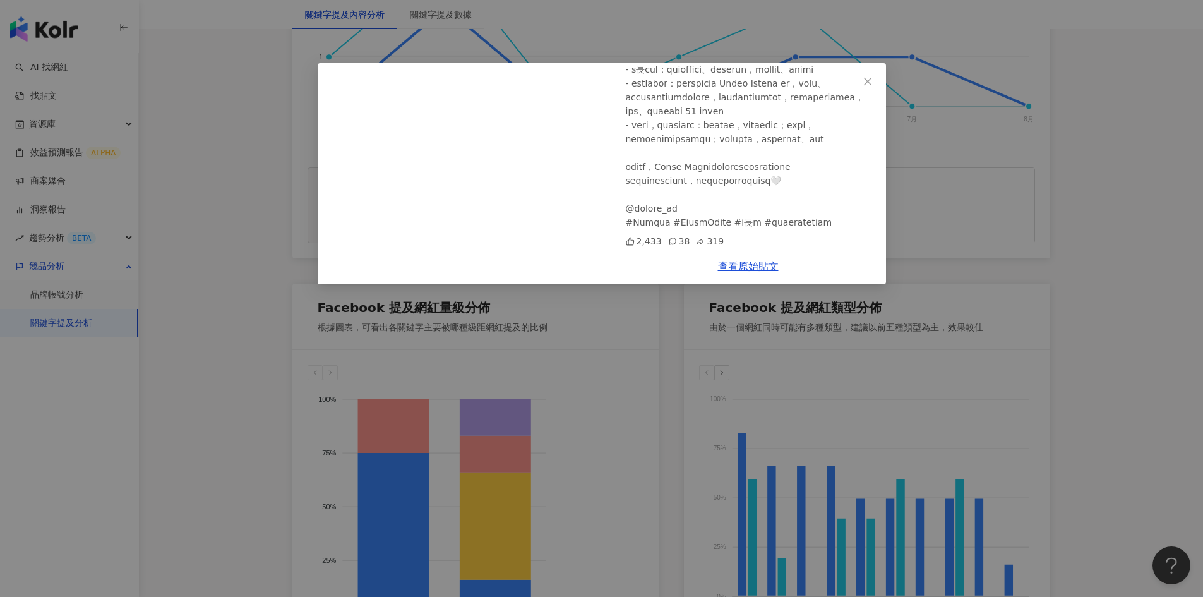
scroll to position [569, 0]
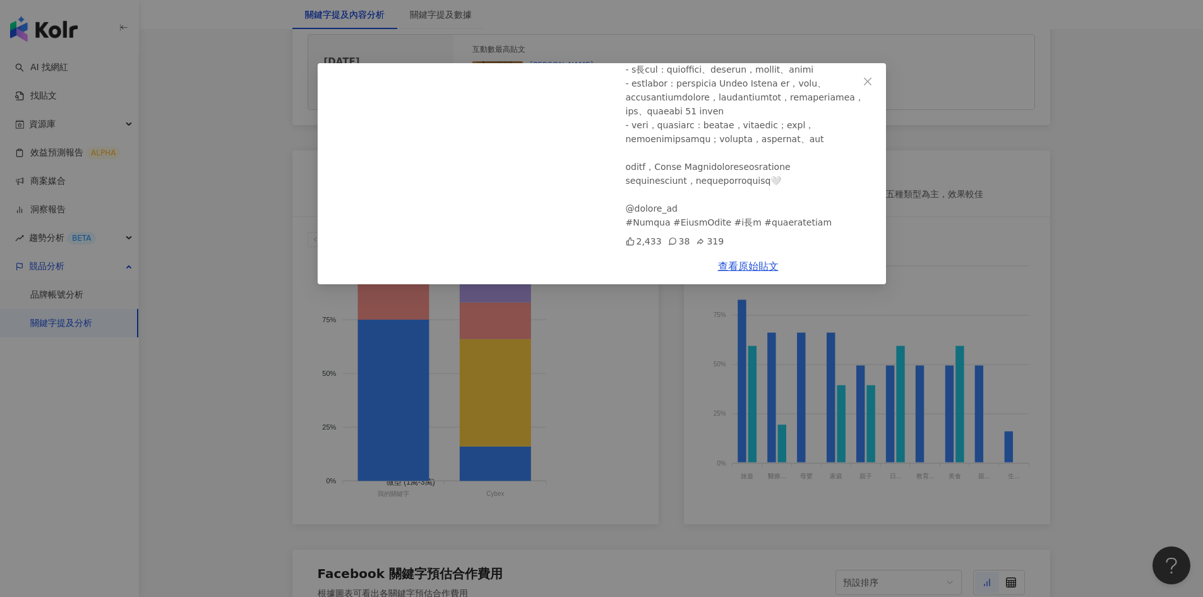
click at [1113, 275] on div "陳傑憲 2025/3/6 2,433 38 319 查看原始貼文" at bounding box center [601, 298] width 1203 height 597
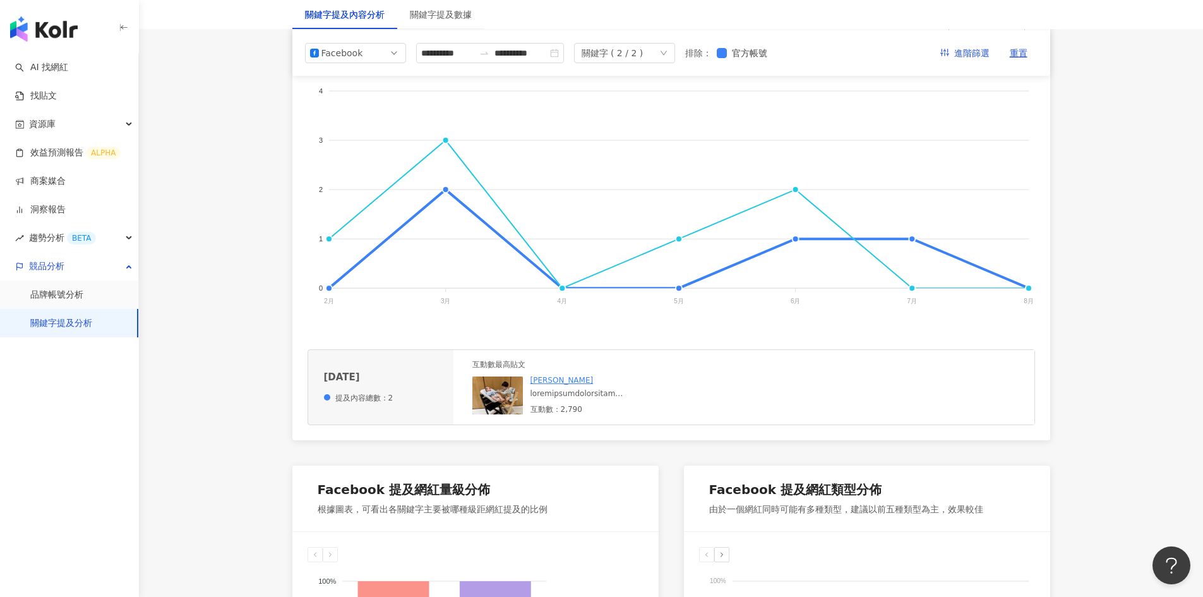
scroll to position [253, 0]
click at [330, 238] on foreignobject "我的品牌 Cybex" at bounding box center [672, 199] width 728 height 253
click at [566, 394] on div at bounding box center [626, 394] width 190 height 11
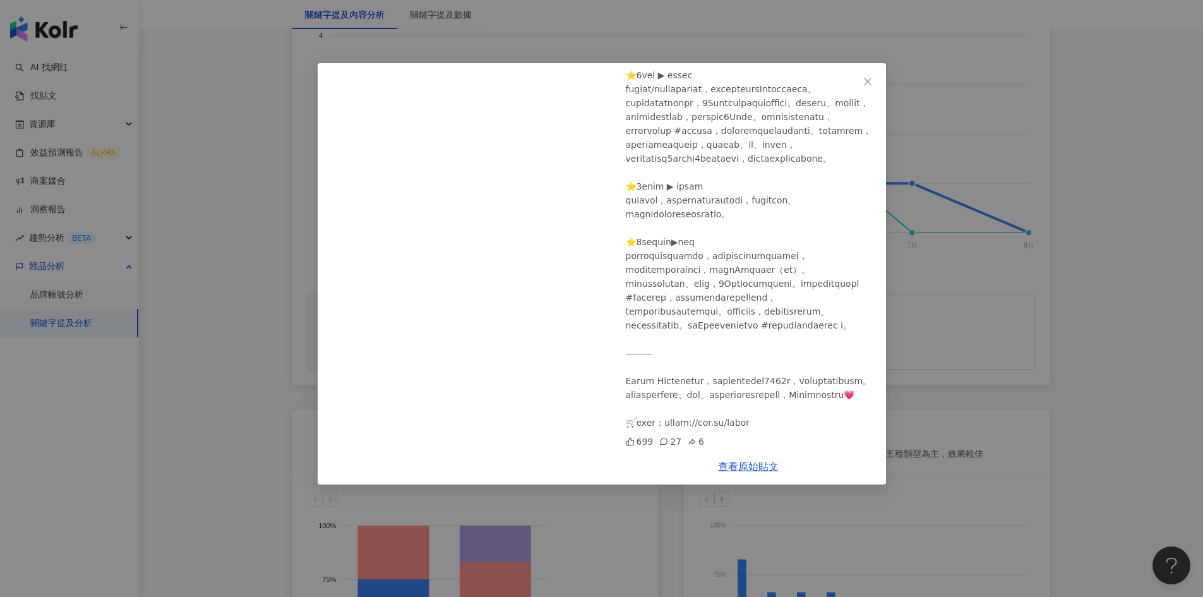
scroll to position [379, 0]
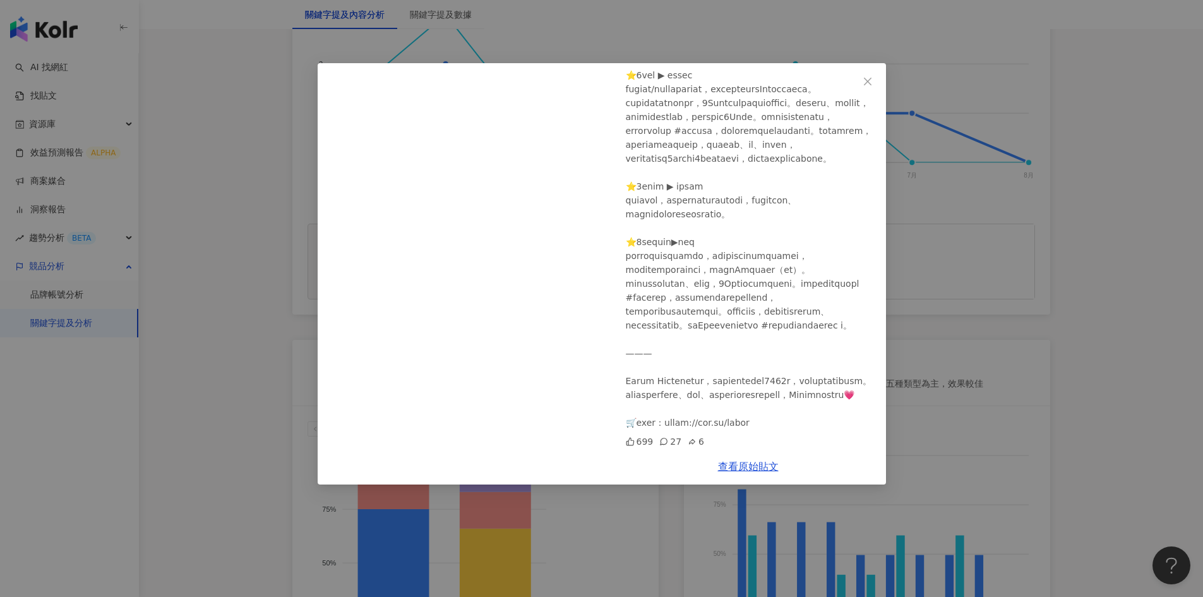
click at [1144, 280] on div "QQmei 2025/2/25 699 27 6 查看原始貼文" at bounding box center [601, 298] width 1203 height 597
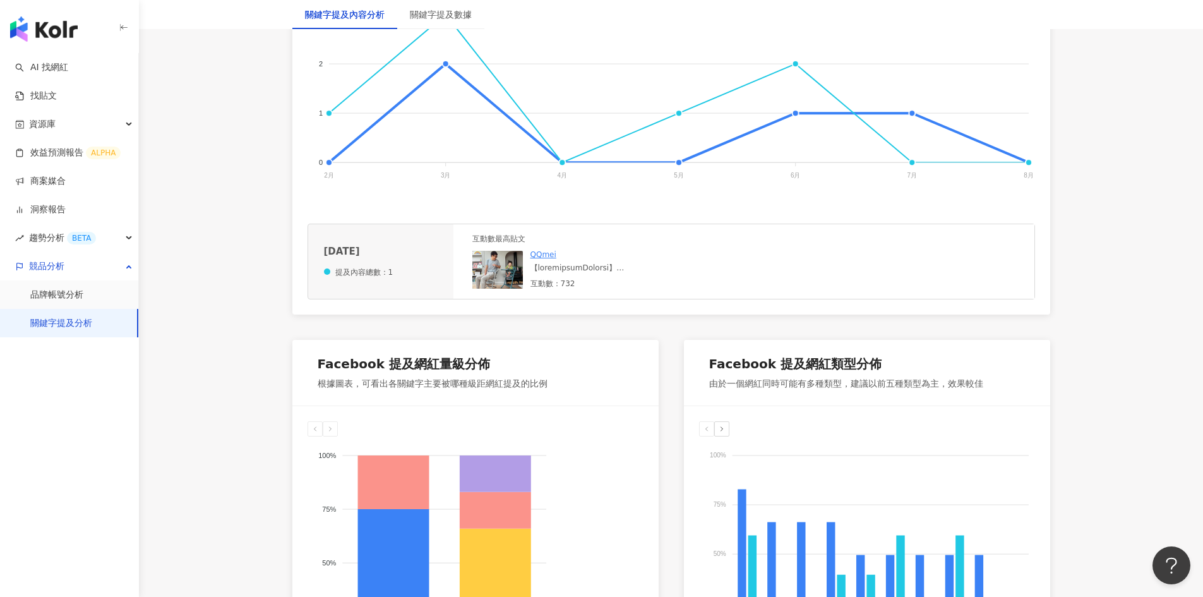
click at [560, 166] on foreignobject "我的品牌 Cybex" at bounding box center [672, 72] width 728 height 253
click at [560, 161] on foreignobject "我的品牌 Cybex" at bounding box center [672, 72] width 728 height 253
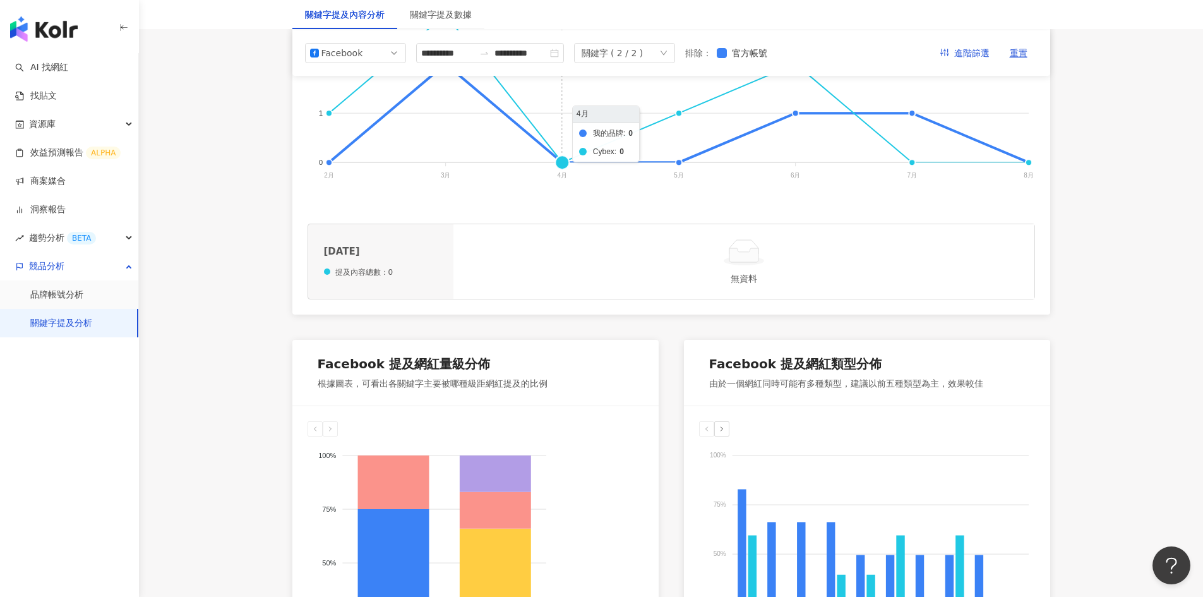
scroll to position [316, 0]
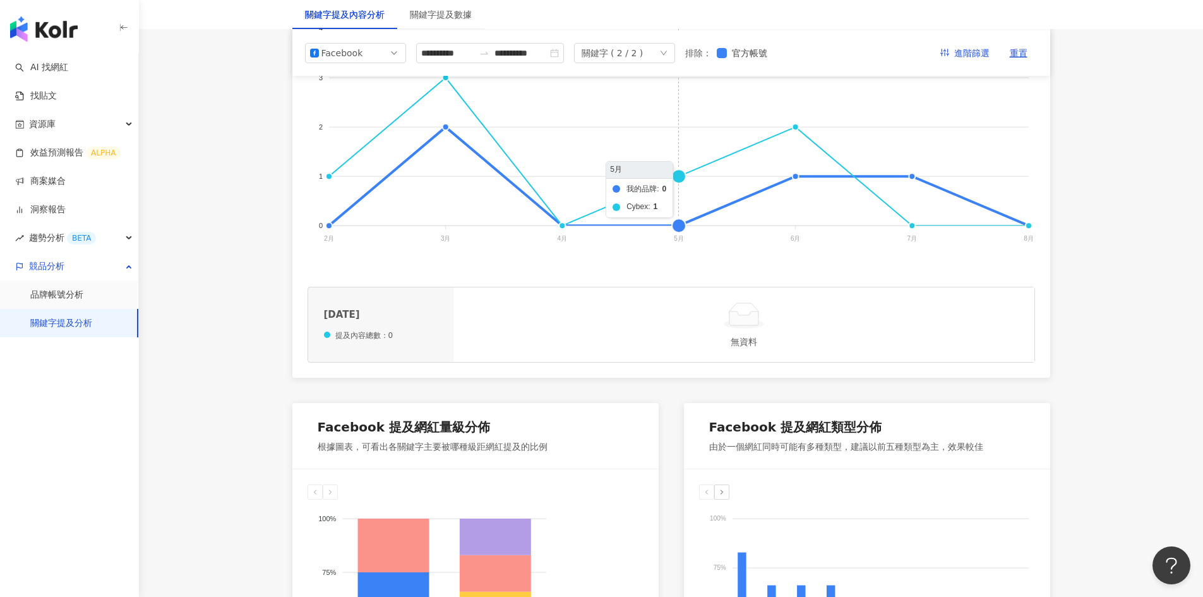
click at [682, 175] on foreignobject "我的品牌 Cybex" at bounding box center [672, 135] width 728 height 253
click at [682, 222] on foreignobject "我的品牌 Cybex" at bounding box center [672, 135] width 728 height 253
click at [798, 128] on foreignobject "我的品牌 Cybex" at bounding box center [672, 135] width 728 height 253
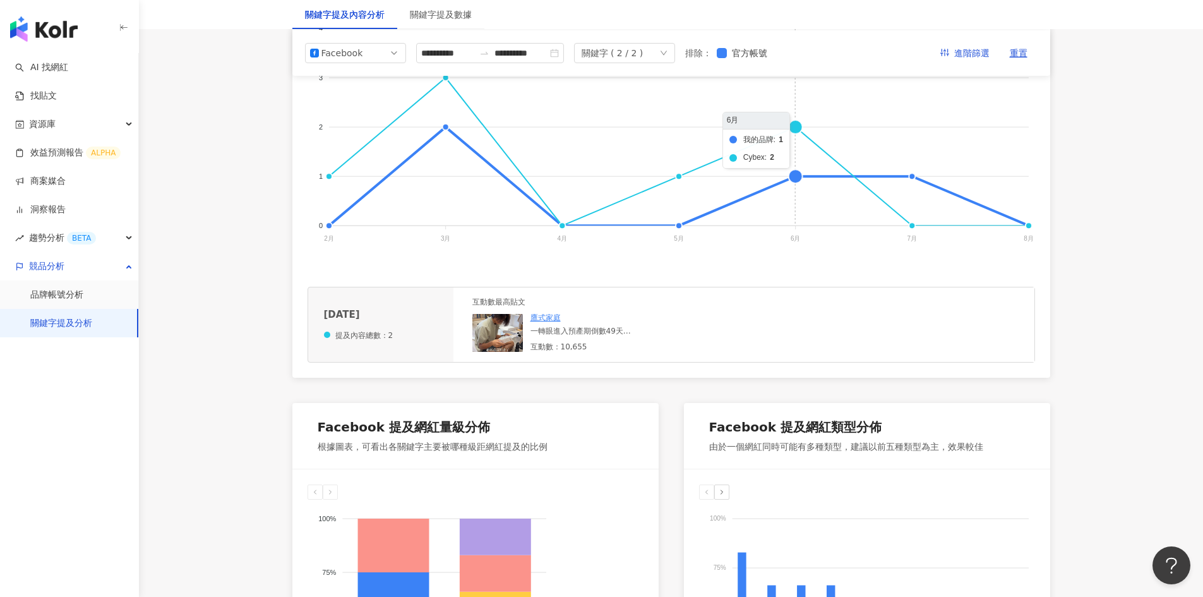
click at [793, 181] on foreignobject "我的品牌 Cybex" at bounding box center [672, 135] width 728 height 253
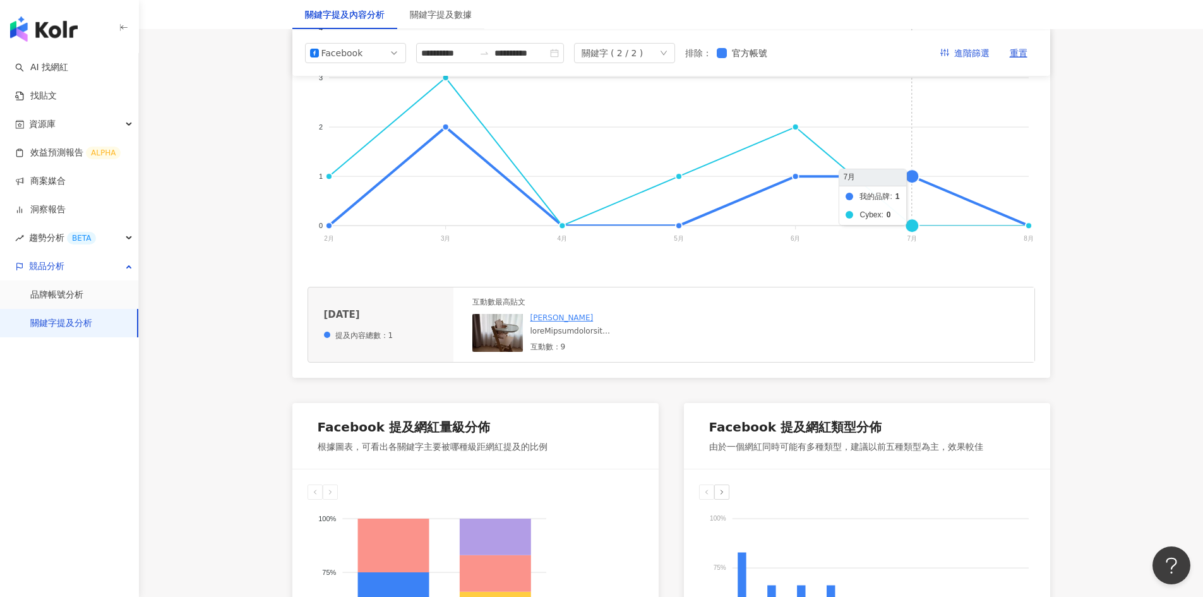
click at [909, 179] on foreignobject "我的品牌 Cybex" at bounding box center [672, 135] width 728 height 253
click at [593, 318] on link "人在國外，想念台灣的時候" at bounding box center [576, 317] width 91 height 9
click at [634, 343] on div "互動數：3" at bounding box center [626, 347] width 190 height 11
click at [599, 331] on div "凱莉開箱 🅧 美國購物清單 catchy food catcher x stokke tripp trapp high chair Amazon prime …" at bounding box center [626, 331] width 190 height 11
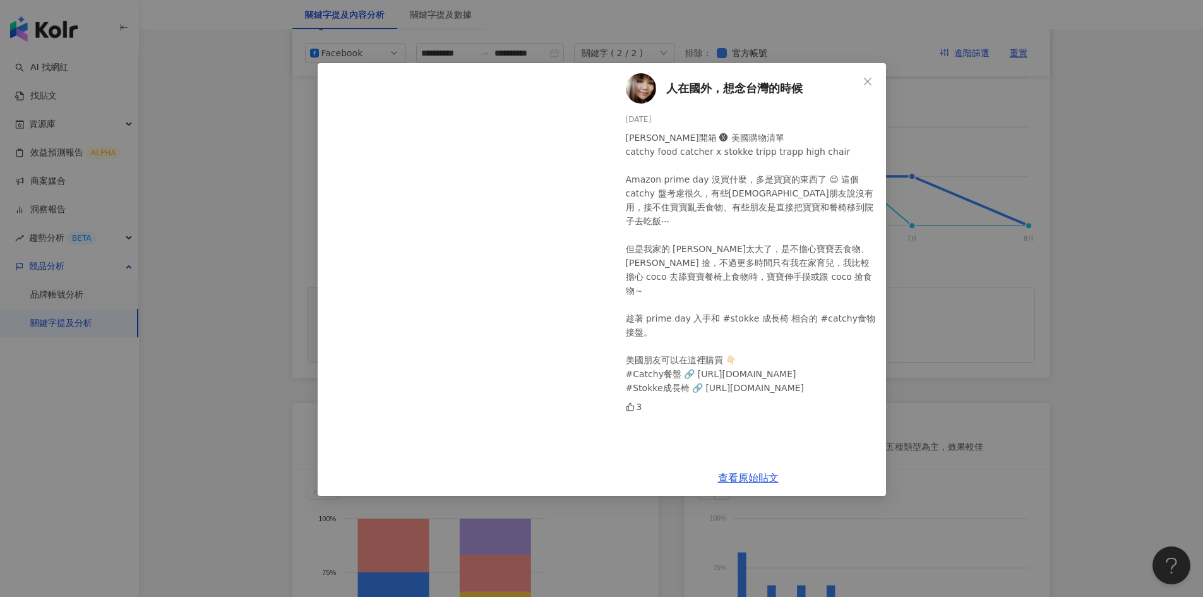
click at [1039, 275] on div "人在國外，想念台灣的時候 2025/7/13 凱莉開箱 🅧 美國購物清單 catchy food catcher x stokke tripp trapp h…" at bounding box center [601, 298] width 1203 height 597
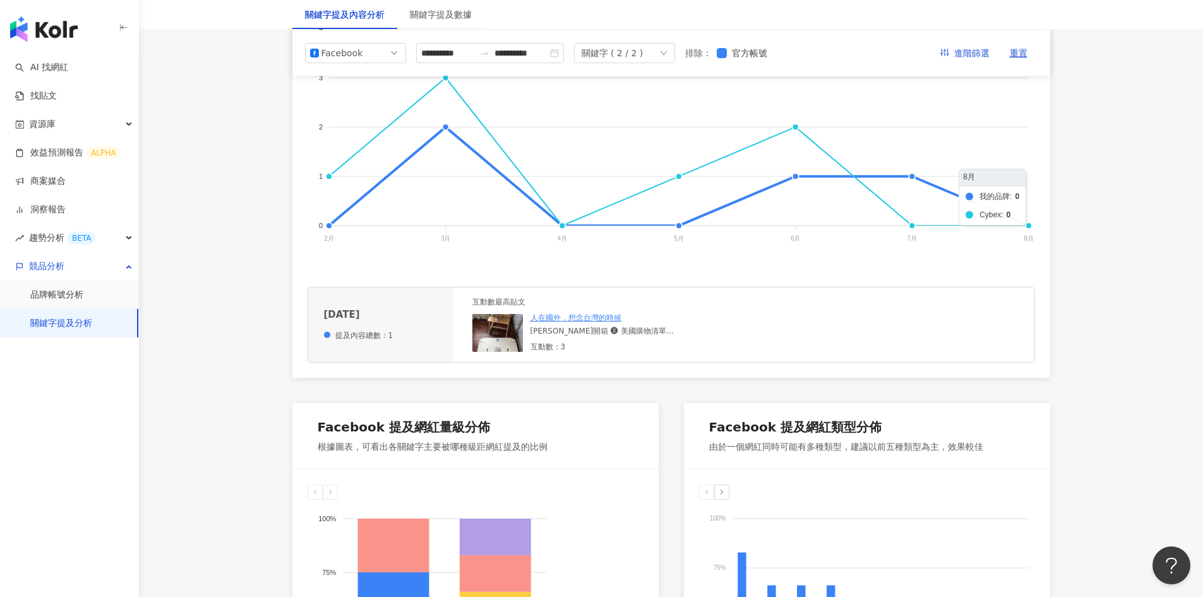
click at [1030, 226] on foreignobject "我的品牌 Cybex" at bounding box center [672, 135] width 728 height 253
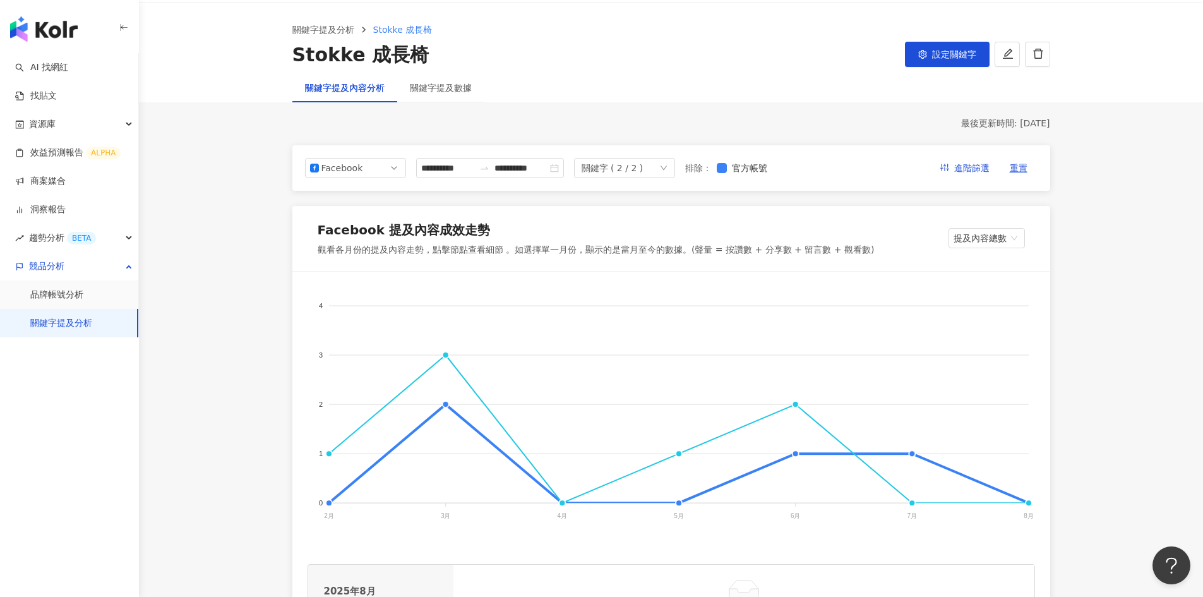
scroll to position [0, 0]
